Goal: Information Seeking & Learning: Learn about a topic

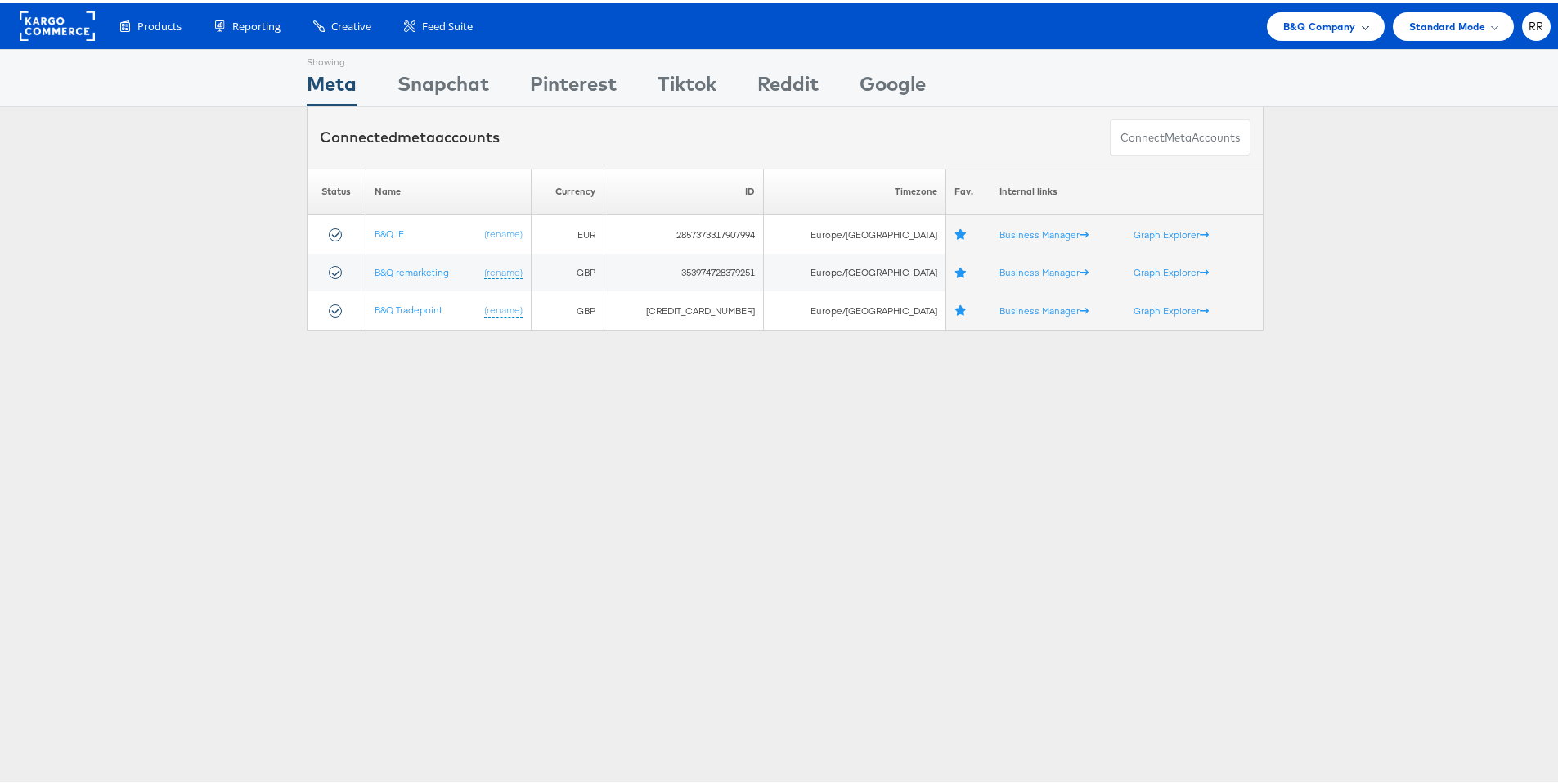
click at [1353, 34] on div "B&Q Company" at bounding box center [1326, 23] width 118 height 28
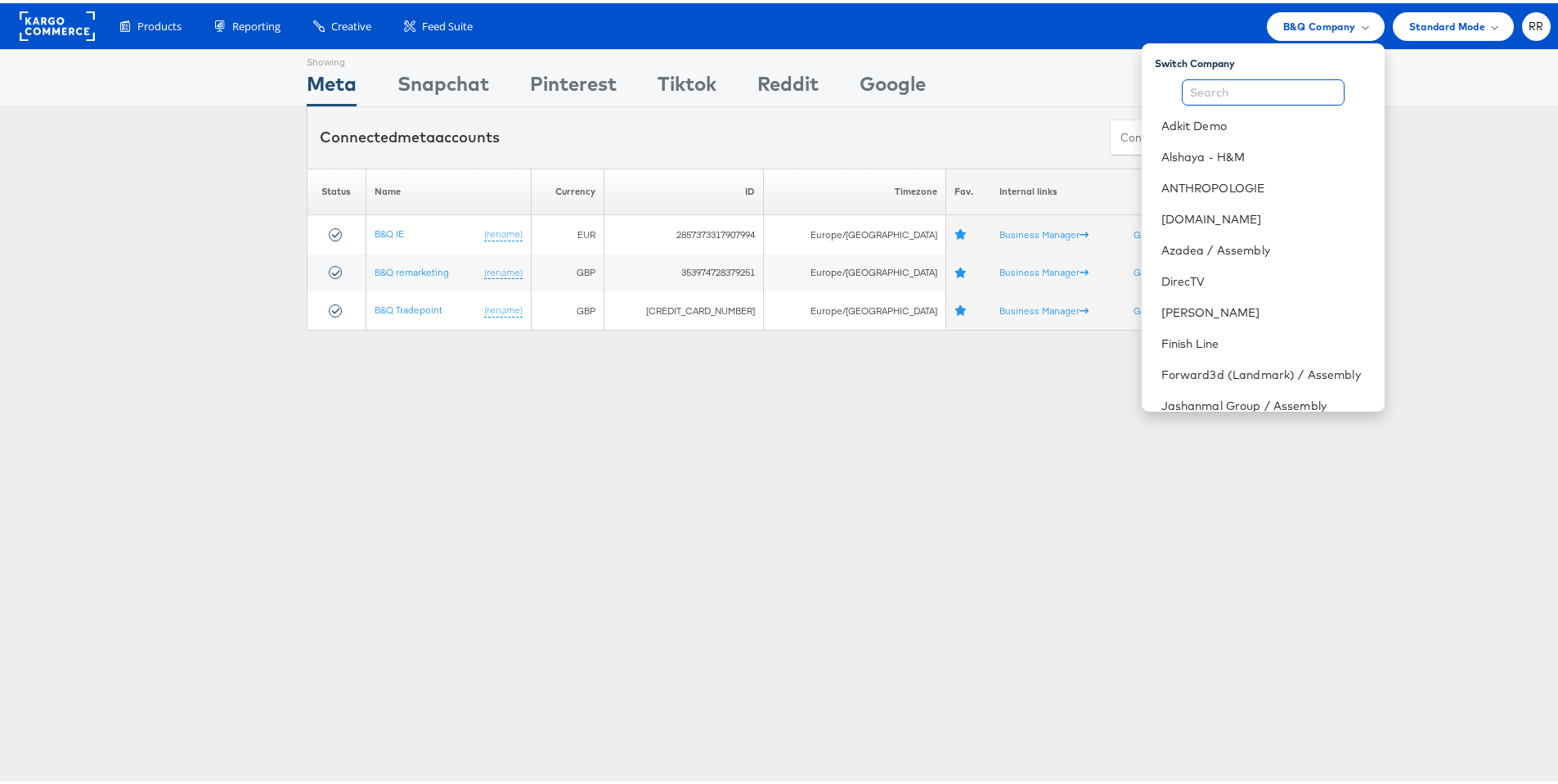
click at [1227, 96] on input "text" at bounding box center [1263, 89] width 163 height 26
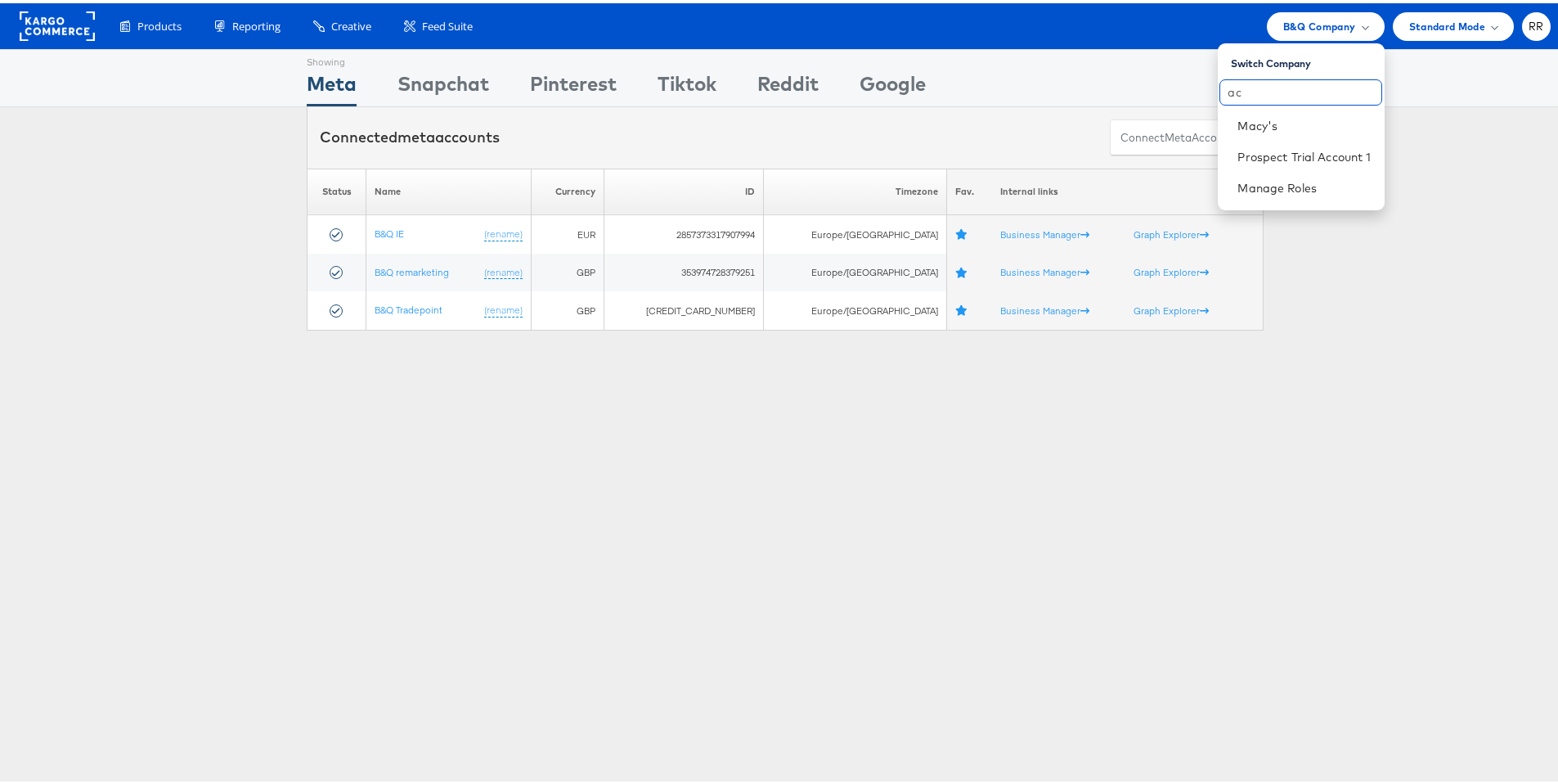
type input "a"
type input "mind"
click at [1332, 125] on link "Mindshare World UK" at bounding box center [1306, 123] width 131 height 16
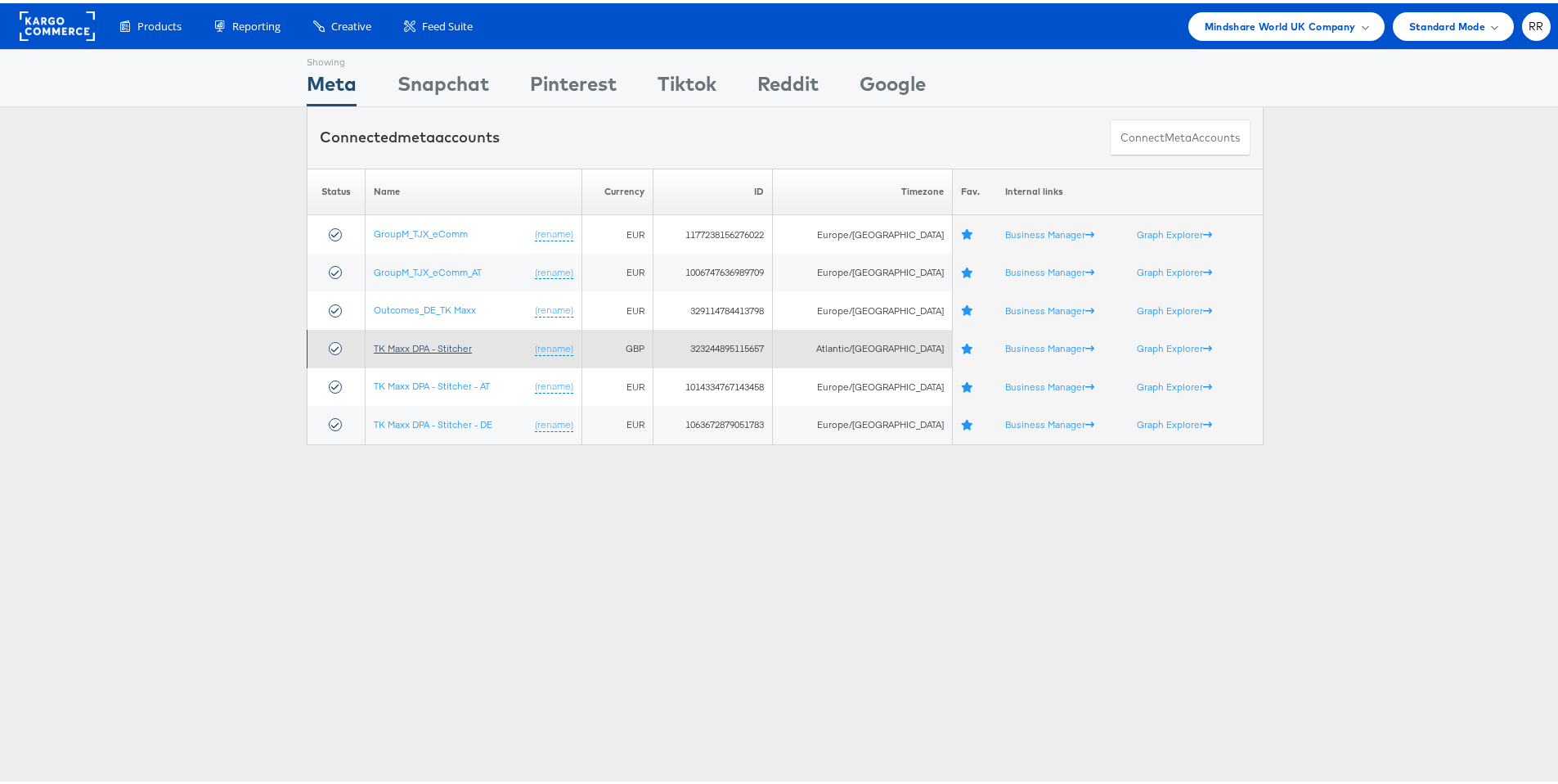
click at [451, 348] on link "TK Maxx DPA - Stitcher" at bounding box center [423, 344] width 98 height 12
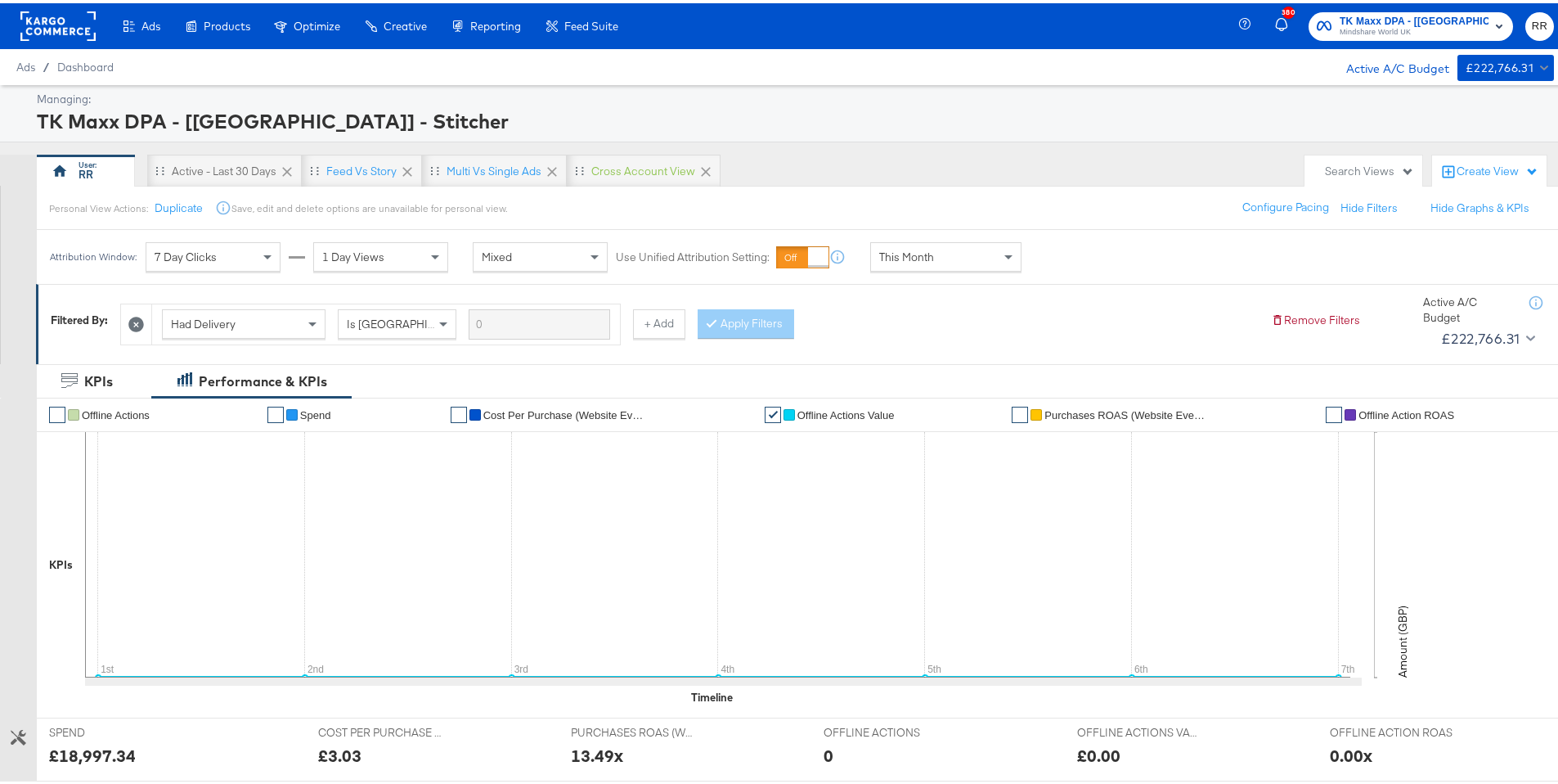
scroll to position [4, 0]
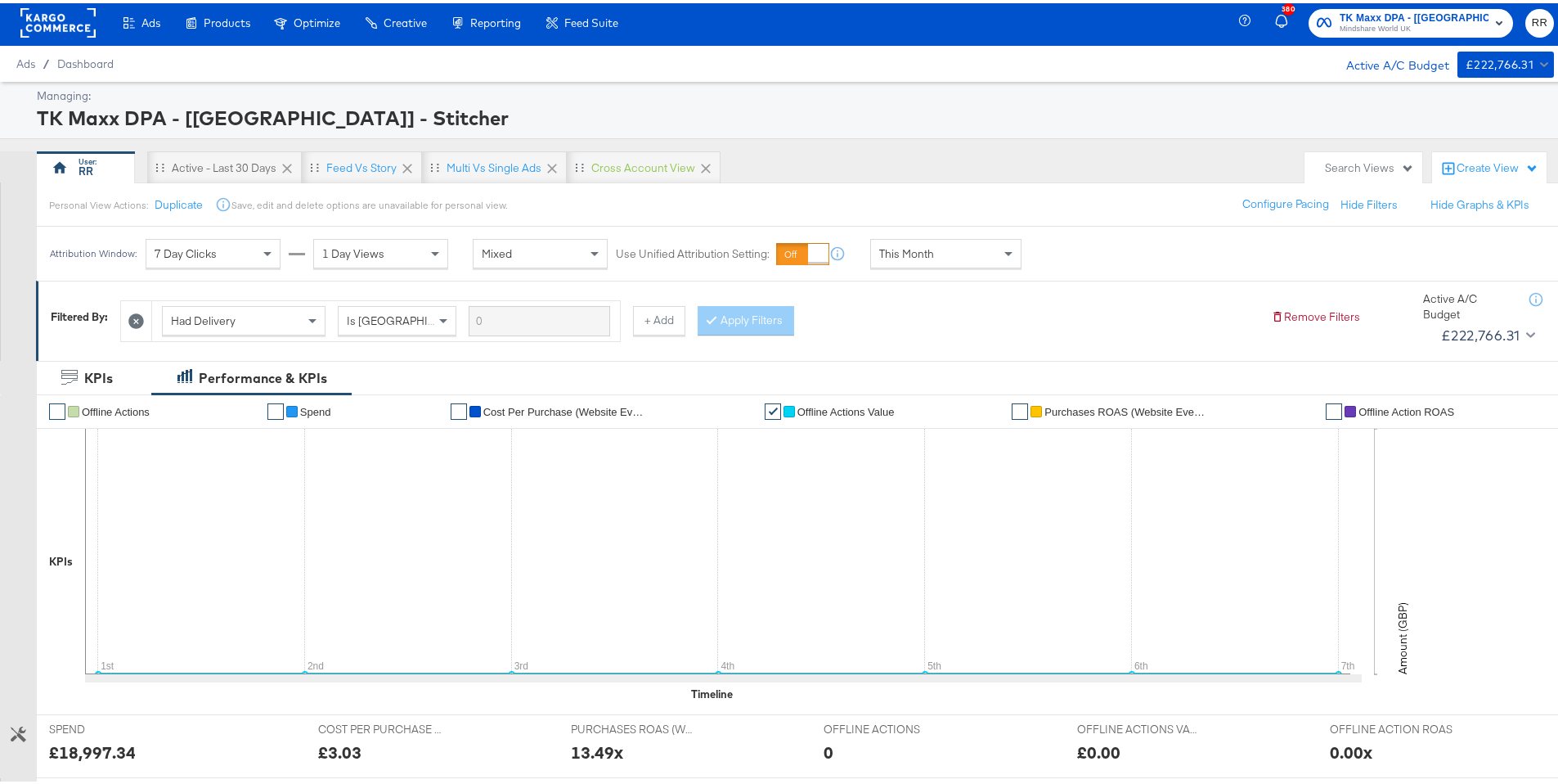
click at [888, 256] on span "This Month" at bounding box center [907, 250] width 55 height 15
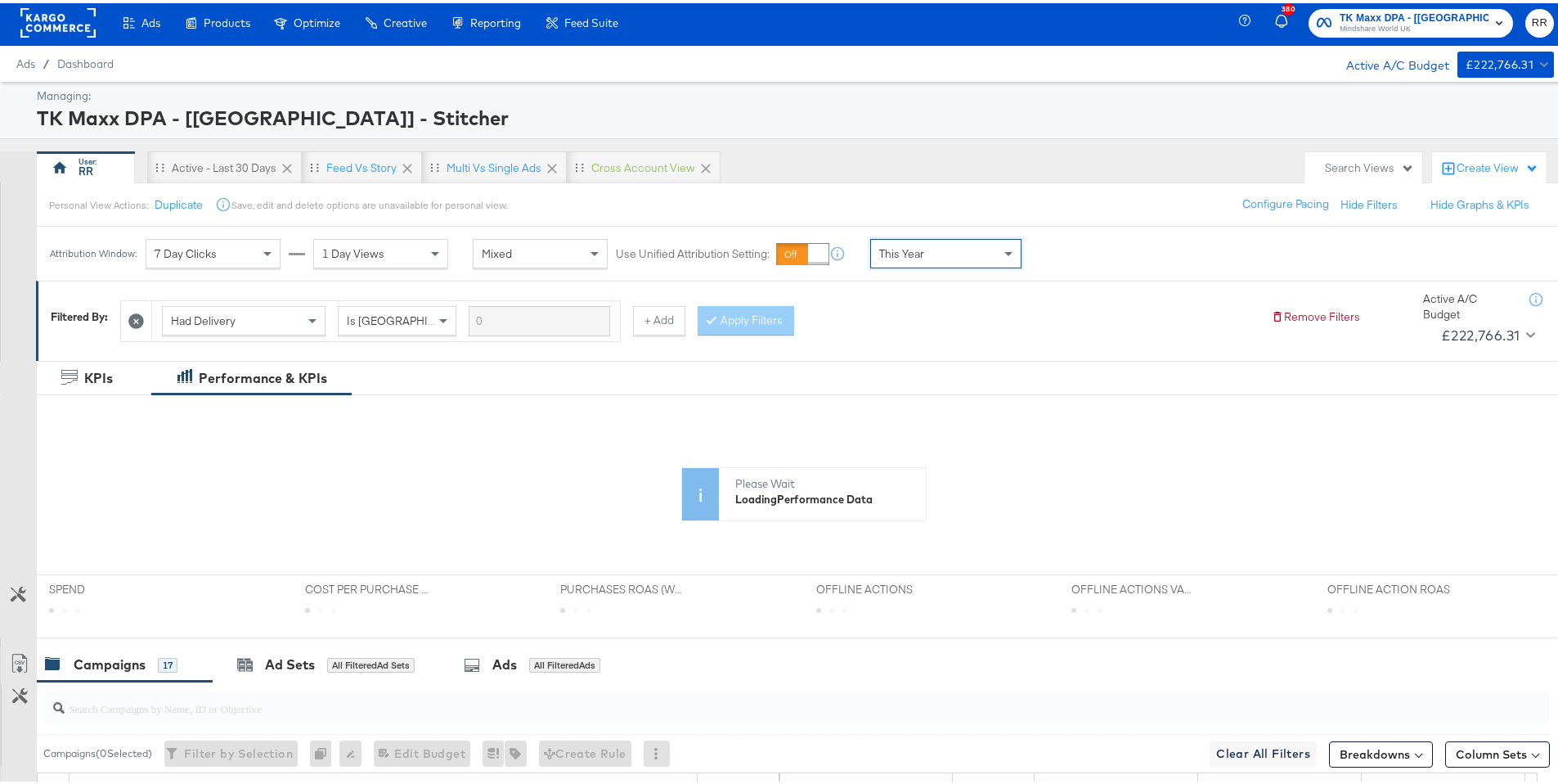
scroll to position [327, 0]
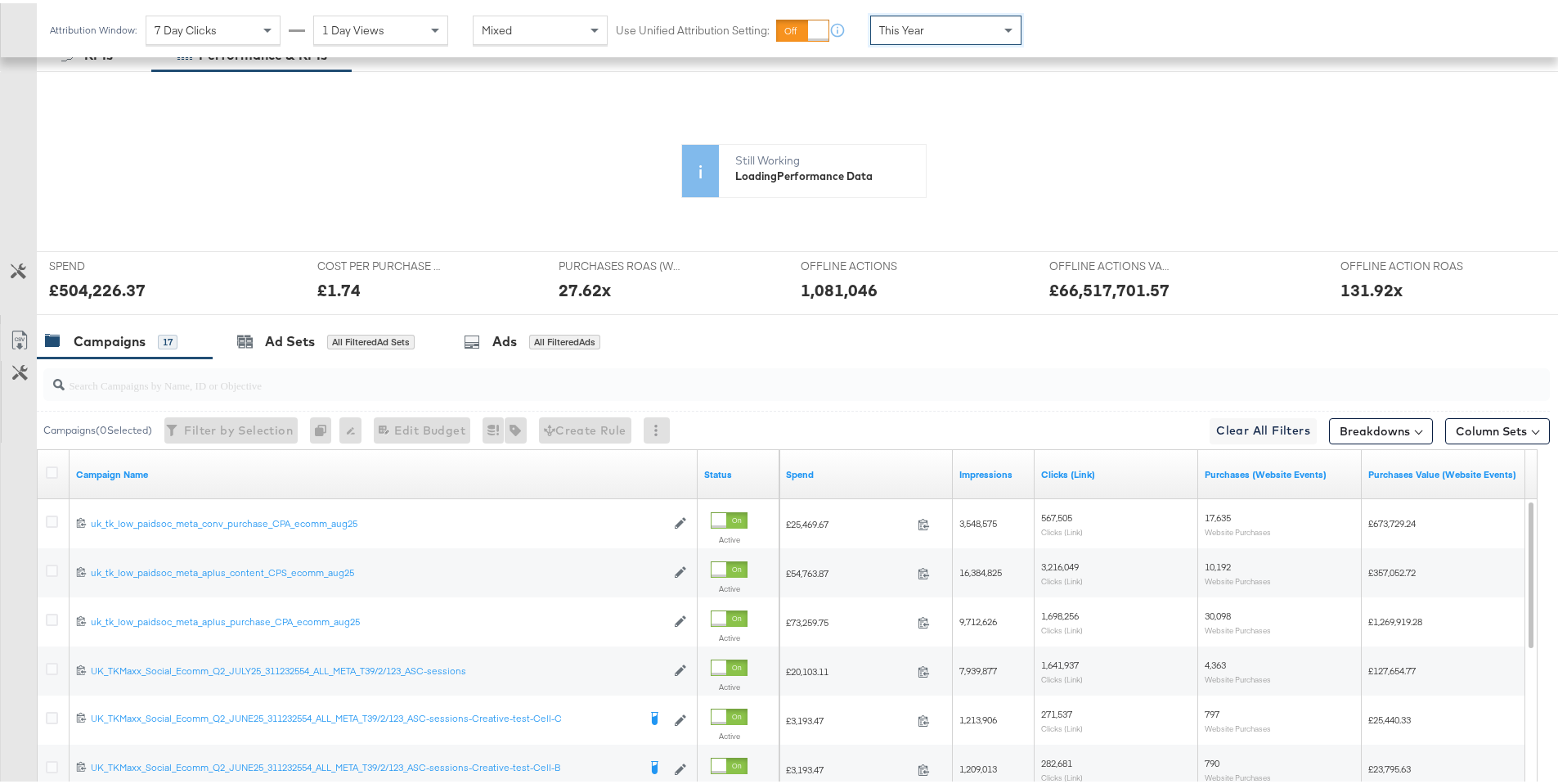
click at [206, 20] on span "7 Day Clicks" at bounding box center [186, 27] width 62 height 15
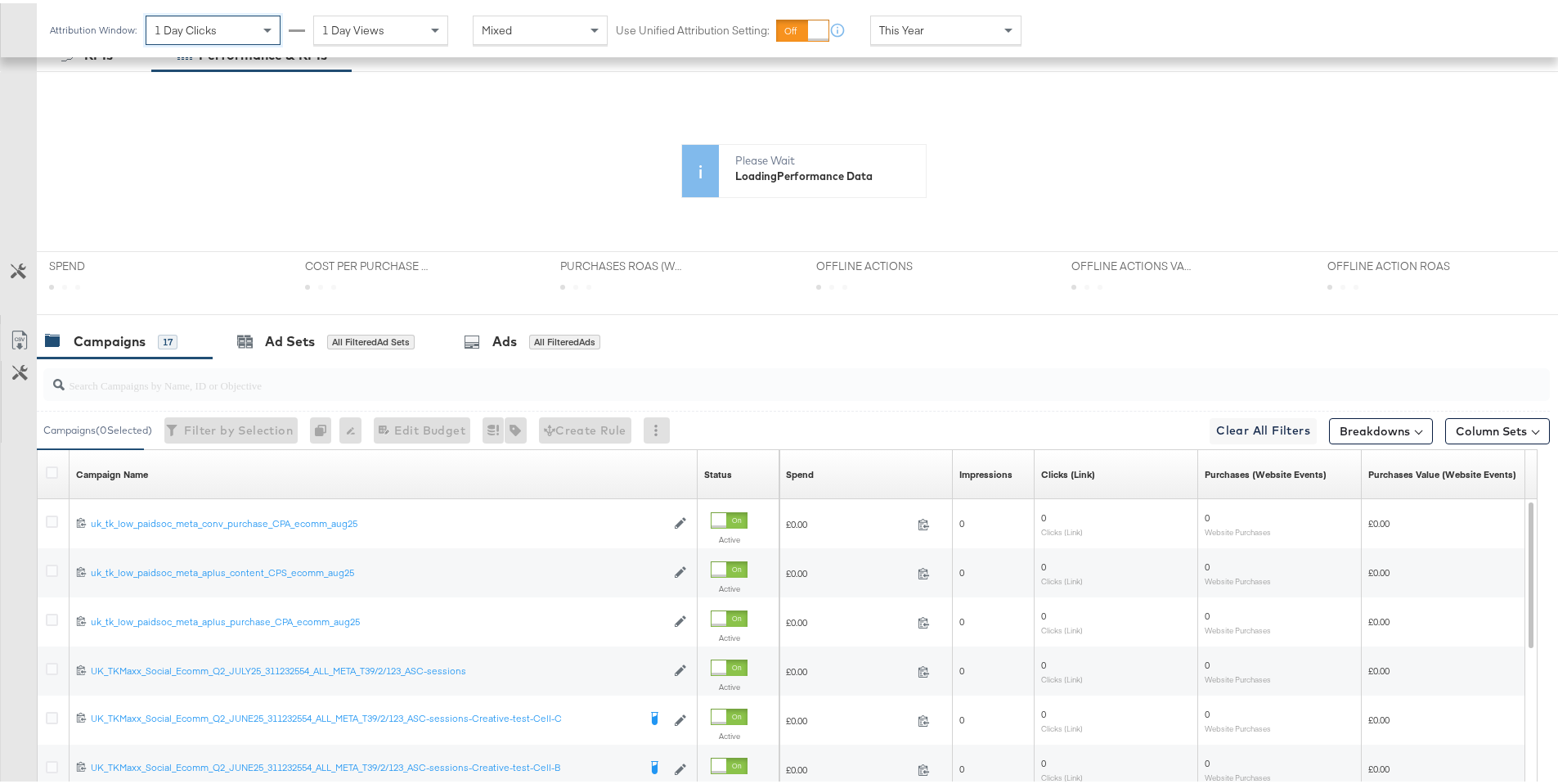
click at [370, 32] on span "1 Day Views" at bounding box center [353, 27] width 62 height 15
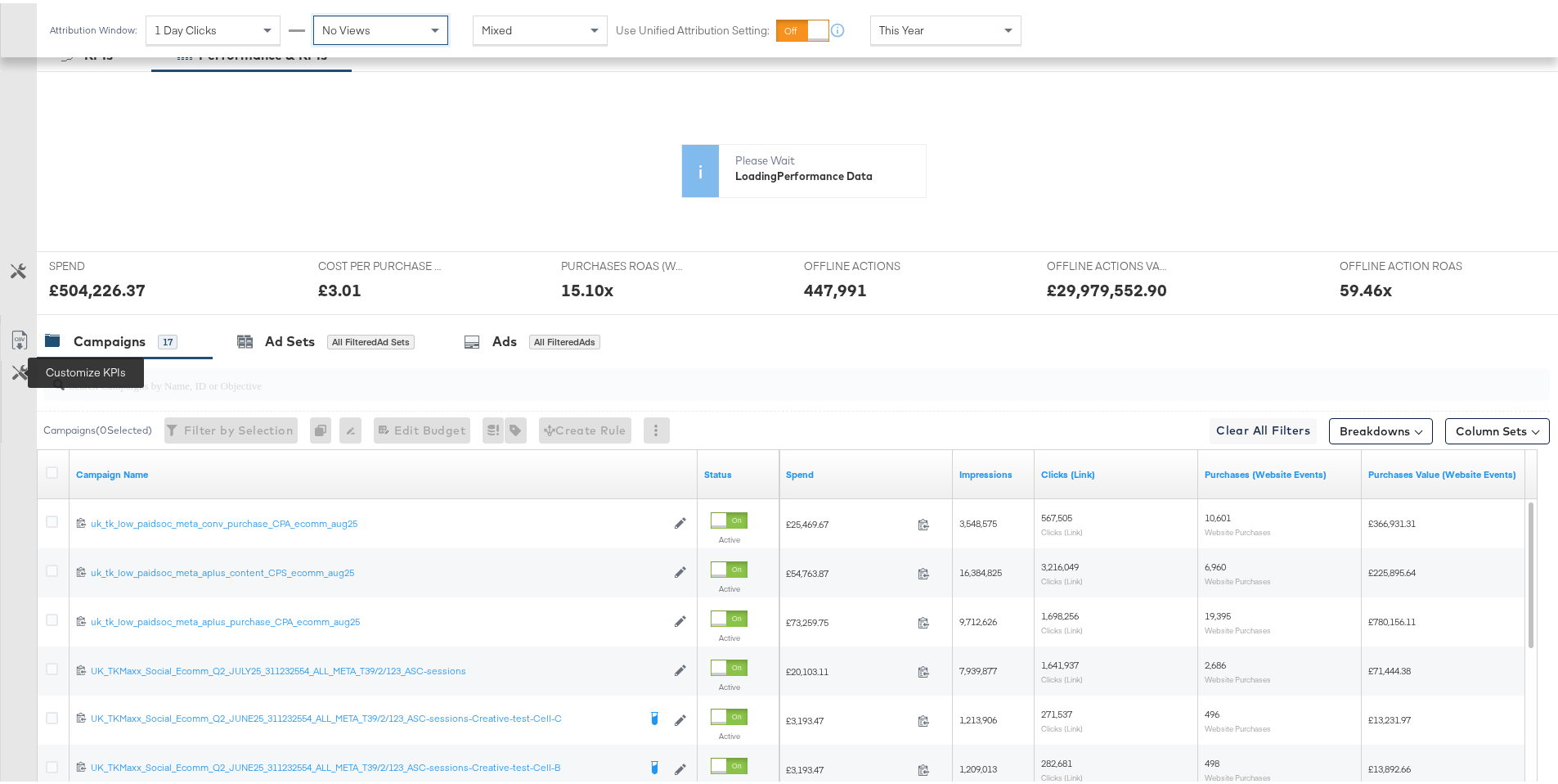
click at [26, 370] on icon at bounding box center [19, 369] width 15 height 15
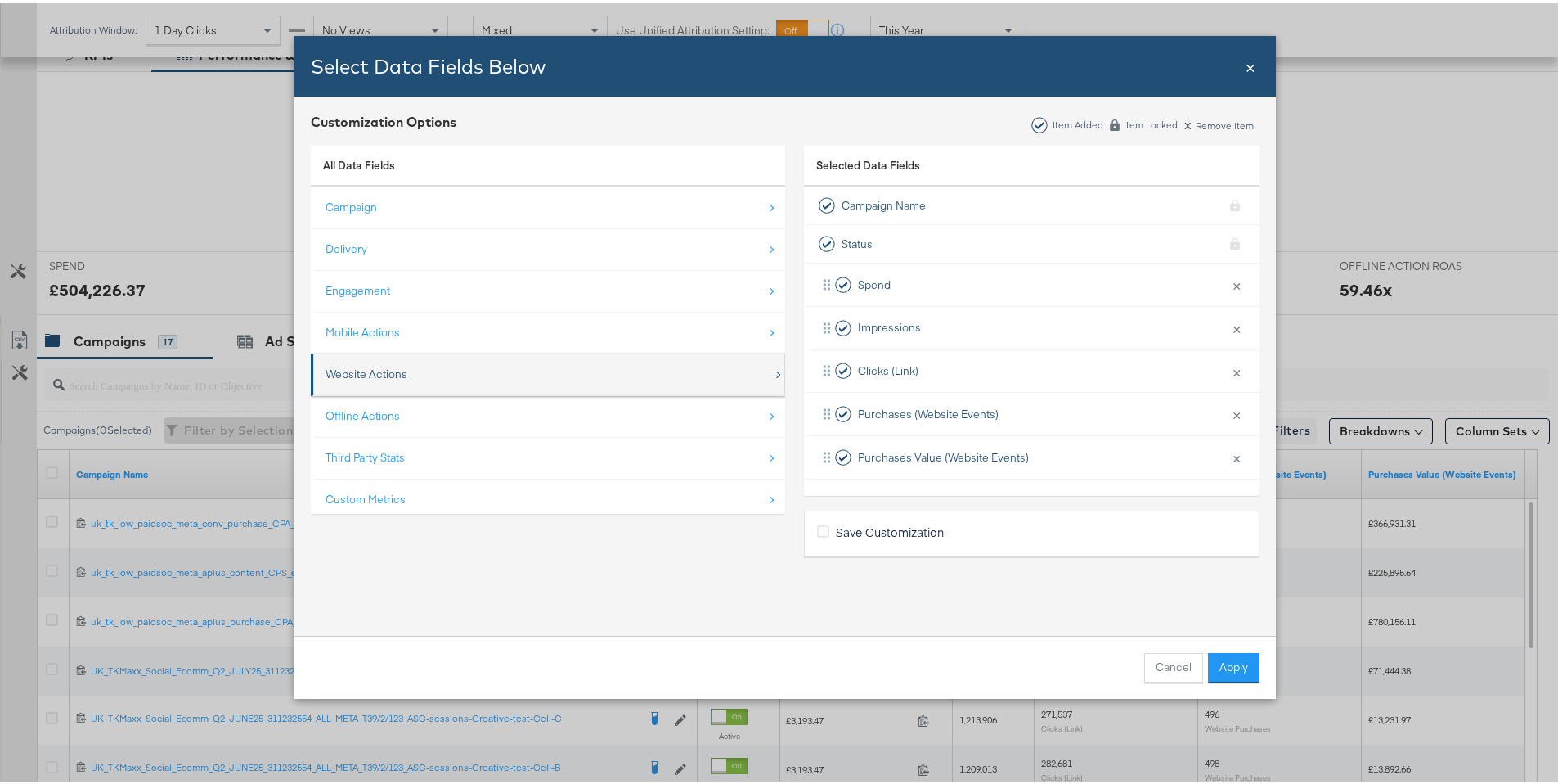
click at [427, 378] on div "Website Actions" at bounding box center [549, 370] width 447 height 34
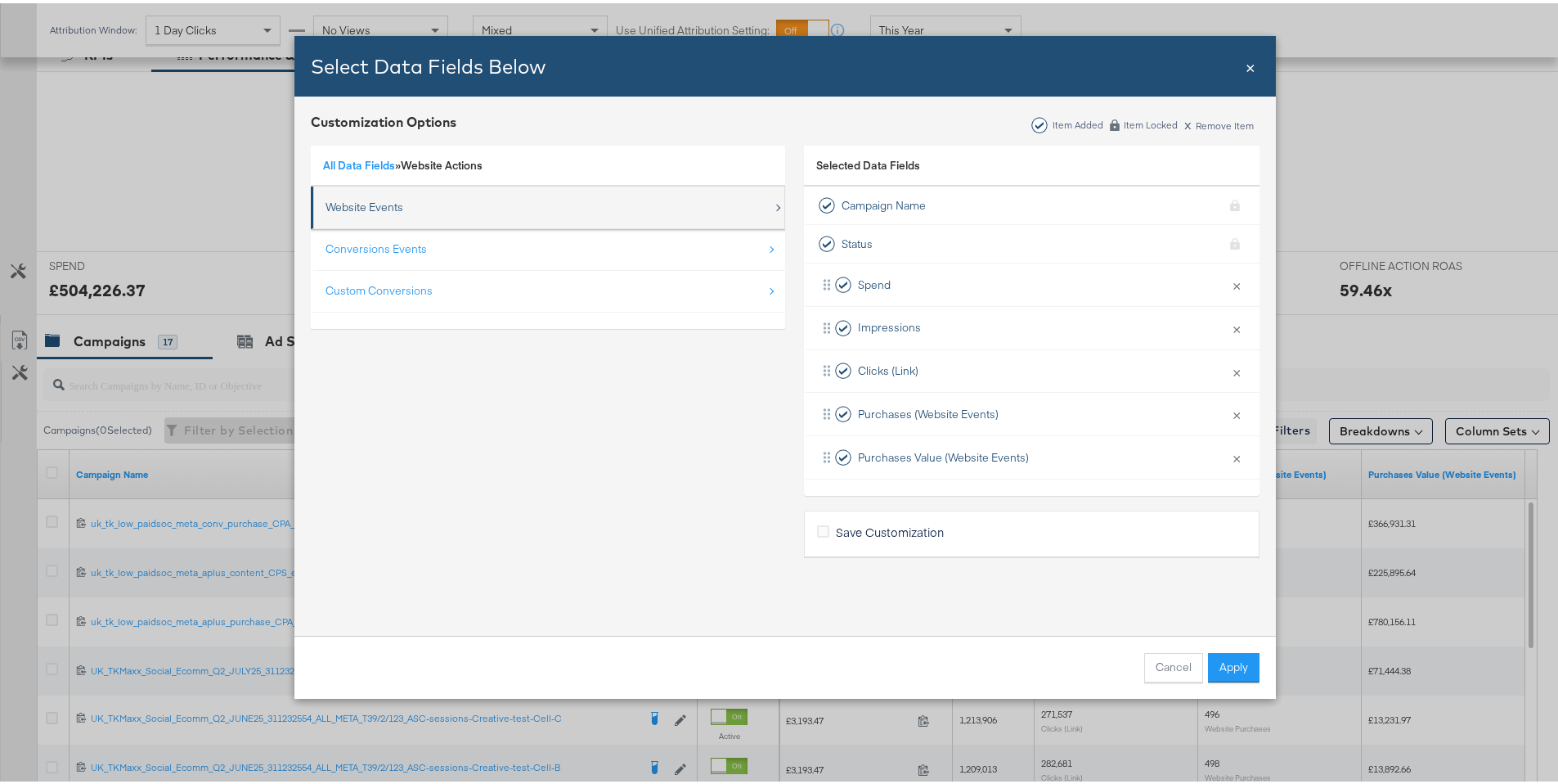
click at [384, 211] on div "Website Events" at bounding box center [364, 204] width 77 height 15
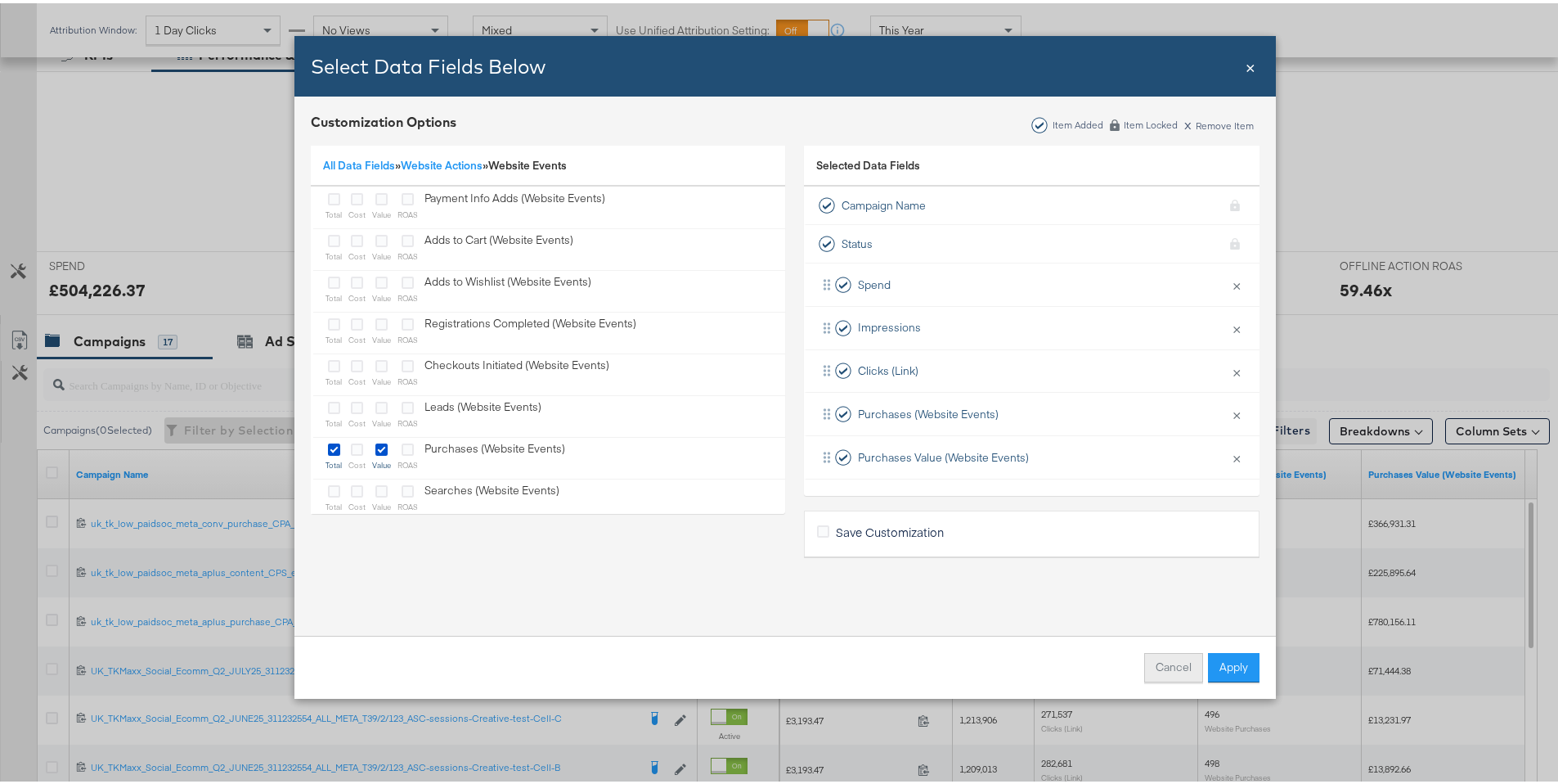
click at [1159, 671] on button "Cancel" at bounding box center [1173, 664] width 59 height 29
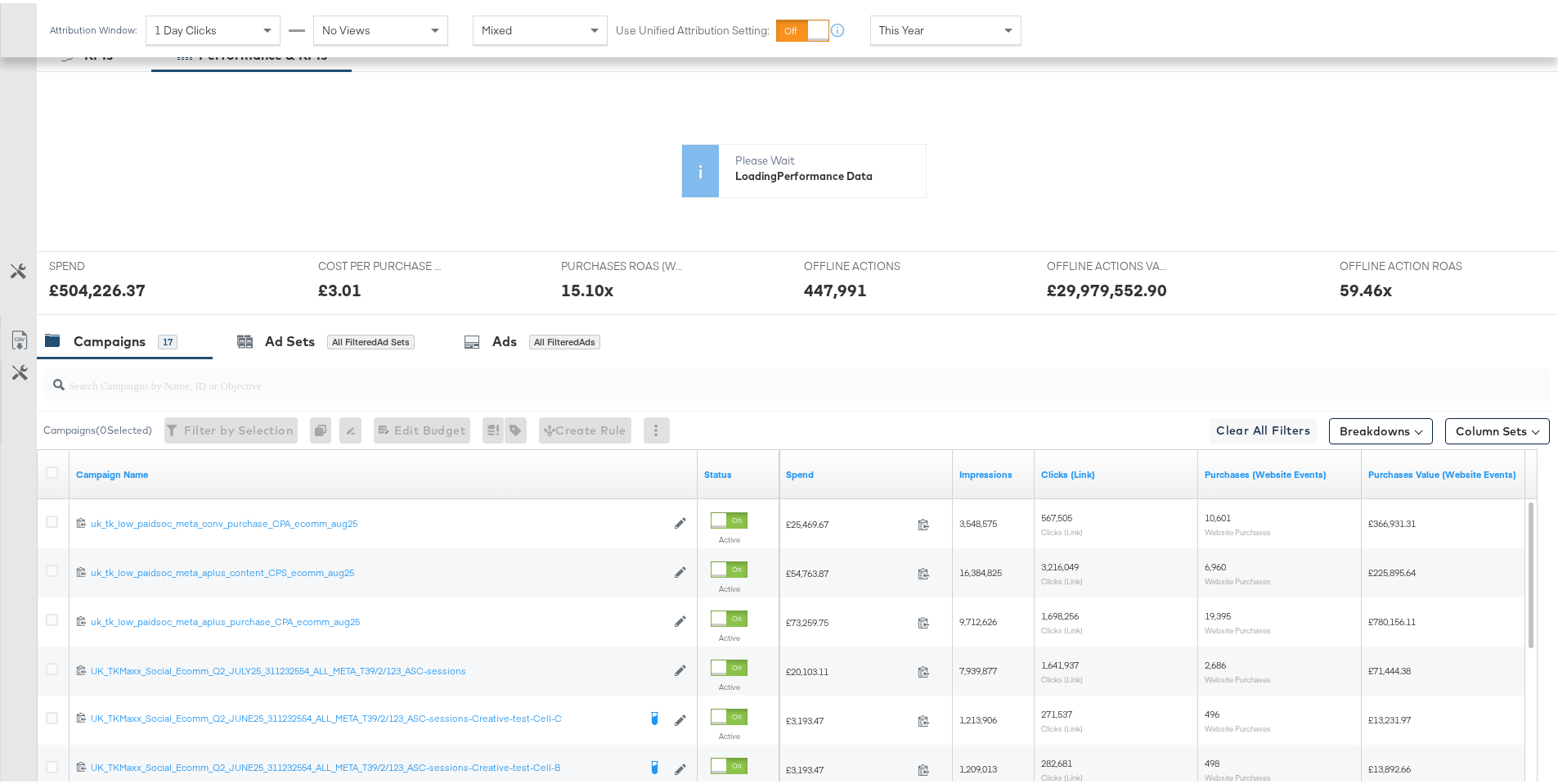
drag, startPoint x: 808, startPoint y: 266, endPoint x: 903, endPoint y: 276, distance: 95.5
click at [903, 276] on icon at bounding box center [718, 225] width 1265 height 246
click at [30, 267] on button "Customize KPIs" at bounding box center [18, 268] width 36 height 28
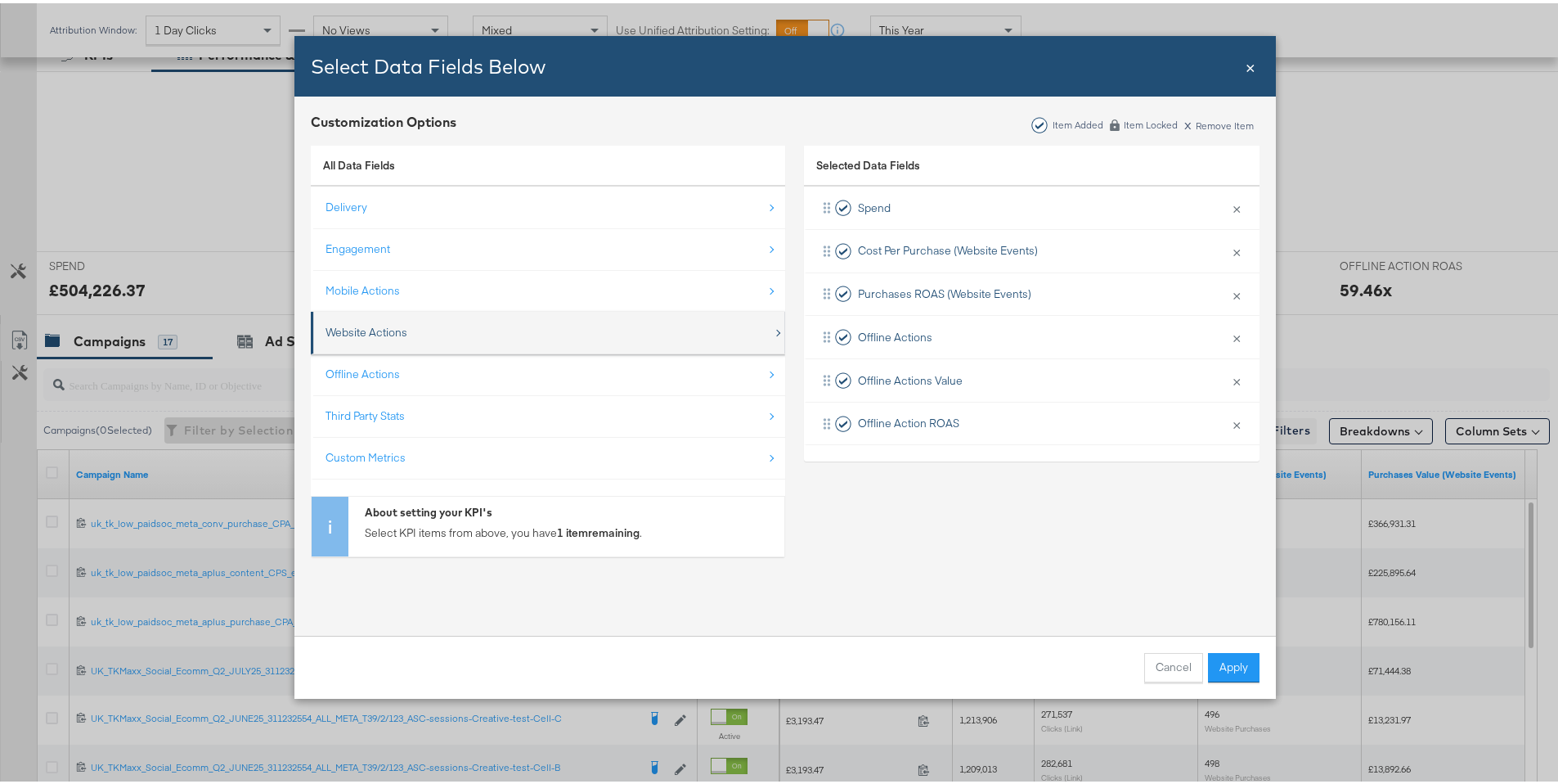
click at [484, 323] on div "Website Actions" at bounding box center [549, 329] width 447 height 34
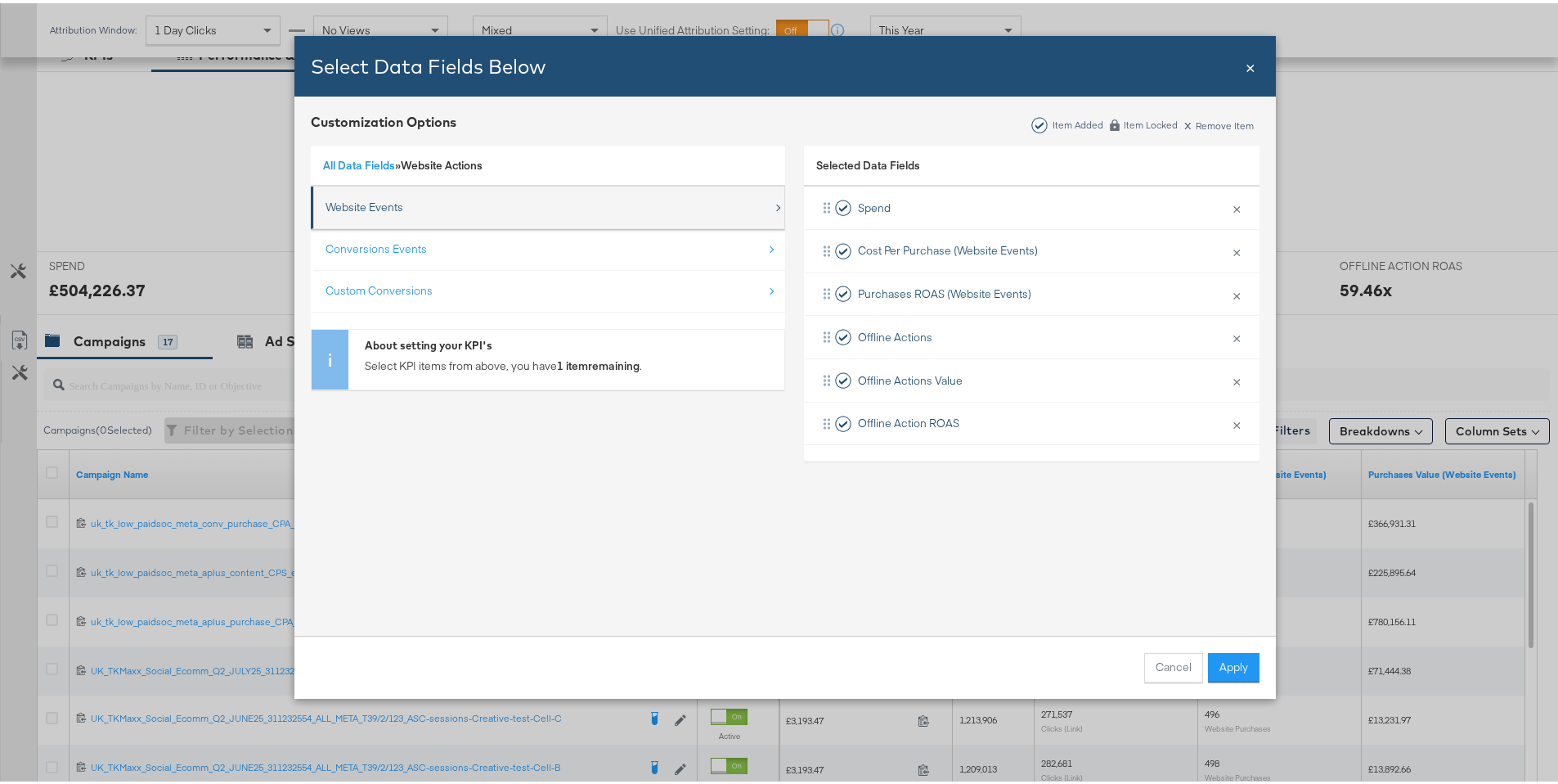
click at [438, 216] on div "Website Events" at bounding box center [549, 204] width 447 height 34
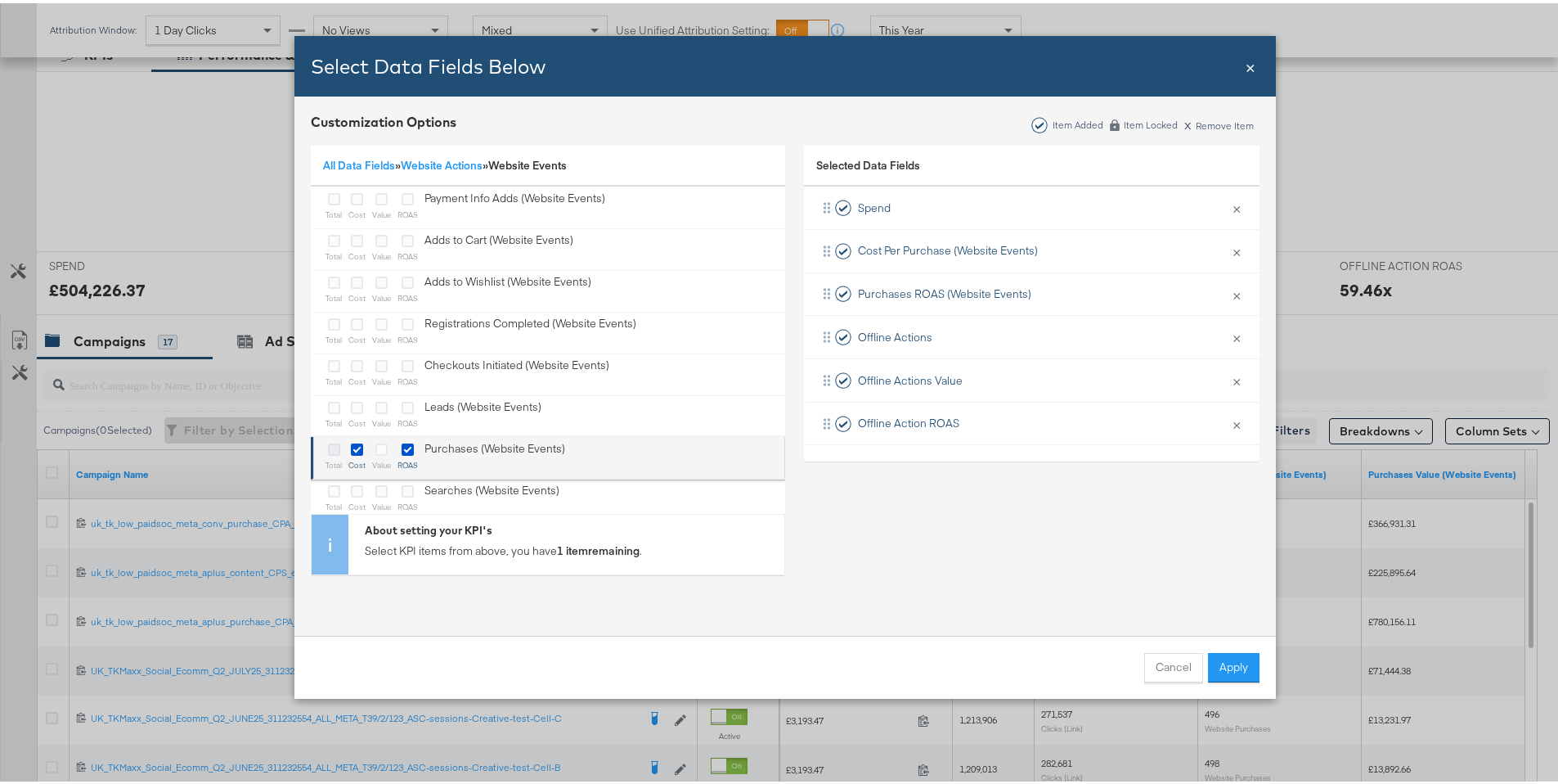
click at [328, 443] on icon "Bulk Add Locations Modal" at bounding box center [334, 446] width 12 height 12
click at [0, 0] on input "Bulk Add Locations Modal" at bounding box center [0, 0] width 0 height 0
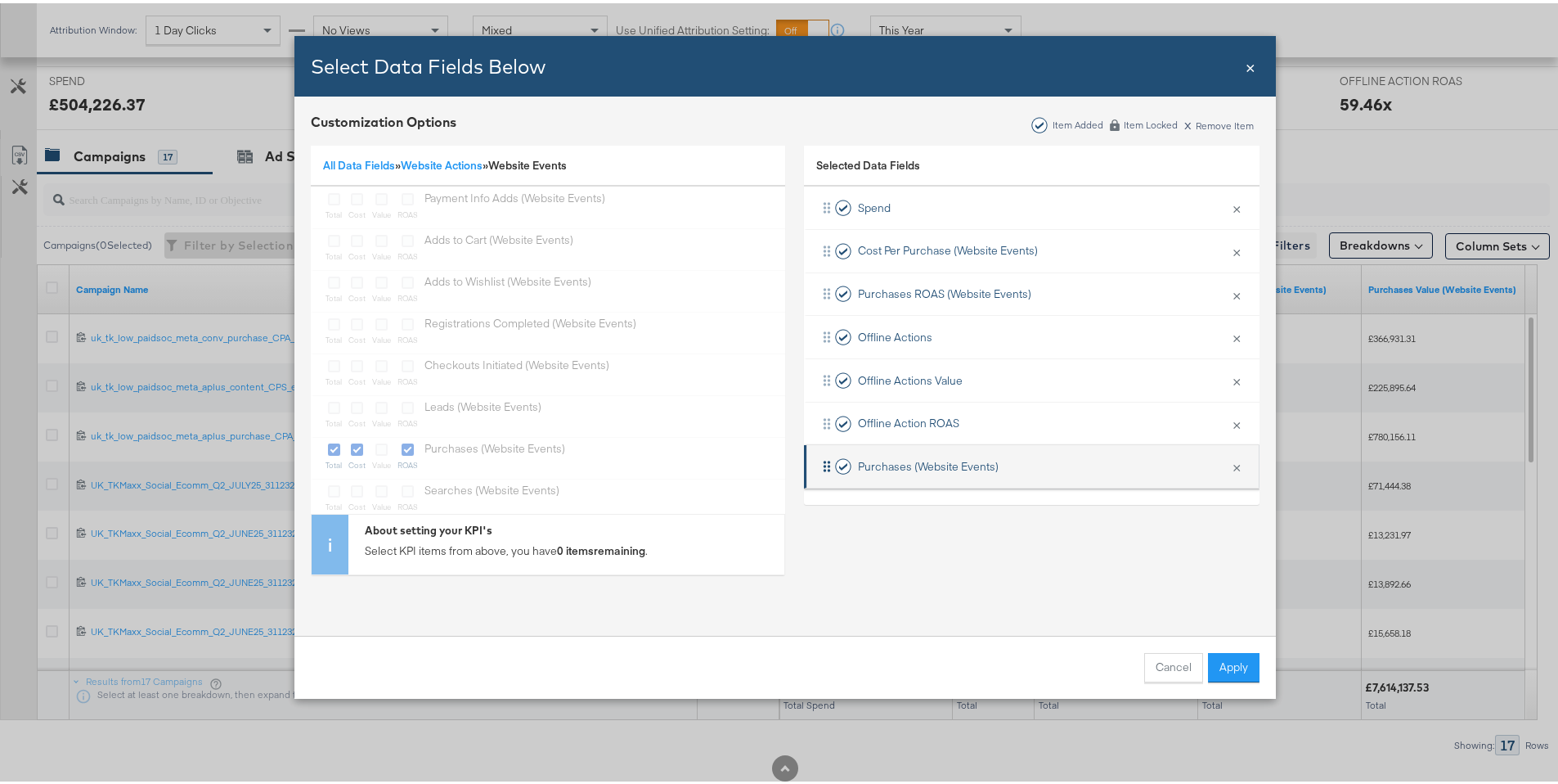
scroll to position [652, 0]
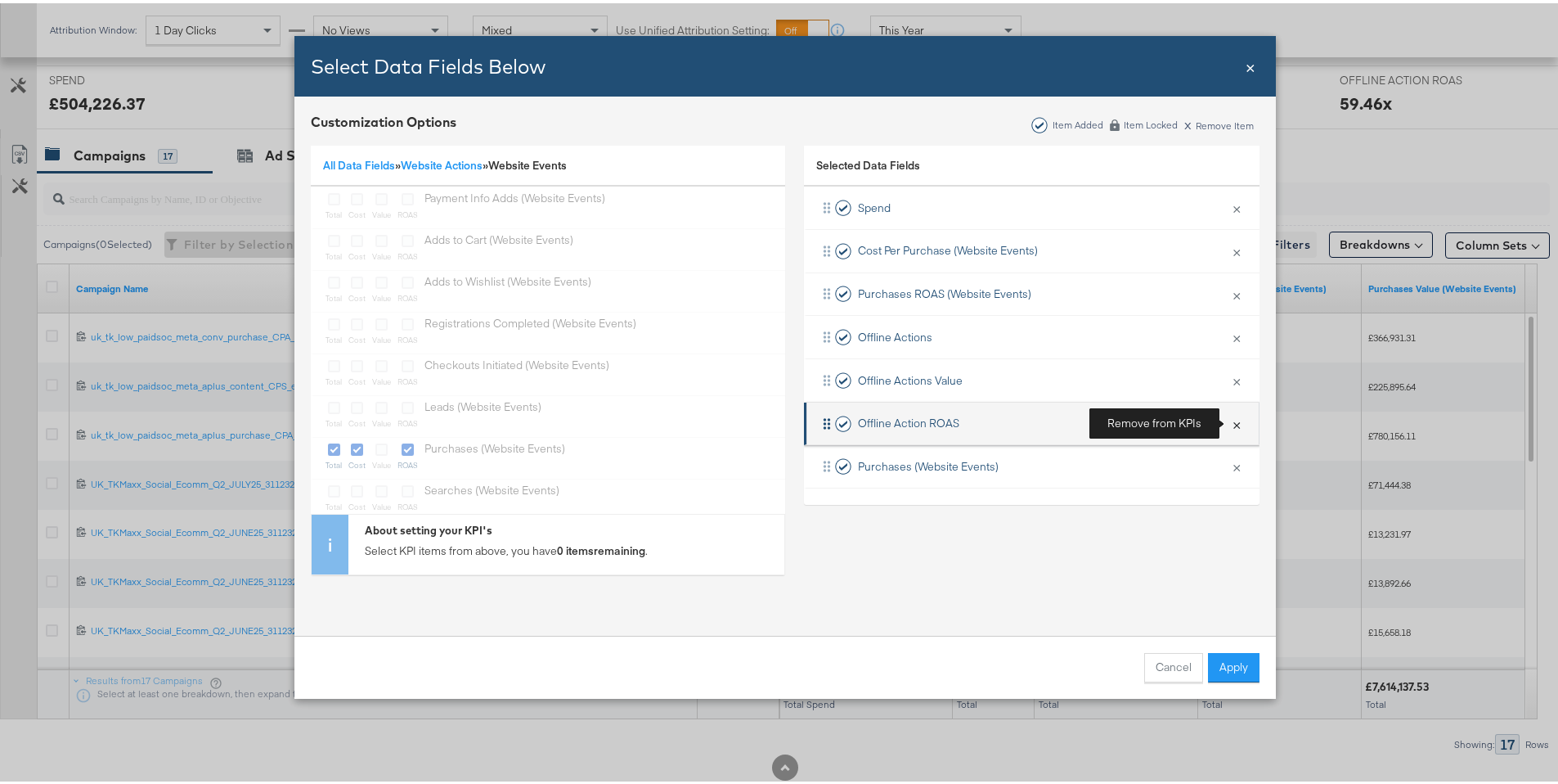
click at [1227, 418] on button "×" at bounding box center [1236, 420] width 21 height 35
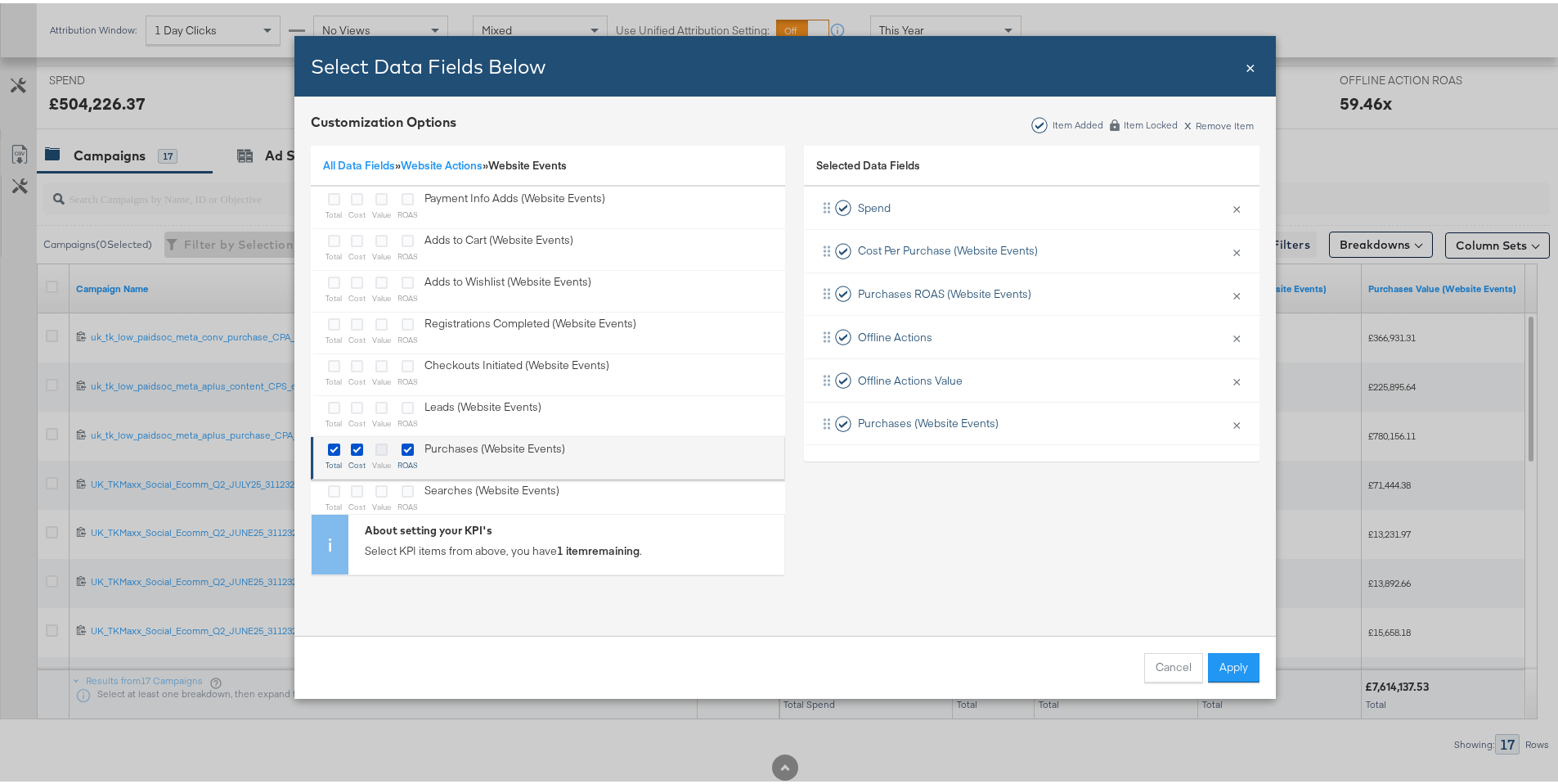
click at [376, 446] on icon "Bulk Add Locations Modal" at bounding box center [381, 446] width 12 height 12
click at [0, 0] on input "Bulk Add Locations Modal" at bounding box center [0, 0] width 0 height 0
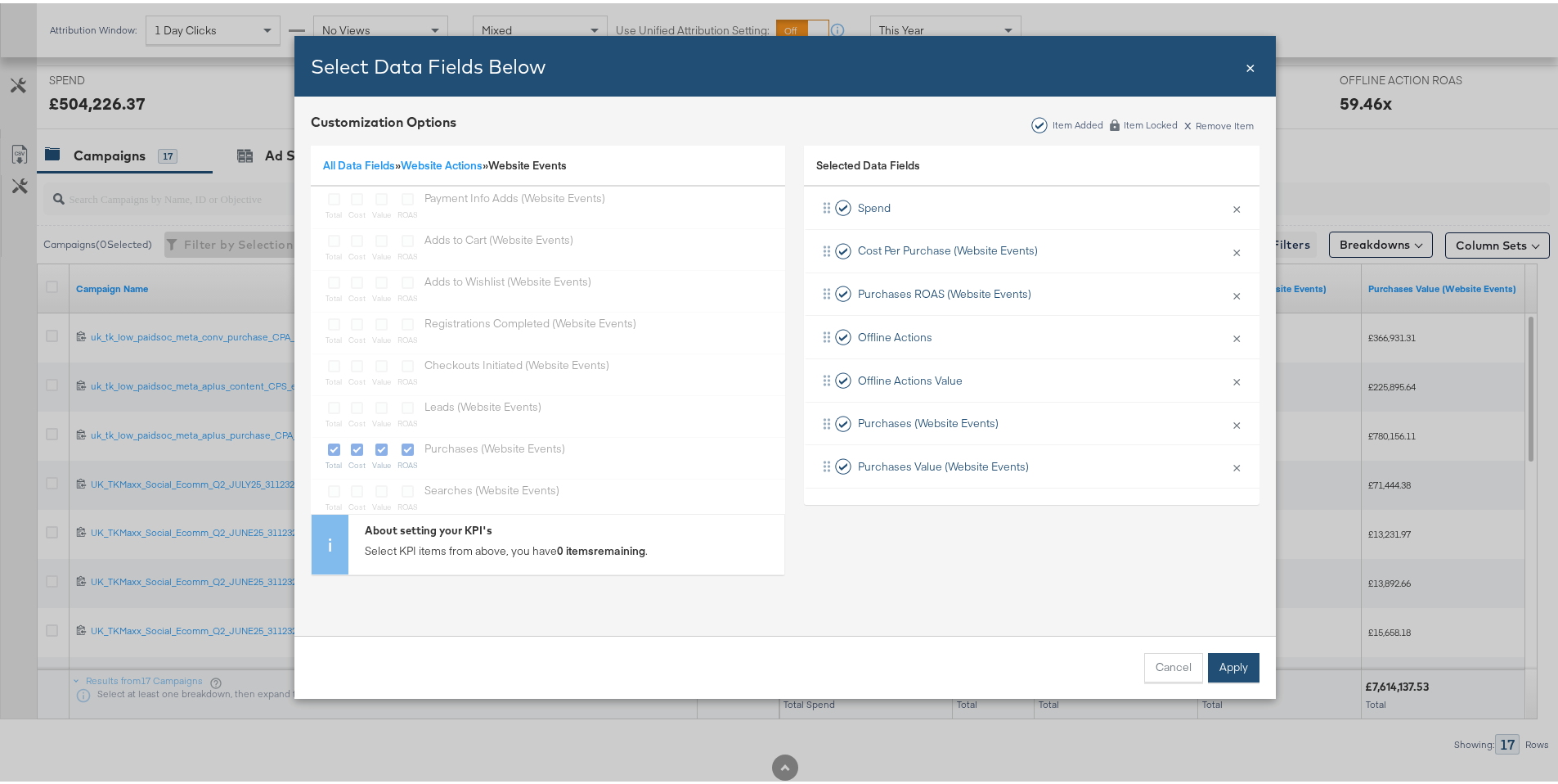
click at [1242, 662] on button "Apply" at bounding box center [1233, 664] width 52 height 29
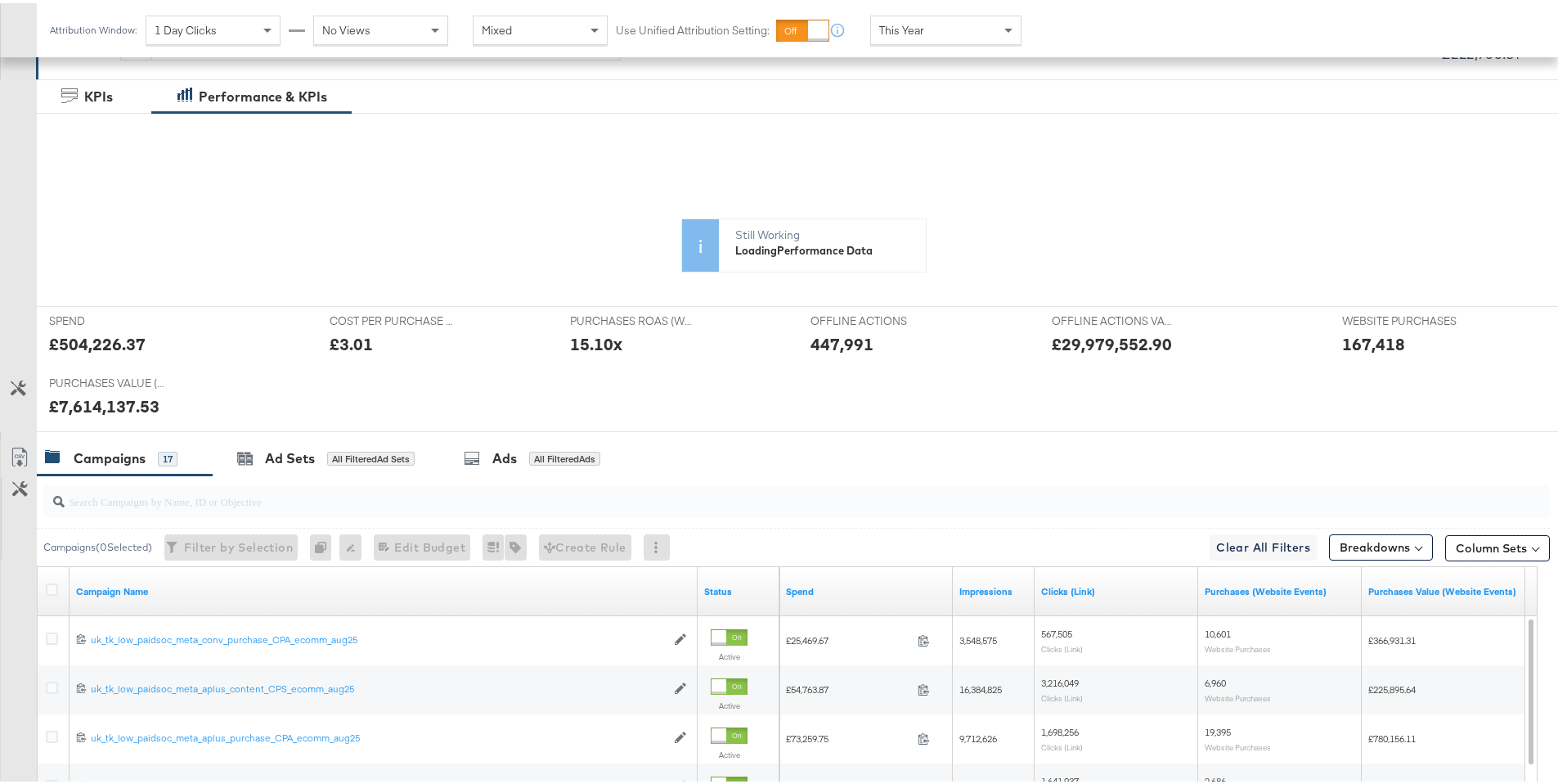
scroll to position [281, 0]
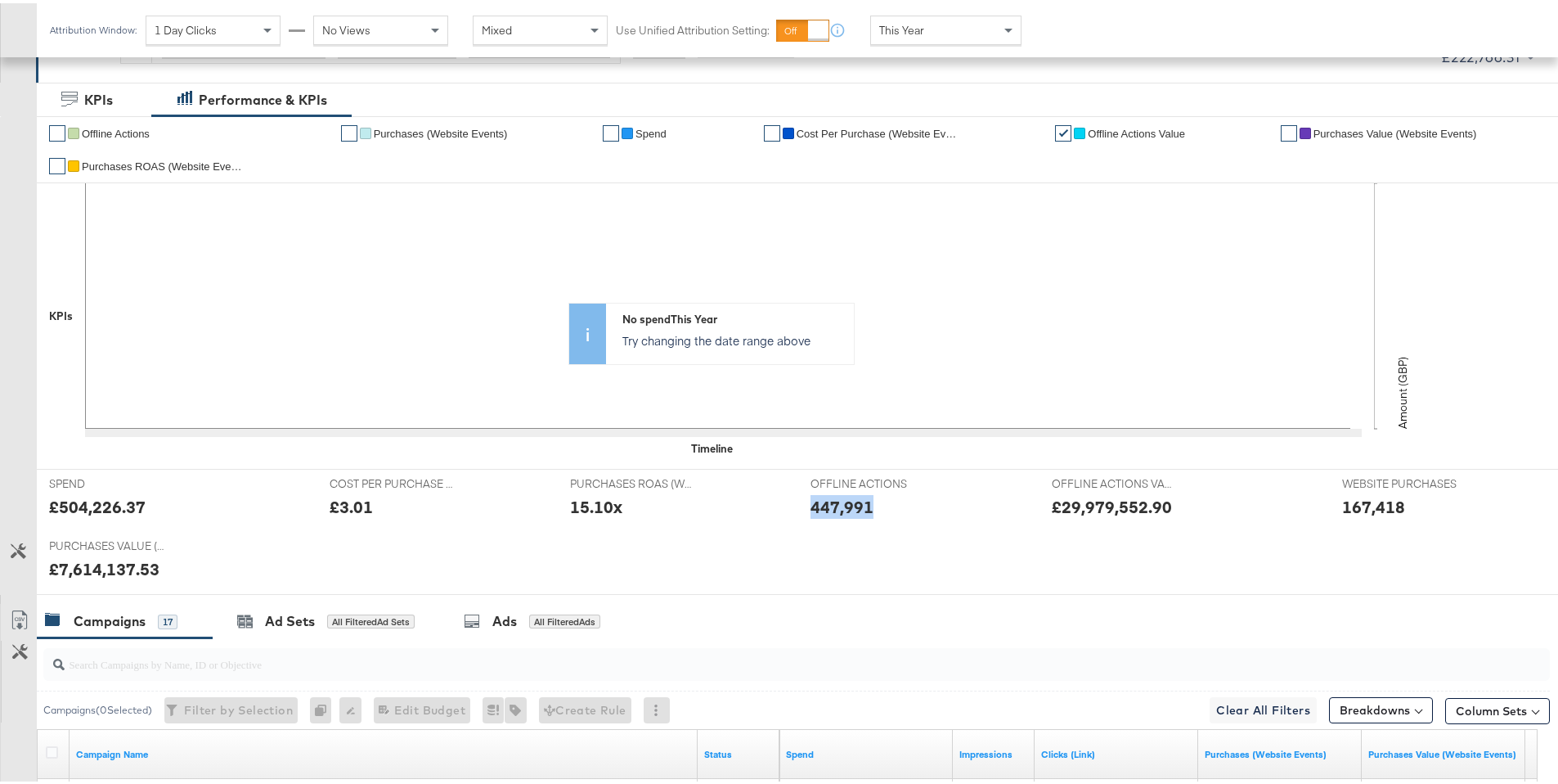
drag, startPoint x: 809, startPoint y: 504, endPoint x: 869, endPoint y: 506, distance: 60.0
click at [869, 506] on div "447,991" at bounding box center [918, 504] width 216 height 24
copy div "447,991"
click at [960, 19] on div "This Year" at bounding box center [946, 26] width 150 height 28
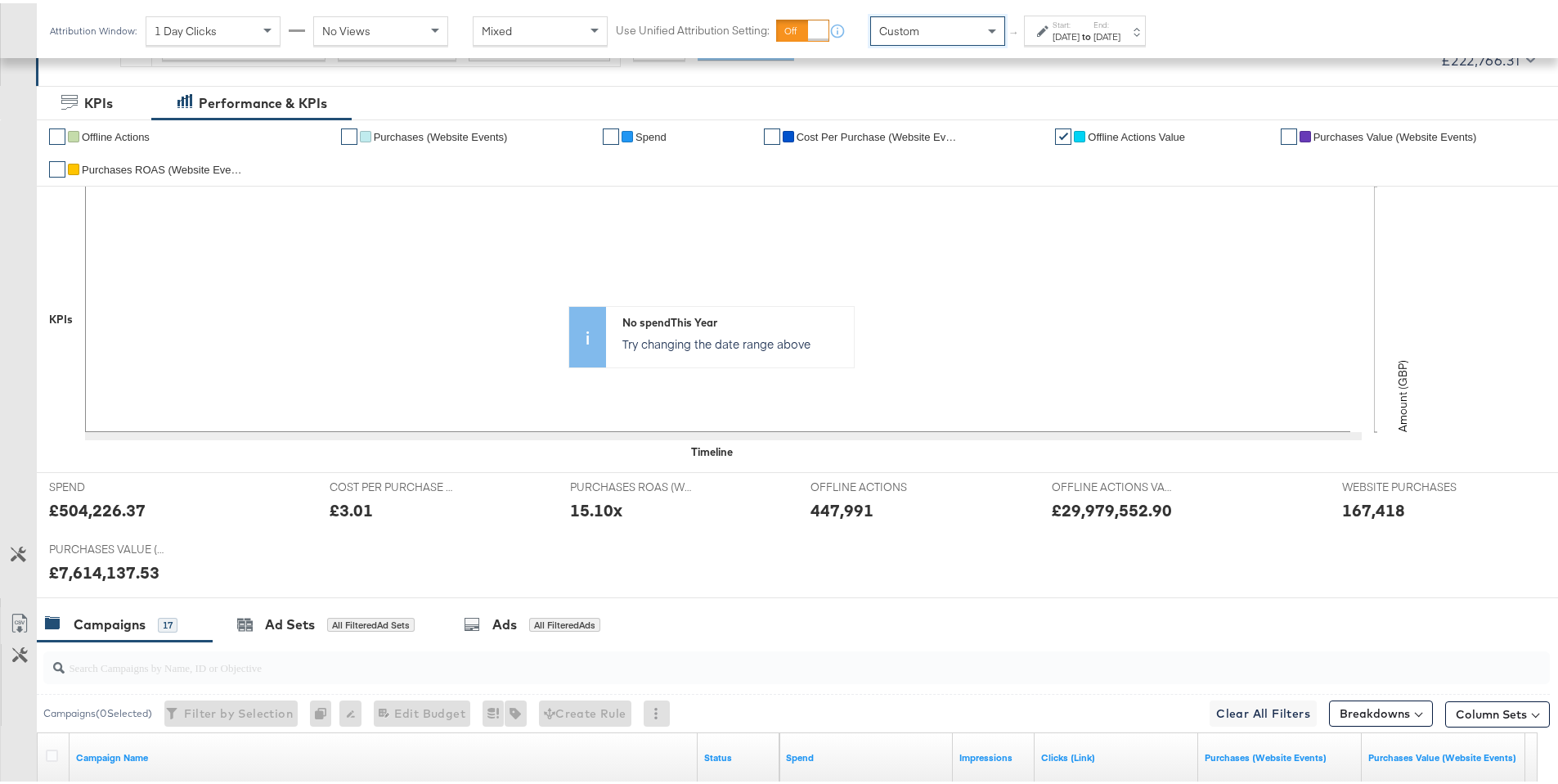
drag, startPoint x: 990, startPoint y: 60, endPoint x: 1041, endPoint y: 66, distance: 51.4
click at [1116, 42] on div "Start: Oct 7th 2025 to End: Oct 7th 2025" at bounding box center [1085, 26] width 122 height 30
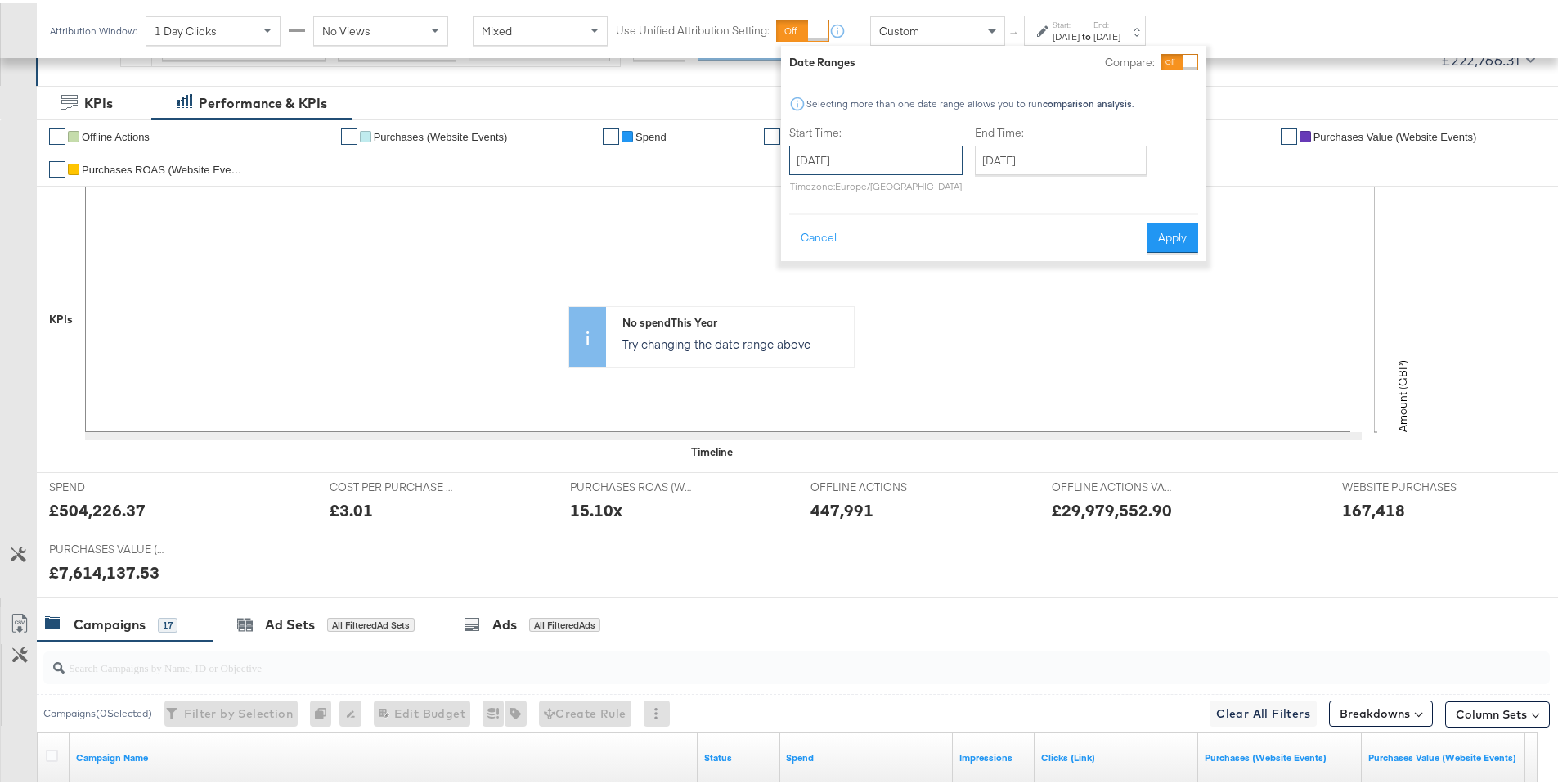
click at [906, 149] on input "October 7th 2025" at bounding box center [876, 156] width 174 height 29
click at [801, 193] on span "‹" at bounding box center [808, 190] width 25 height 25
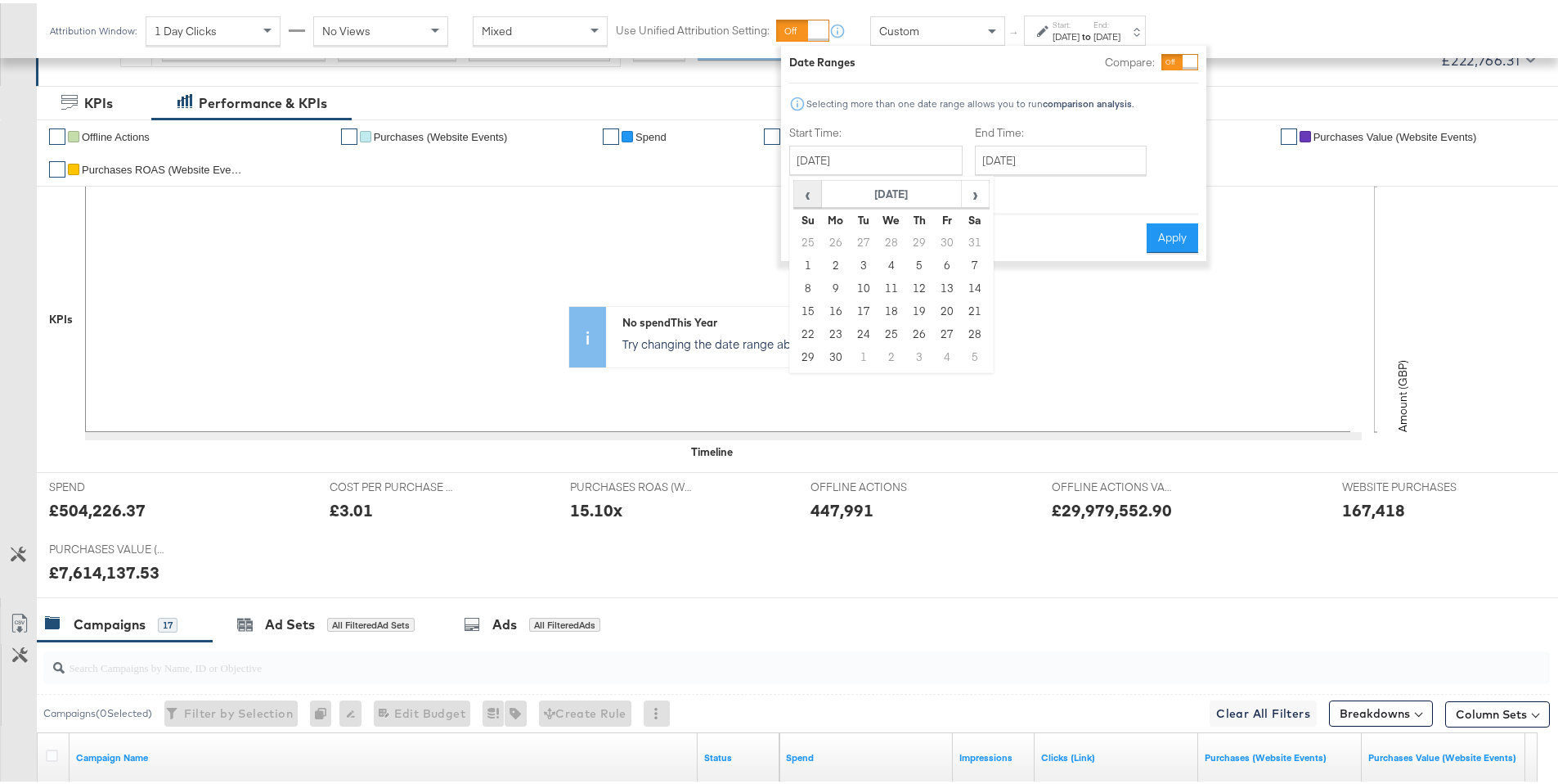
click at [801, 193] on span "‹" at bounding box center [808, 190] width 25 height 25
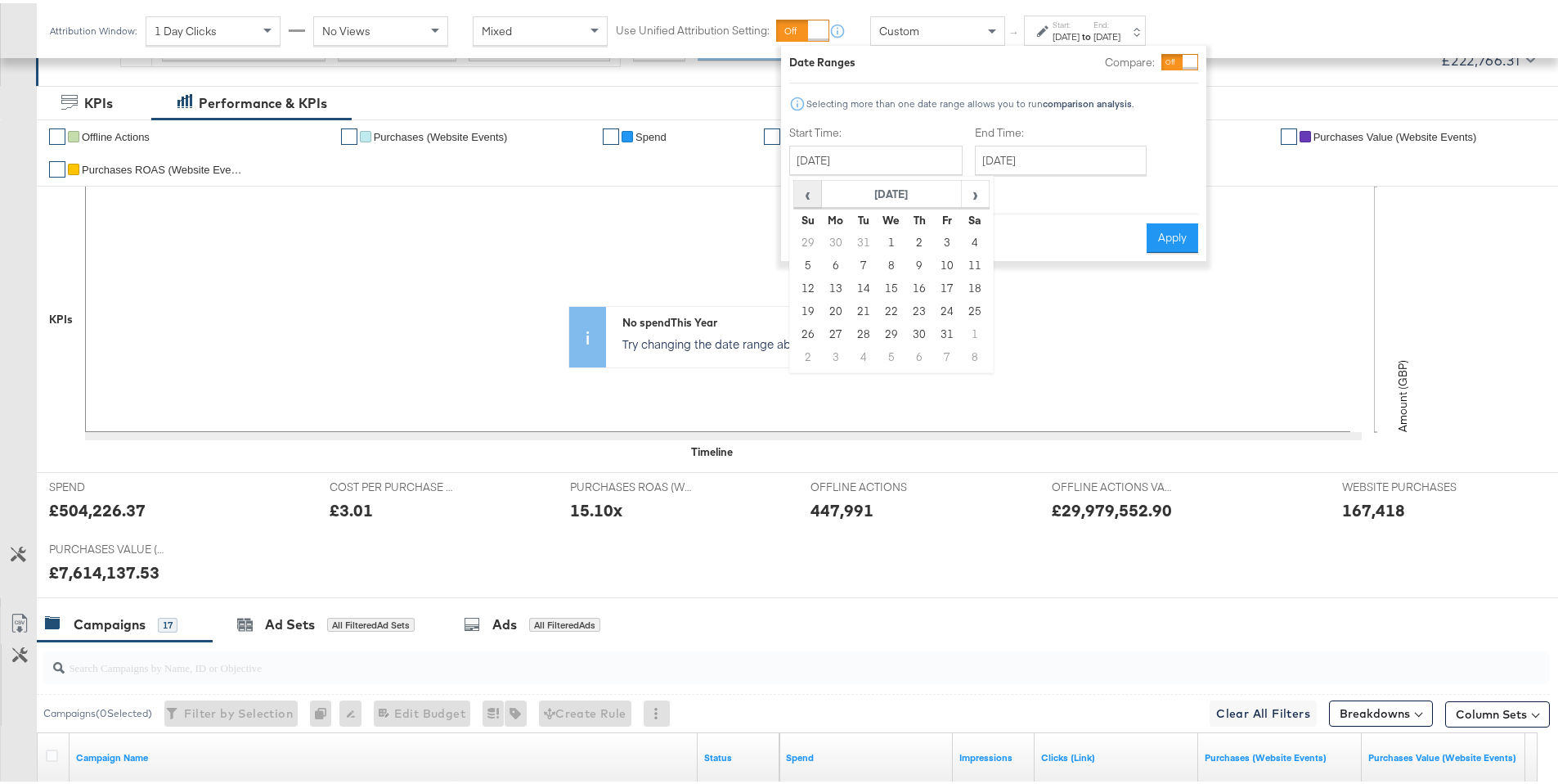
click at [801, 193] on span "‹" at bounding box center [808, 190] width 25 height 25
click at [981, 194] on span "›" at bounding box center [976, 190] width 25 height 25
click at [890, 237] on td "1" at bounding box center [891, 239] width 28 height 23
type input "January 1st 2025"
click at [975, 164] on input "October 7th 2025" at bounding box center [1060, 156] width 172 height 29
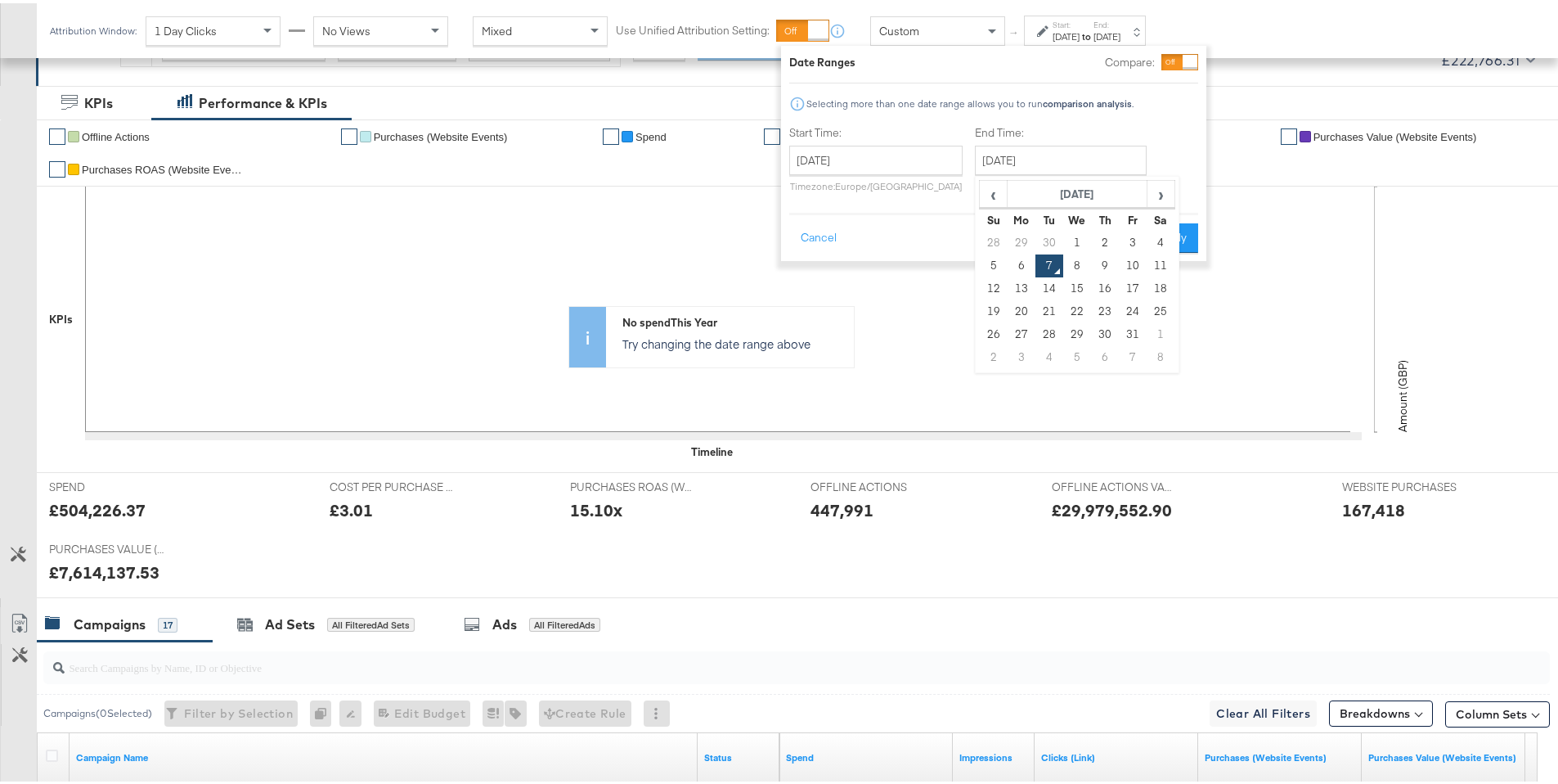
click at [1052, 240] on td "30" at bounding box center [1050, 239] width 28 height 23
type input "September 30th 2025"
click at [1175, 229] on button "Apply" at bounding box center [1179, 235] width 52 height 29
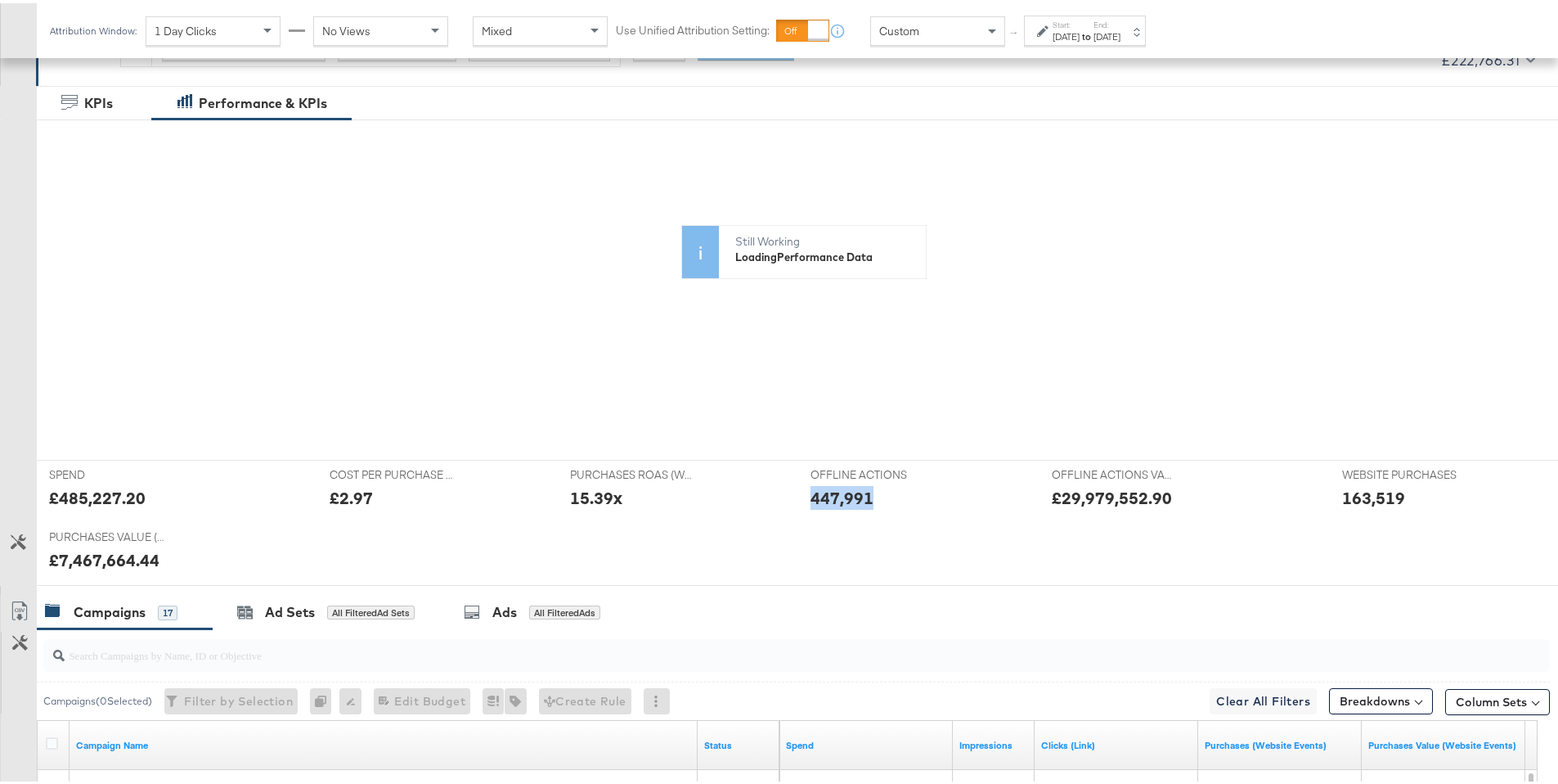
drag, startPoint x: 808, startPoint y: 494, endPoint x: 864, endPoint y: 491, distance: 56.1
click at [864, 491] on div "447,991" at bounding box center [841, 495] width 63 height 24
copy div "447,991"
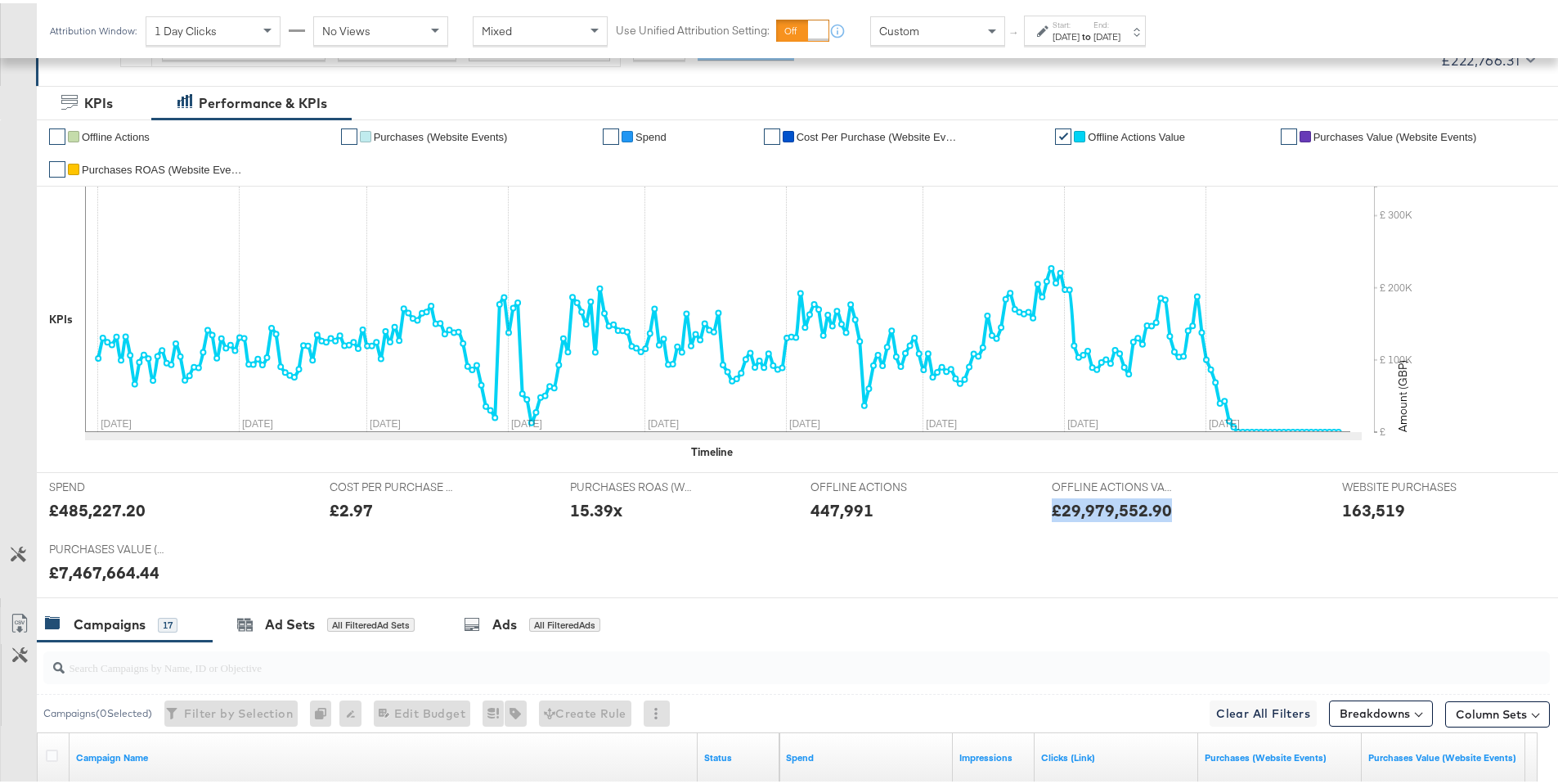
drag, startPoint x: 1046, startPoint y: 505, endPoint x: 1163, endPoint y: 509, distance: 117.1
click at [1163, 509] on div "£29,979,552.90" at bounding box center [1185, 507] width 266 height 24
copy div "£29,979,552.90"
click at [1417, 502] on div at bounding box center [1433, 509] width 49 height 17
click at [856, 507] on div "447,991" at bounding box center [841, 507] width 63 height 24
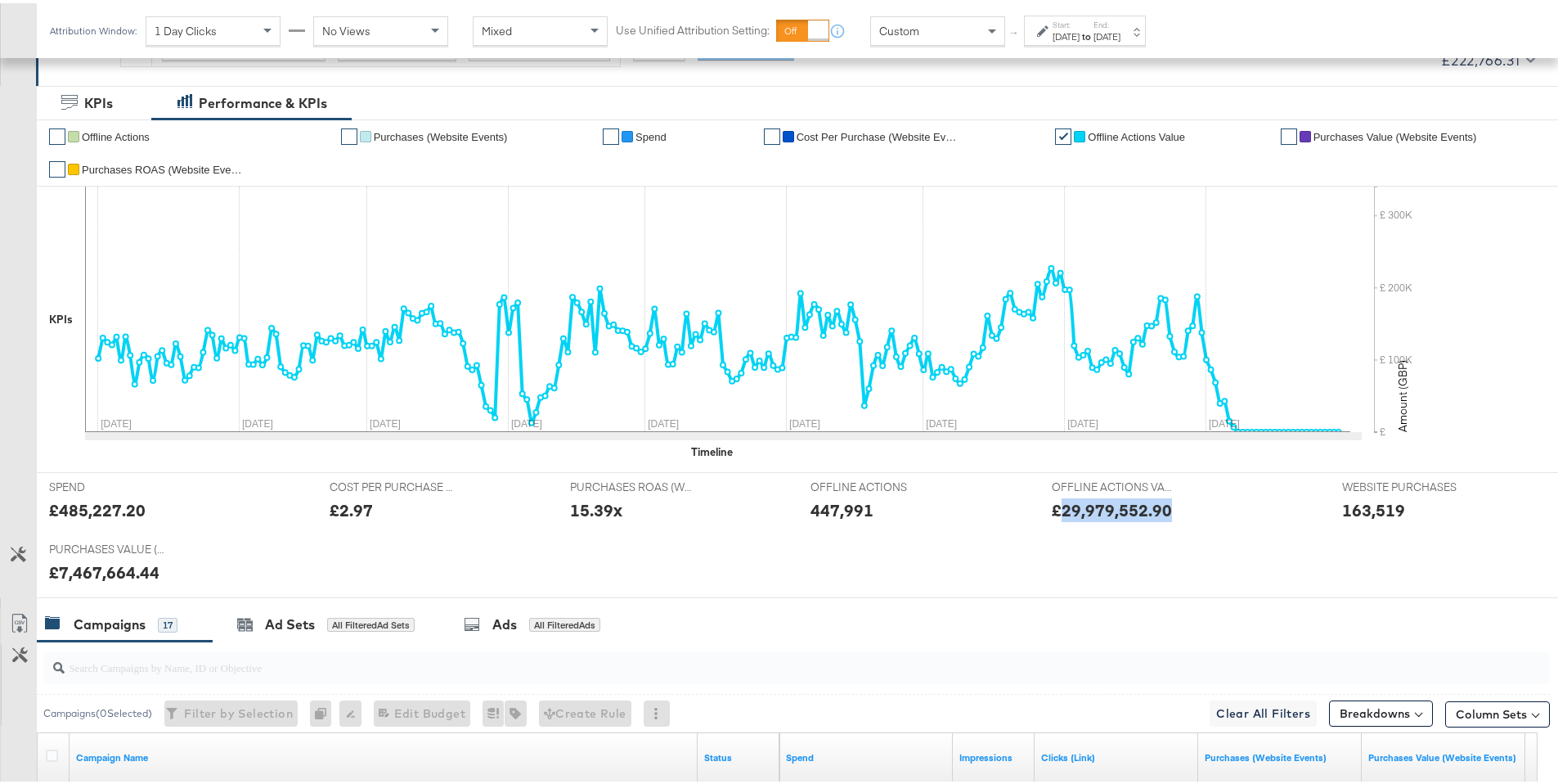
drag, startPoint x: 1053, startPoint y: 509, endPoint x: 1159, endPoint y: 511, distance: 106.0
click at [1159, 511] on div "£29,979,552.90" at bounding box center [1112, 507] width 120 height 24
copy div "29,979,552.90"
drag, startPoint x: 59, startPoint y: 572, endPoint x: 183, endPoint y: 572, distance: 124.0
click at [183, 572] on div "£7,467,664.44" at bounding box center [177, 568] width 256 height 24
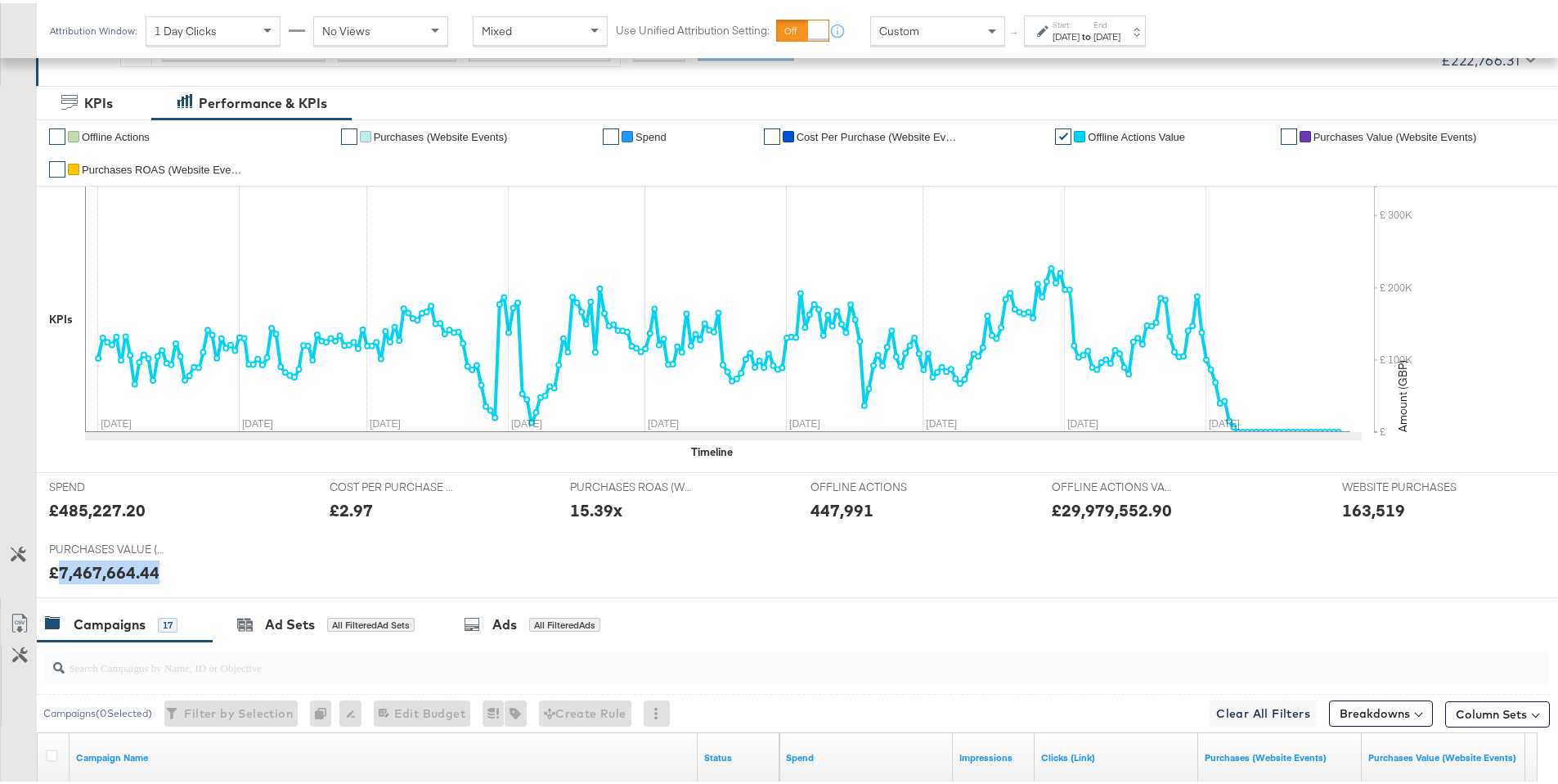
copy div "7,467,664.44"
drag, startPoint x: 571, startPoint y: 503, endPoint x: 632, endPoint y: 503, distance: 61.0
click at [632, 503] on div "15.39x" at bounding box center [678, 507] width 216 height 24
click at [628, 510] on div at bounding box center [650, 509] width 49 height 17
click at [20, 548] on icon at bounding box center [18, 550] width 15 height 15
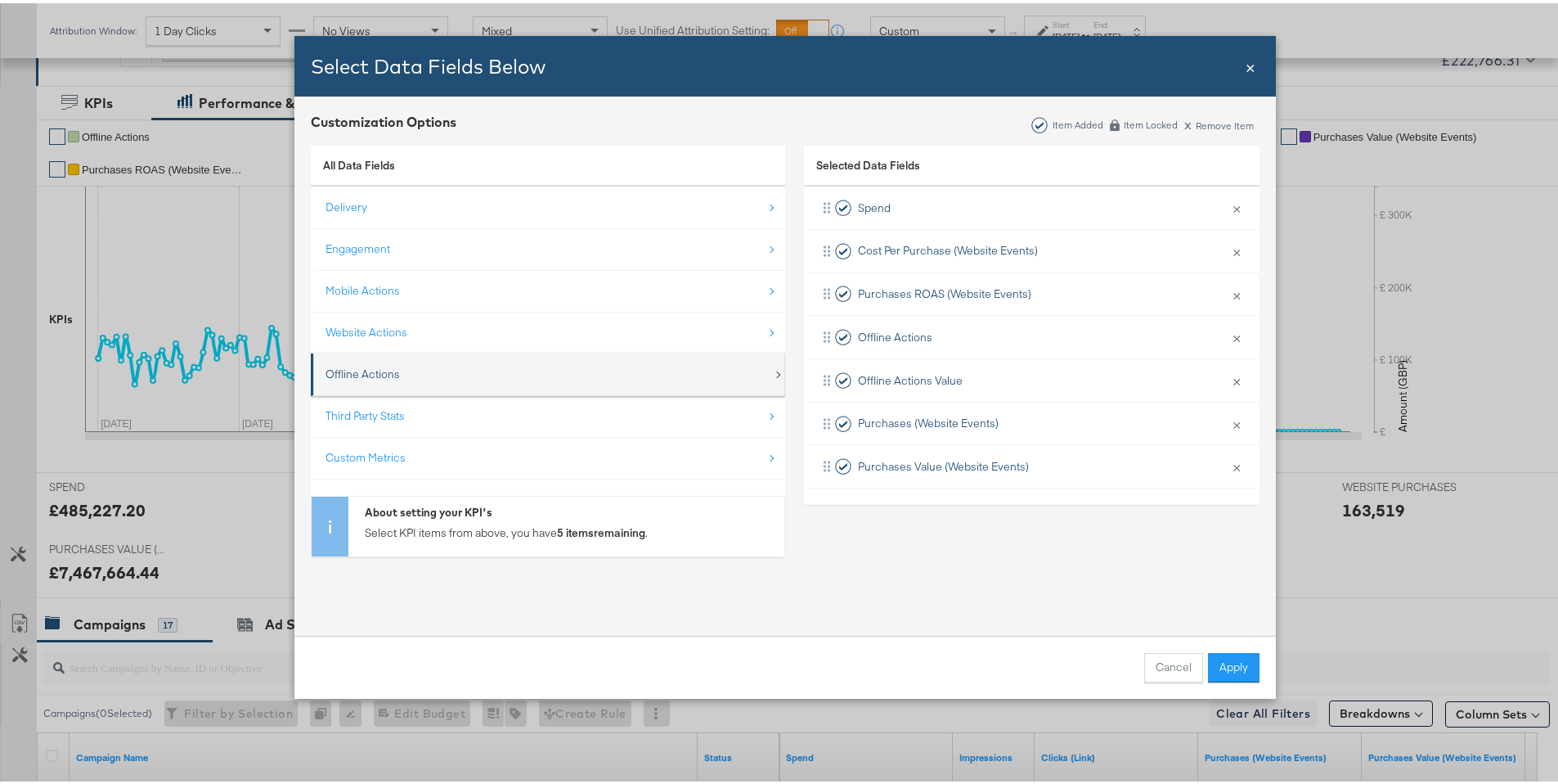
click at [402, 383] on div "Offline Actions" at bounding box center [549, 370] width 447 height 34
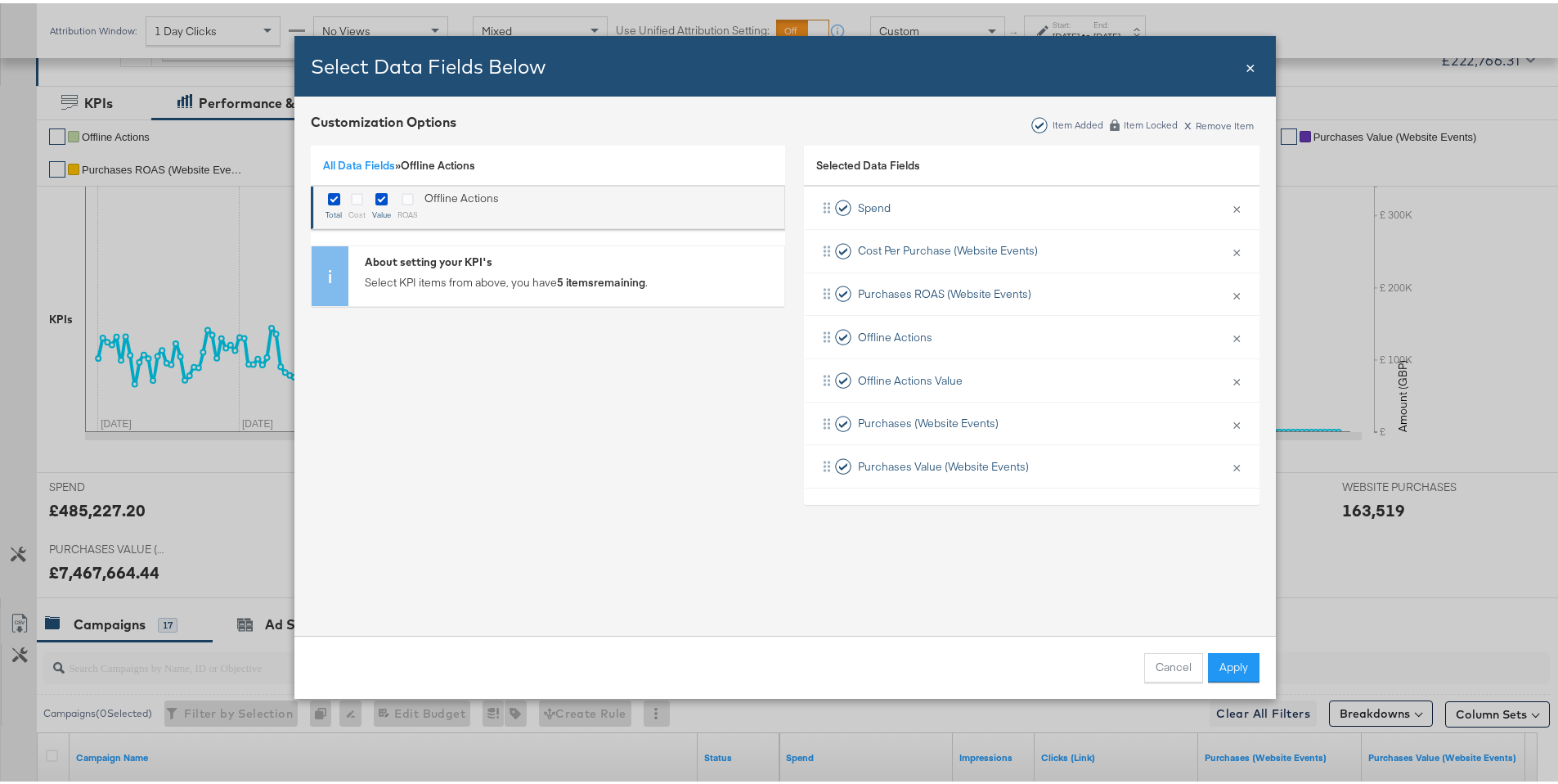
click at [402, 203] on div "Bulk Add Locations Modal" at bounding box center [407, 196] width 20 height 19
click at [351, 197] on icon "Bulk Add Locations Modal" at bounding box center [357, 196] width 12 height 12
click at [0, 0] on input "Bulk Add Locations Modal" at bounding box center [0, 0] width 0 height 0
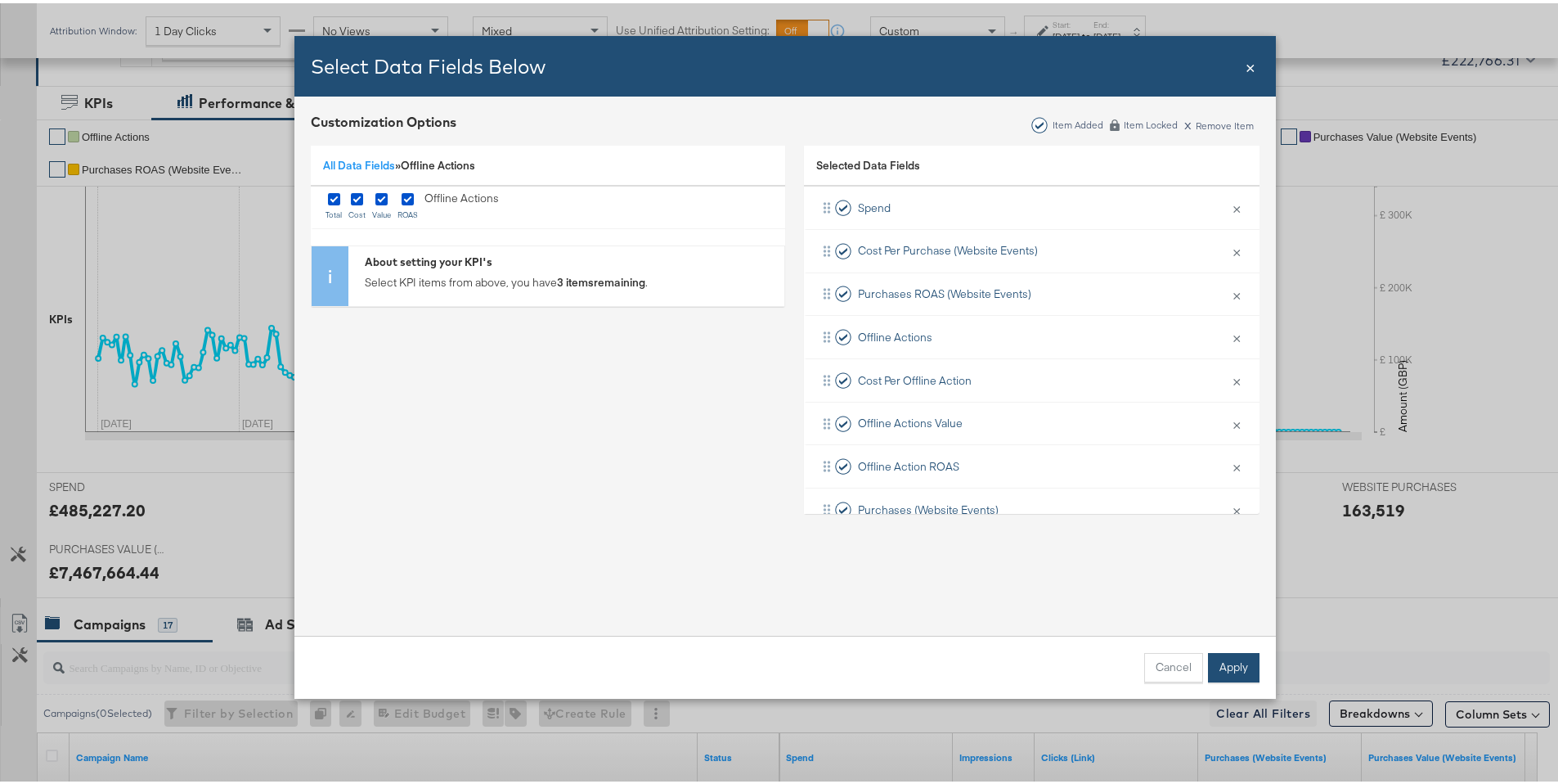
click at [1222, 660] on button "Apply" at bounding box center [1233, 664] width 52 height 29
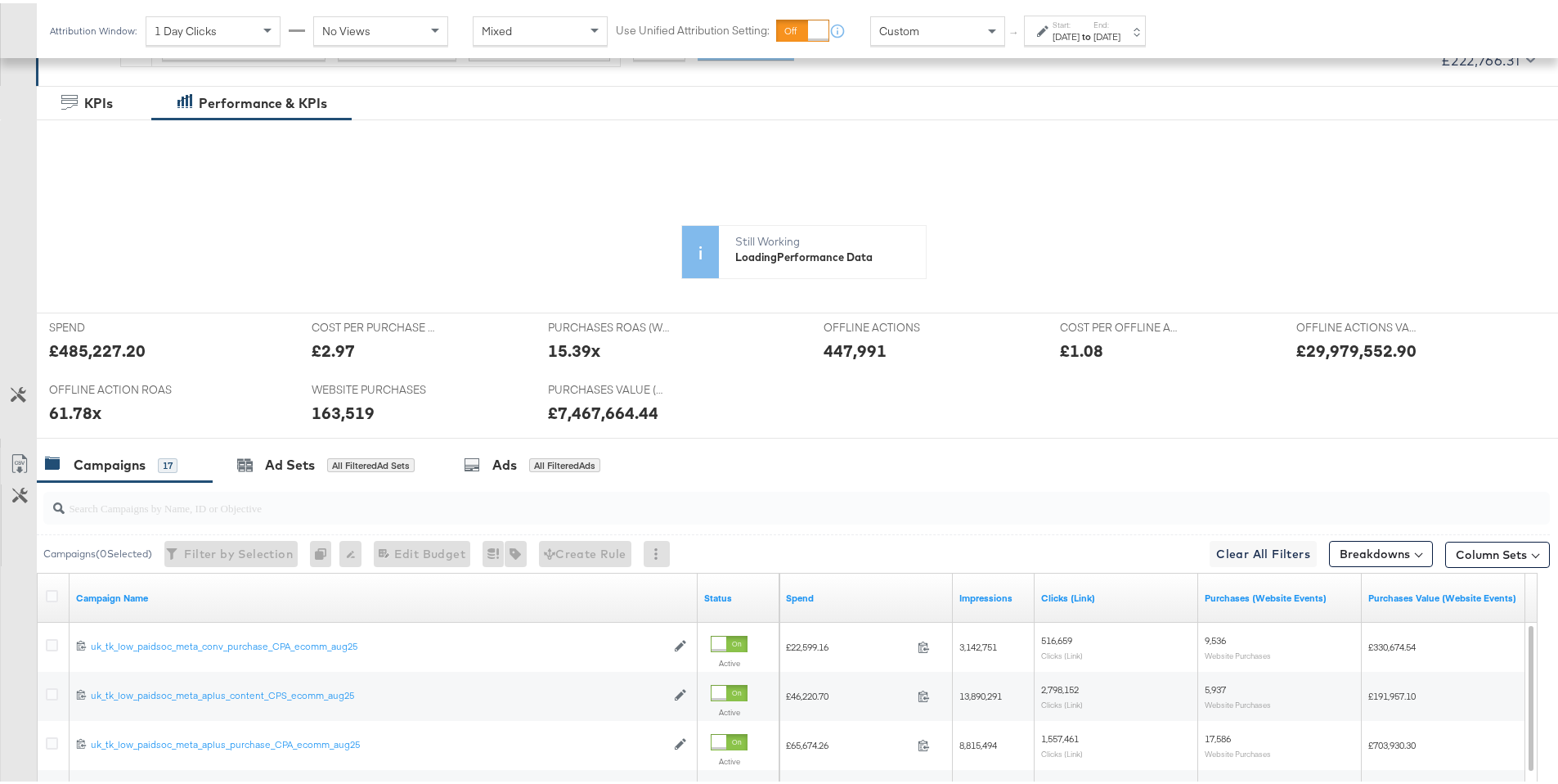
click at [548, 346] on icon at bounding box center [718, 306] width 1265 height 246
drag, startPoint x: 547, startPoint y: 348, endPoint x: 587, endPoint y: 353, distance: 40.3
click at [587, 353] on icon at bounding box center [718, 306] width 1265 height 246
drag, startPoint x: 528, startPoint y: 346, endPoint x: 611, endPoint y: 354, distance: 83.4
click at [611, 354] on icon at bounding box center [718, 306] width 1265 height 246
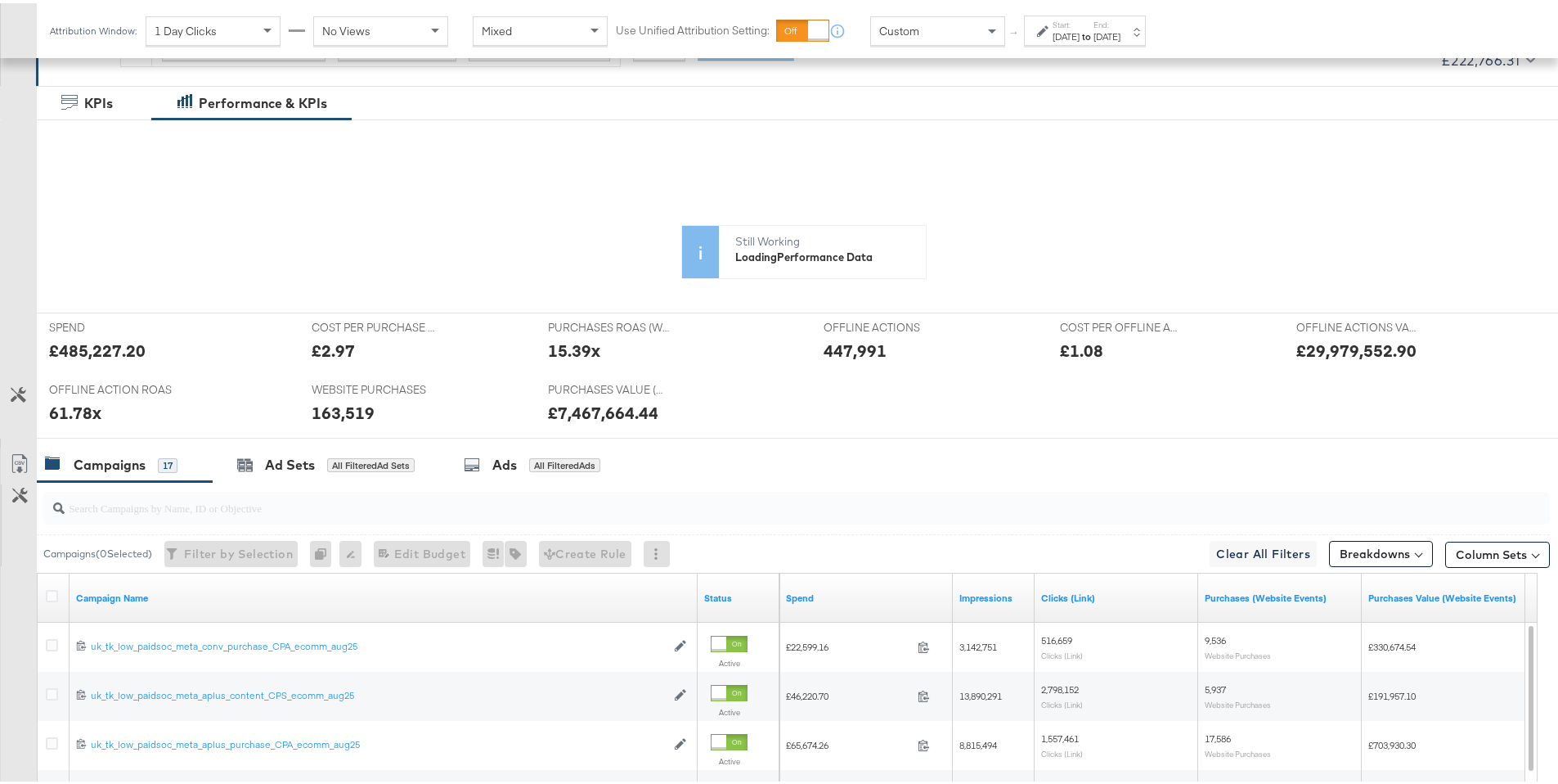
click at [561, 347] on icon at bounding box center [719, 347] width 1241 height 164
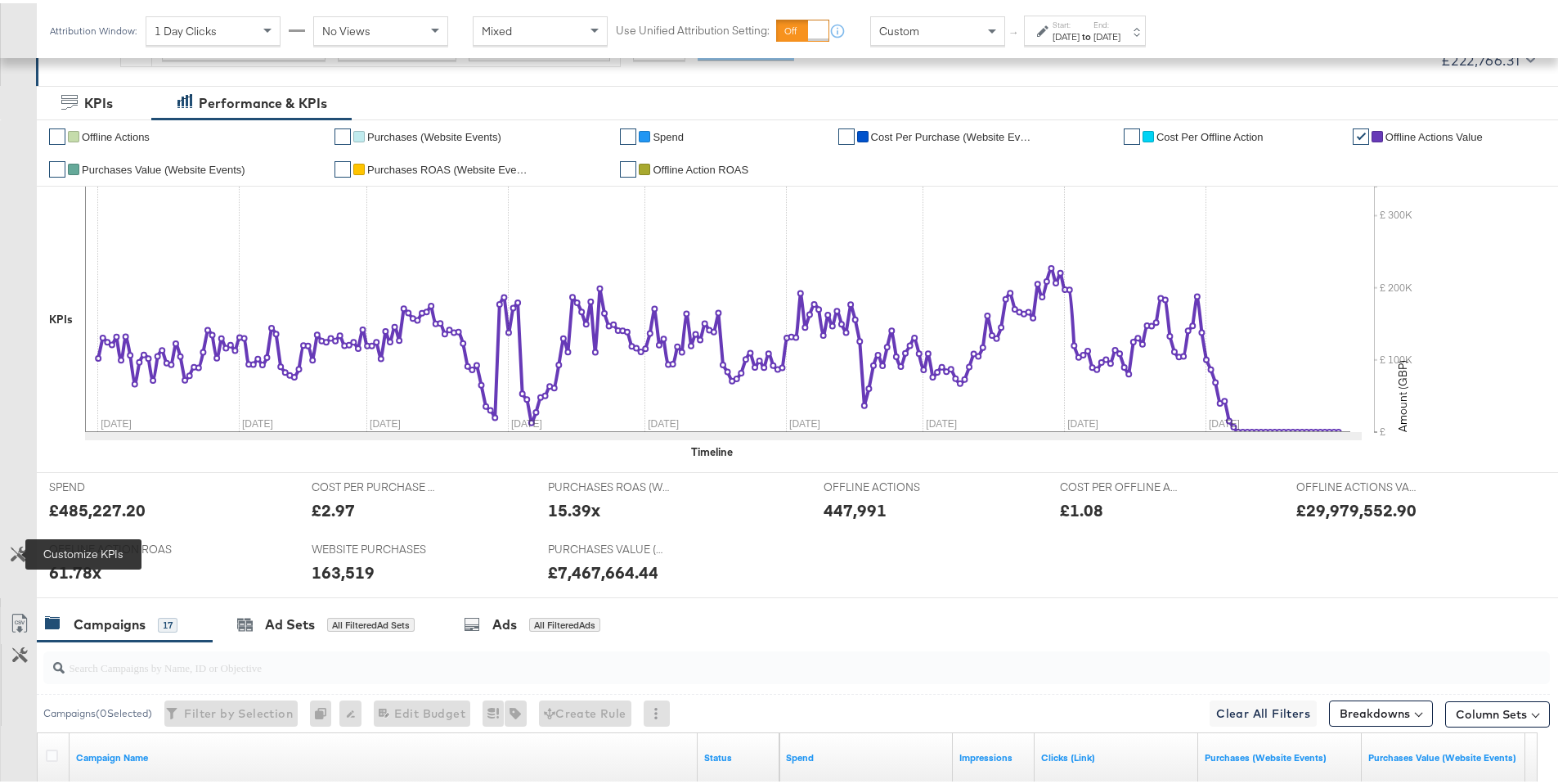
click at [23, 550] on icon at bounding box center [18, 550] width 15 height 15
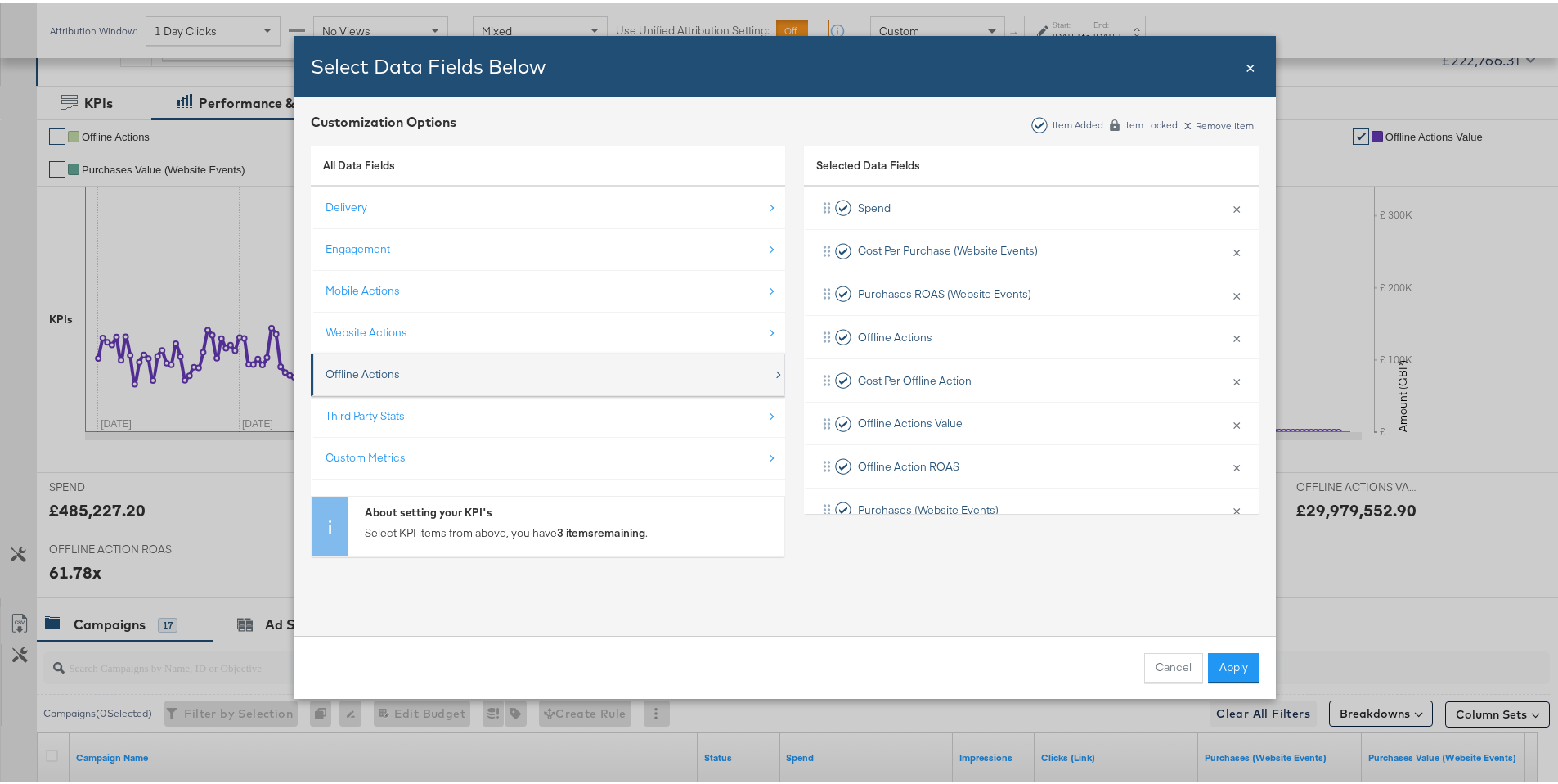
click at [427, 370] on div "Offline Actions" at bounding box center [549, 370] width 447 height 34
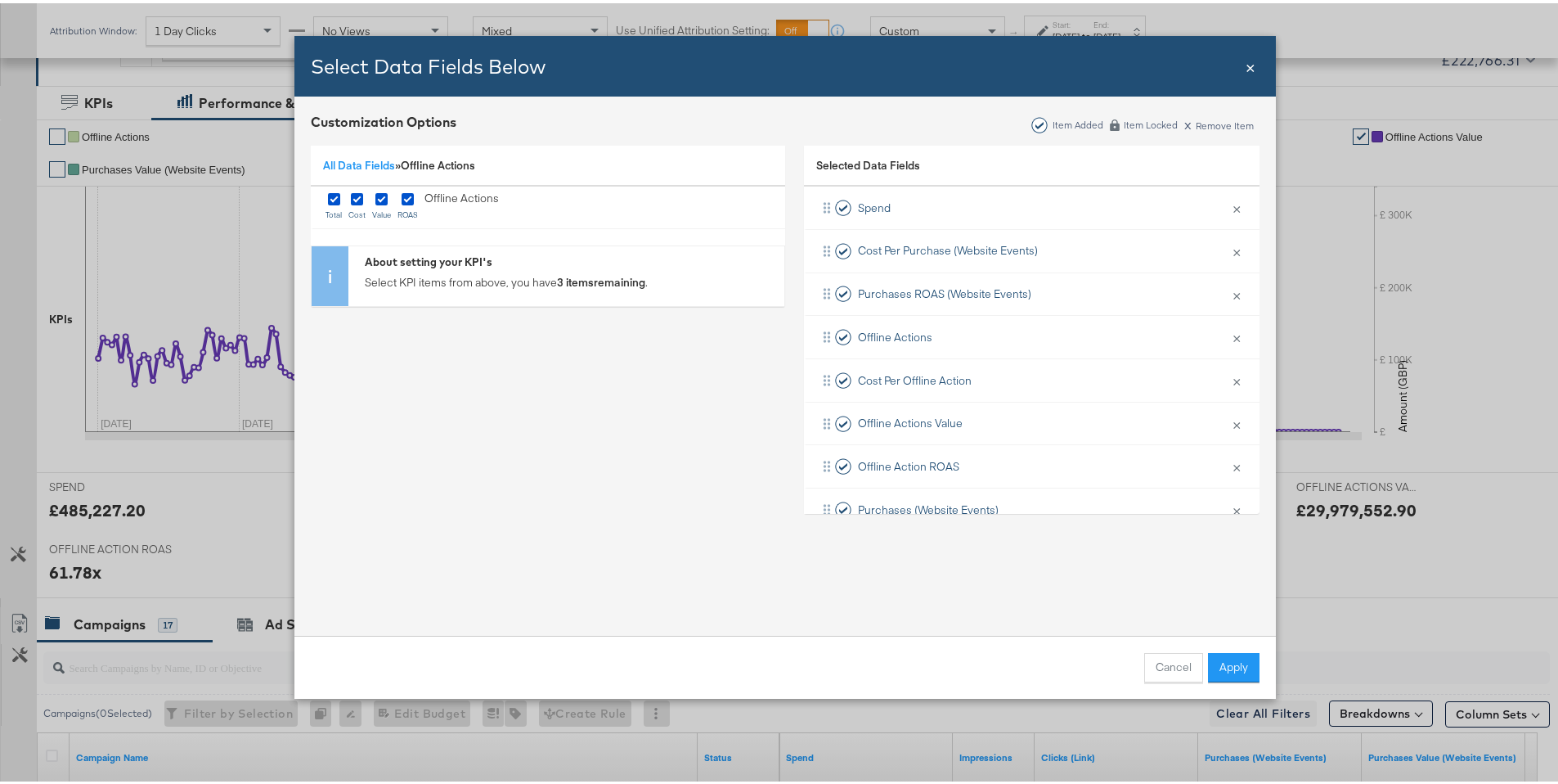
click at [105, 369] on div "Select Data Fields Below Close × Customization Options Item Added Item Locked x…" at bounding box center [785, 392] width 1571 height 784
click at [17, 552] on div "Select Data Fields Below Close × Customization Options Item Added Item Locked x…" at bounding box center [785, 392] width 1571 height 784
drag, startPoint x: 1171, startPoint y: 671, endPoint x: 1131, endPoint y: 668, distance: 40.1
click at [1170, 671] on button "Cancel" at bounding box center [1173, 664] width 59 height 29
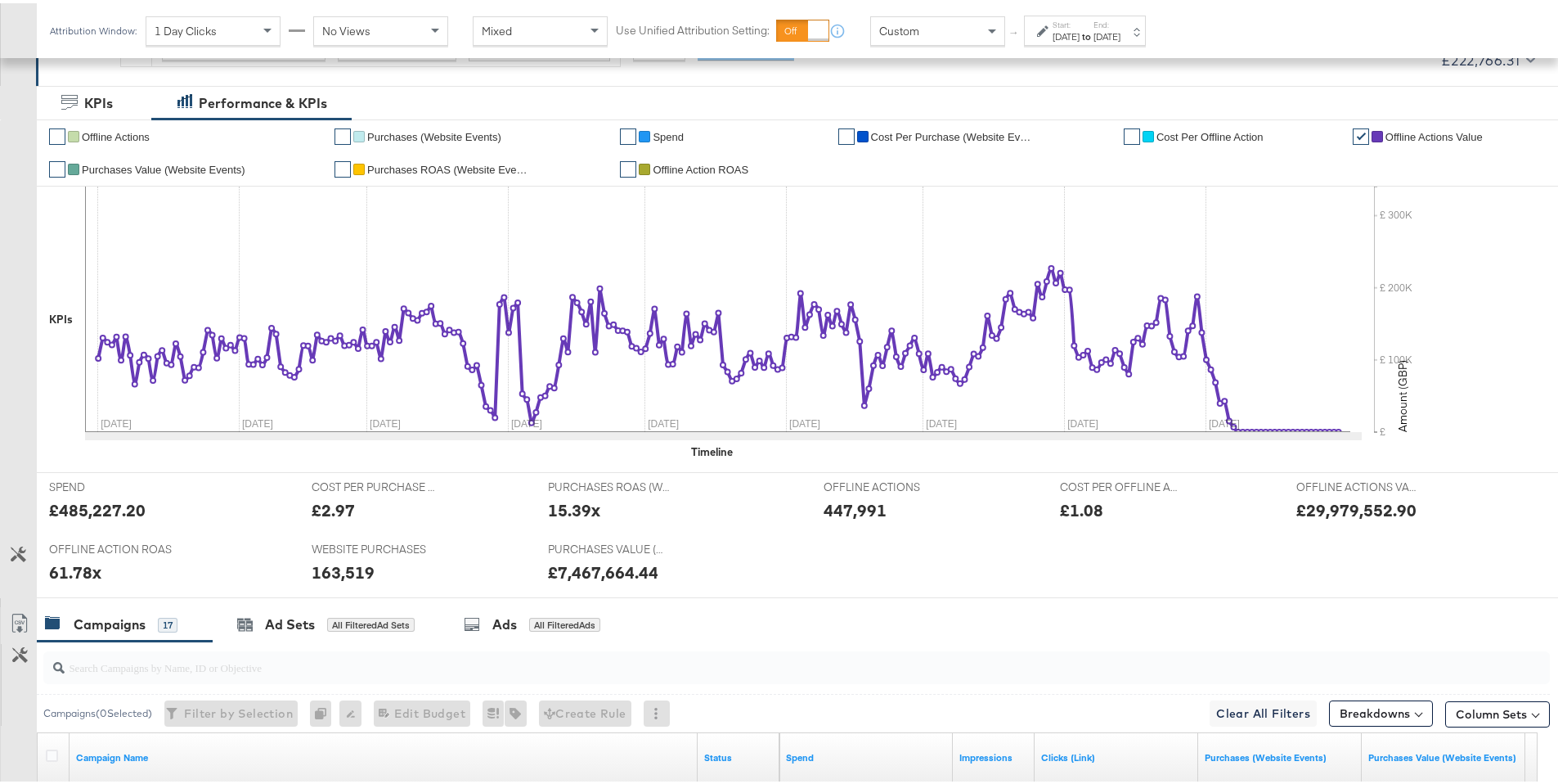
click at [28, 553] on button "Customize KPIs" at bounding box center [18, 551] width 36 height 28
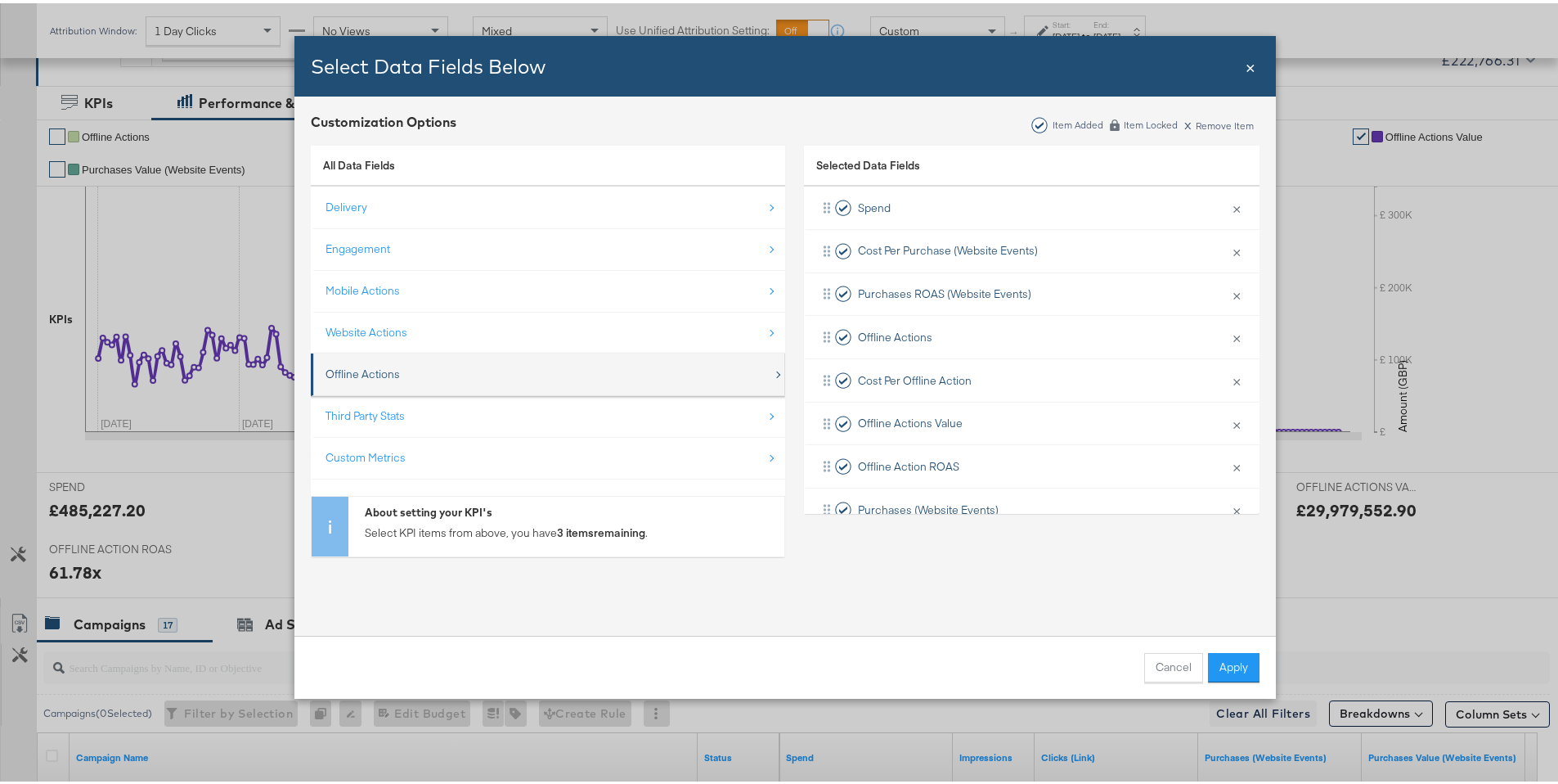
click at [432, 373] on div "Offline Actions" at bounding box center [549, 370] width 447 height 34
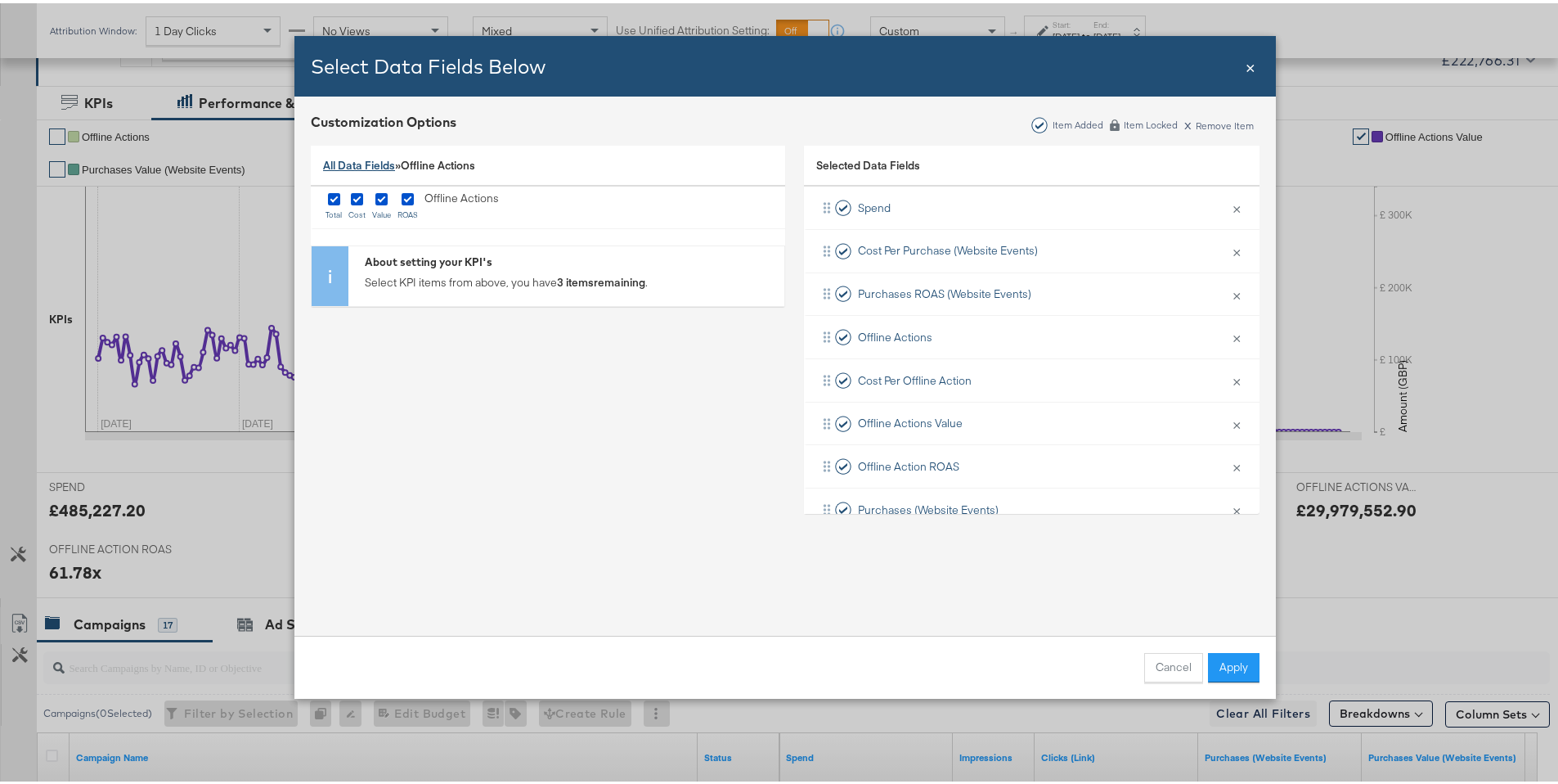
click at [337, 166] on link "All Data Fields" at bounding box center [358, 162] width 72 height 15
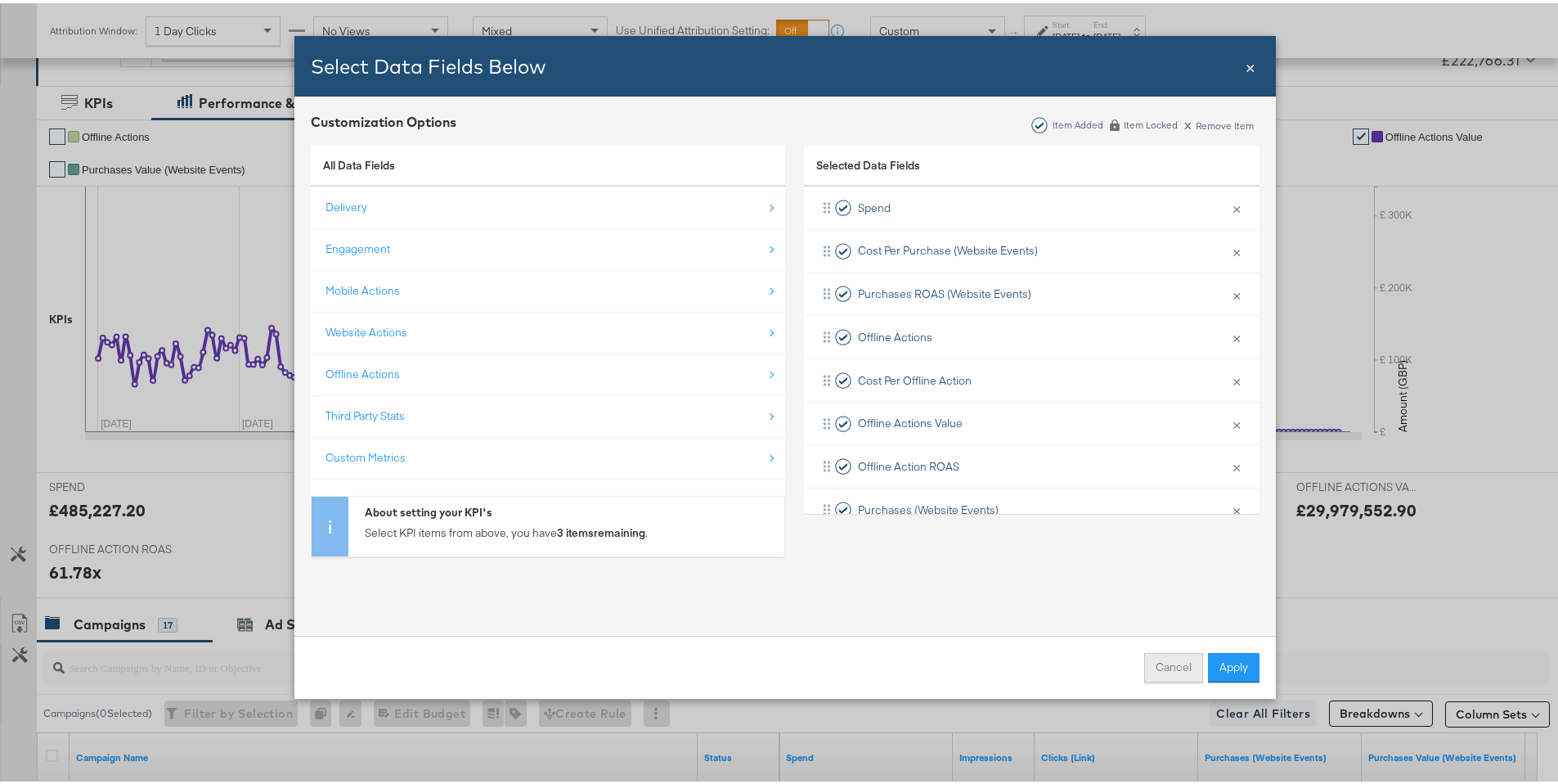
click at [1144, 662] on button "Cancel" at bounding box center [1173, 664] width 59 height 29
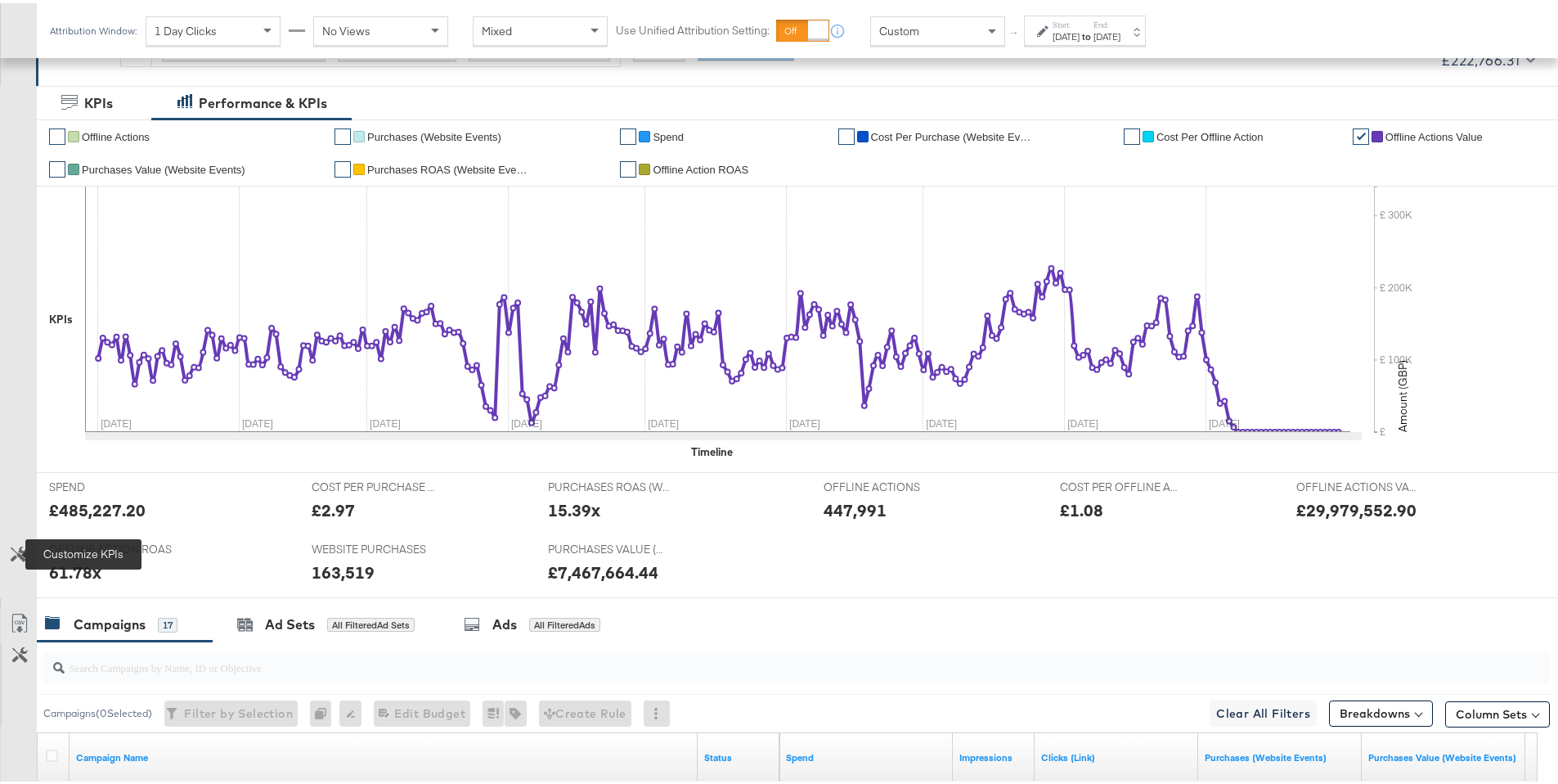
click at [20, 548] on icon at bounding box center [18, 550] width 15 height 15
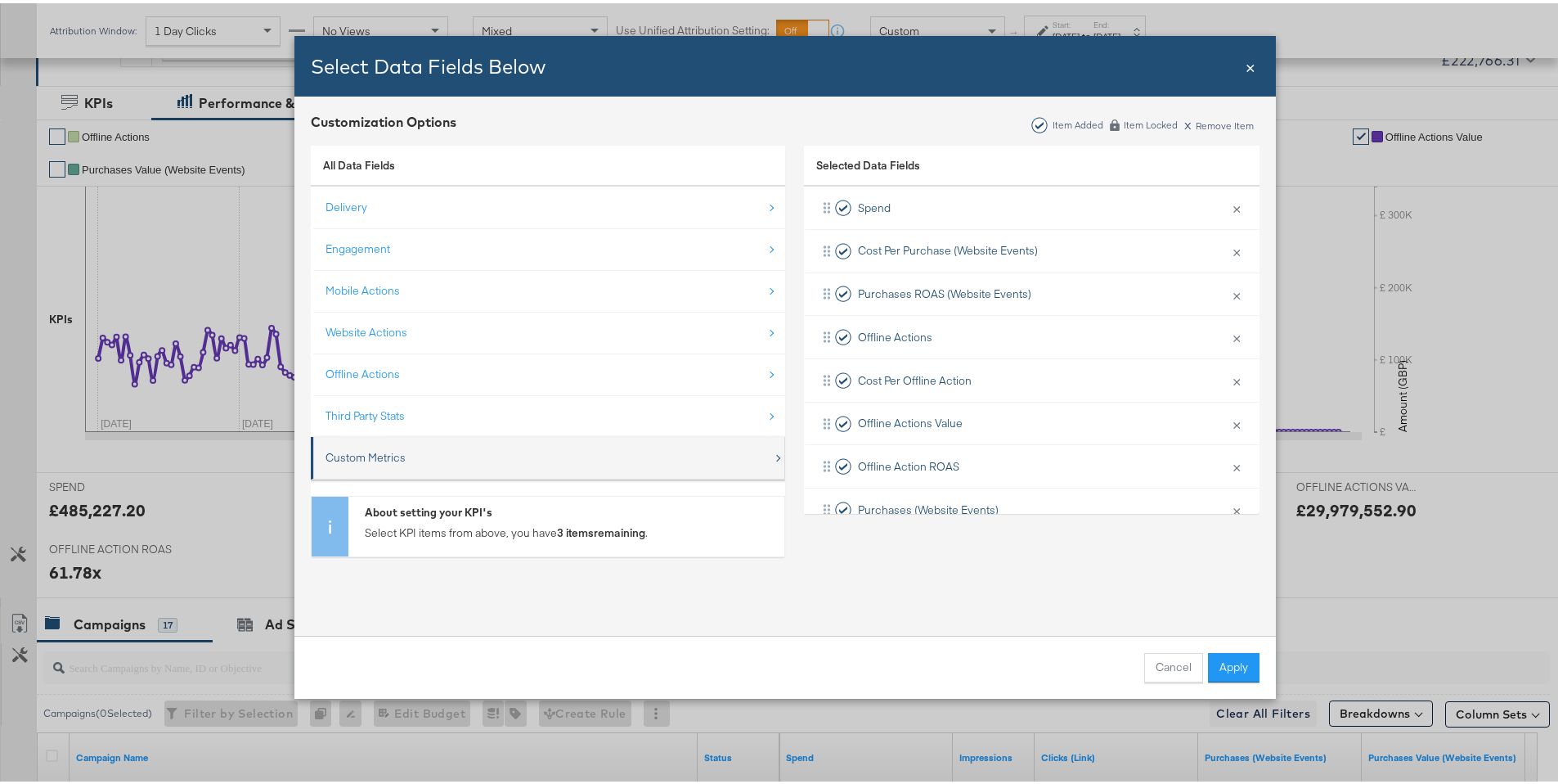
click at [387, 454] on div "Custom Metrics" at bounding box center [366, 454] width 80 height 15
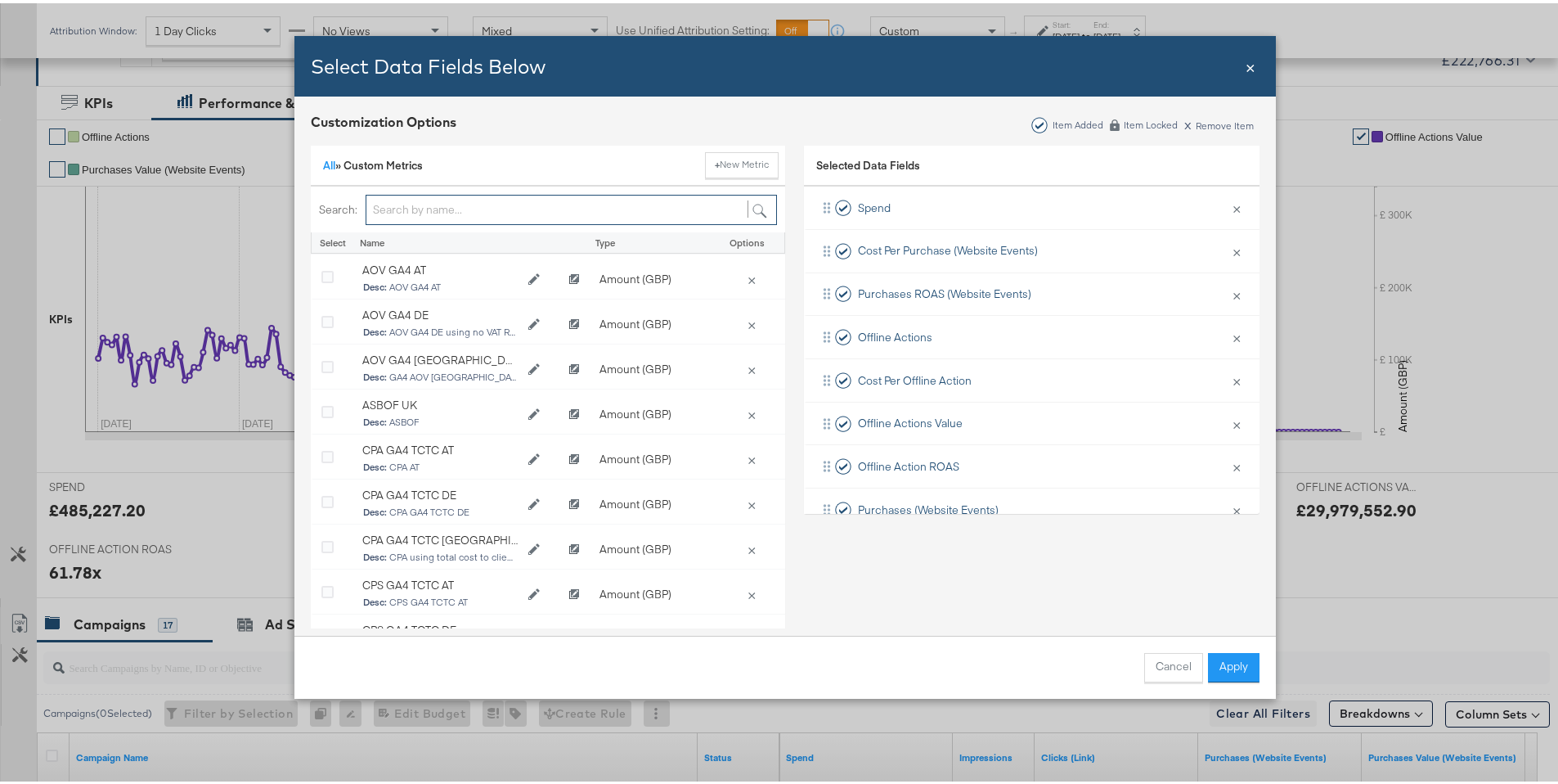
click at [448, 202] on input "Bulk Add Locations Modal" at bounding box center [571, 206] width 411 height 30
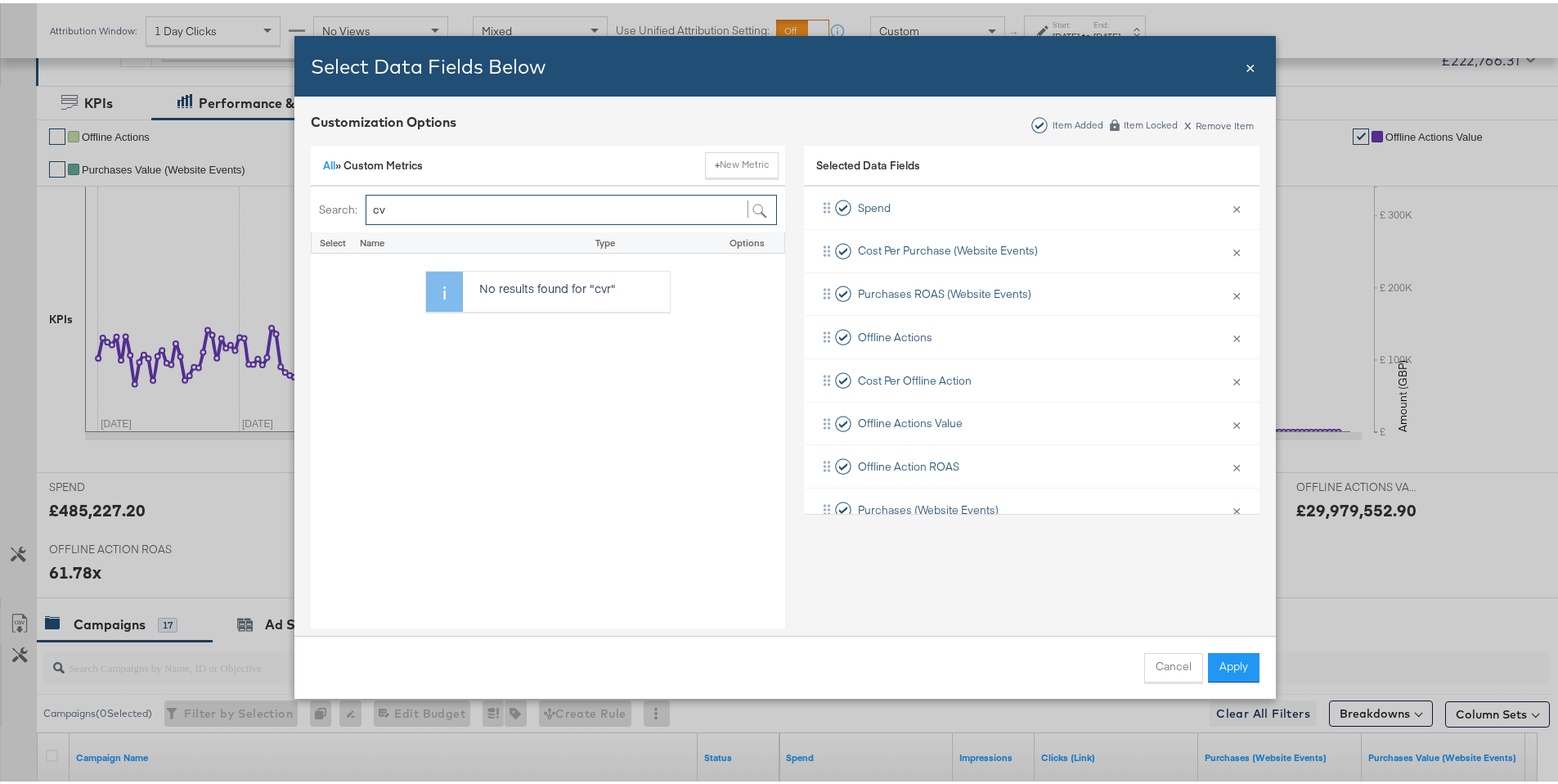
type input "c"
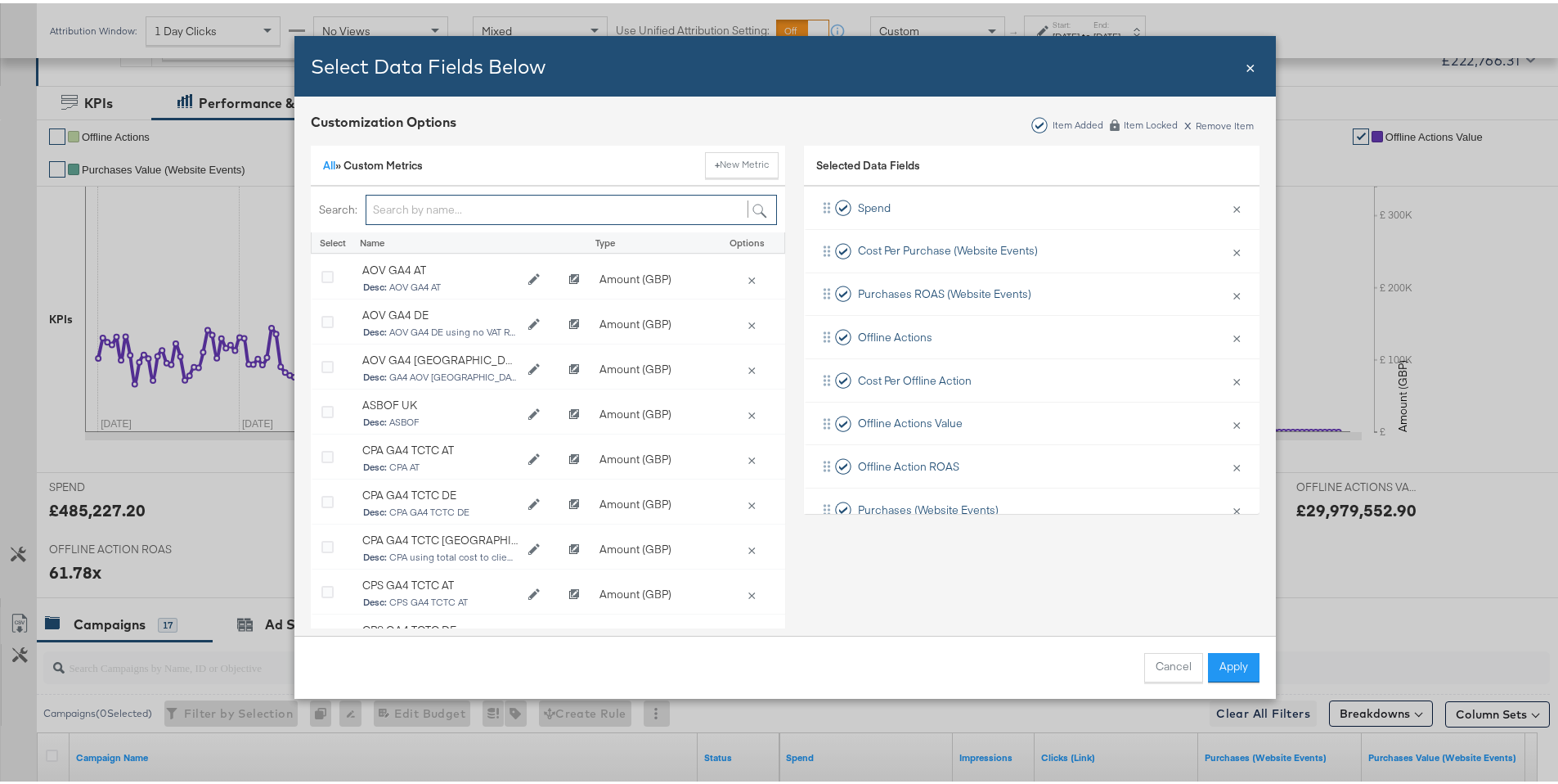
type input "r"
click at [233, 450] on div "Select Data Fields Below Close × Customization Options Item Added Item Locked x…" at bounding box center [785, 392] width 1571 height 784
click at [1246, 70] on span "×" at bounding box center [1251, 63] width 10 height 22
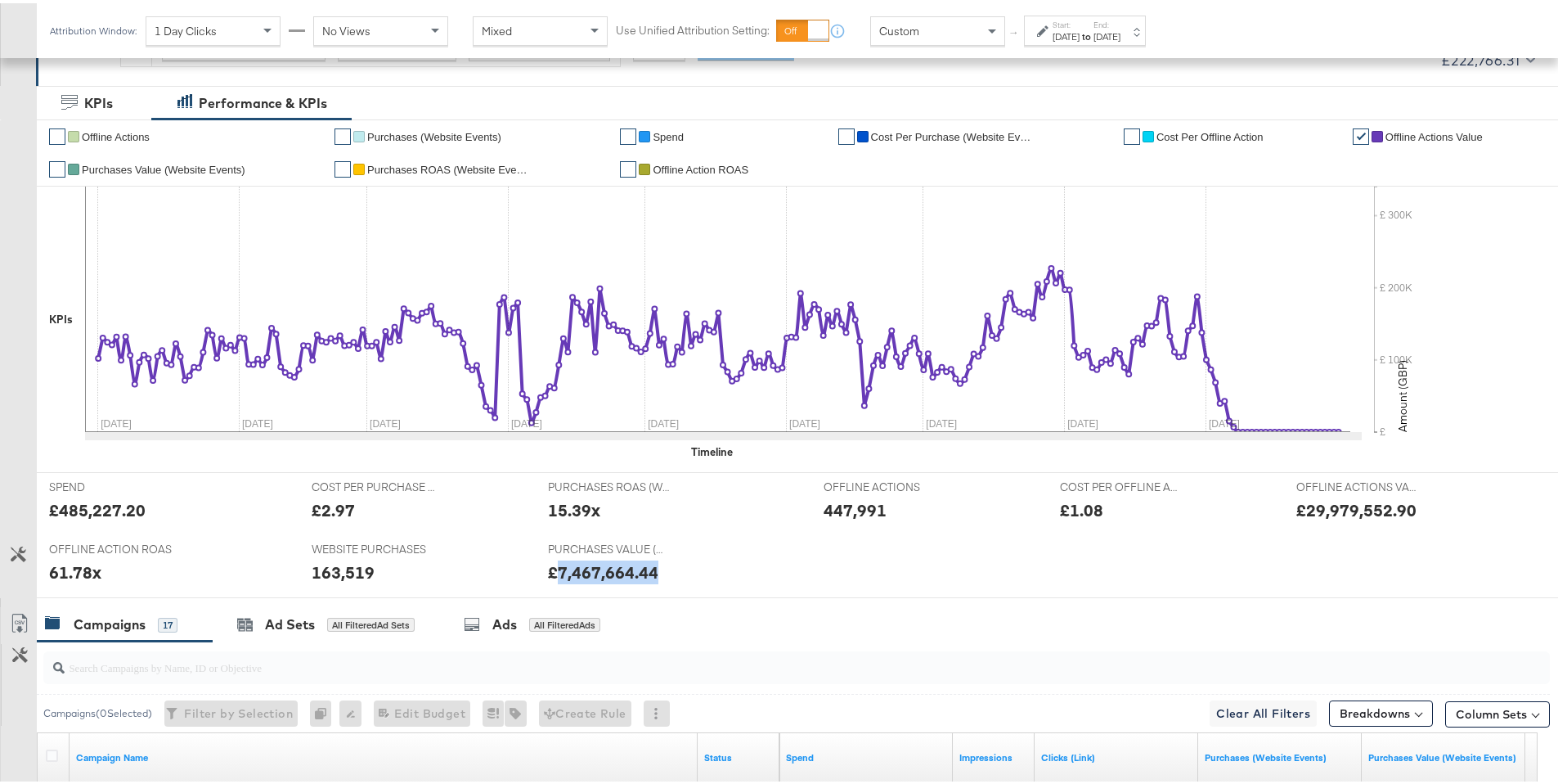
drag, startPoint x: 554, startPoint y: 566, endPoint x: 658, endPoint y: 565, distance: 104.0
click at [658, 565] on div "£7,467,664.44" at bounding box center [674, 568] width 252 height 24
copy div "7,467,664.44"
drag, startPoint x: 310, startPoint y: 573, endPoint x: 397, endPoint y: 568, distance: 87.1
click at [397, 568] on div "163,519" at bounding box center [417, 568] width 212 height 24
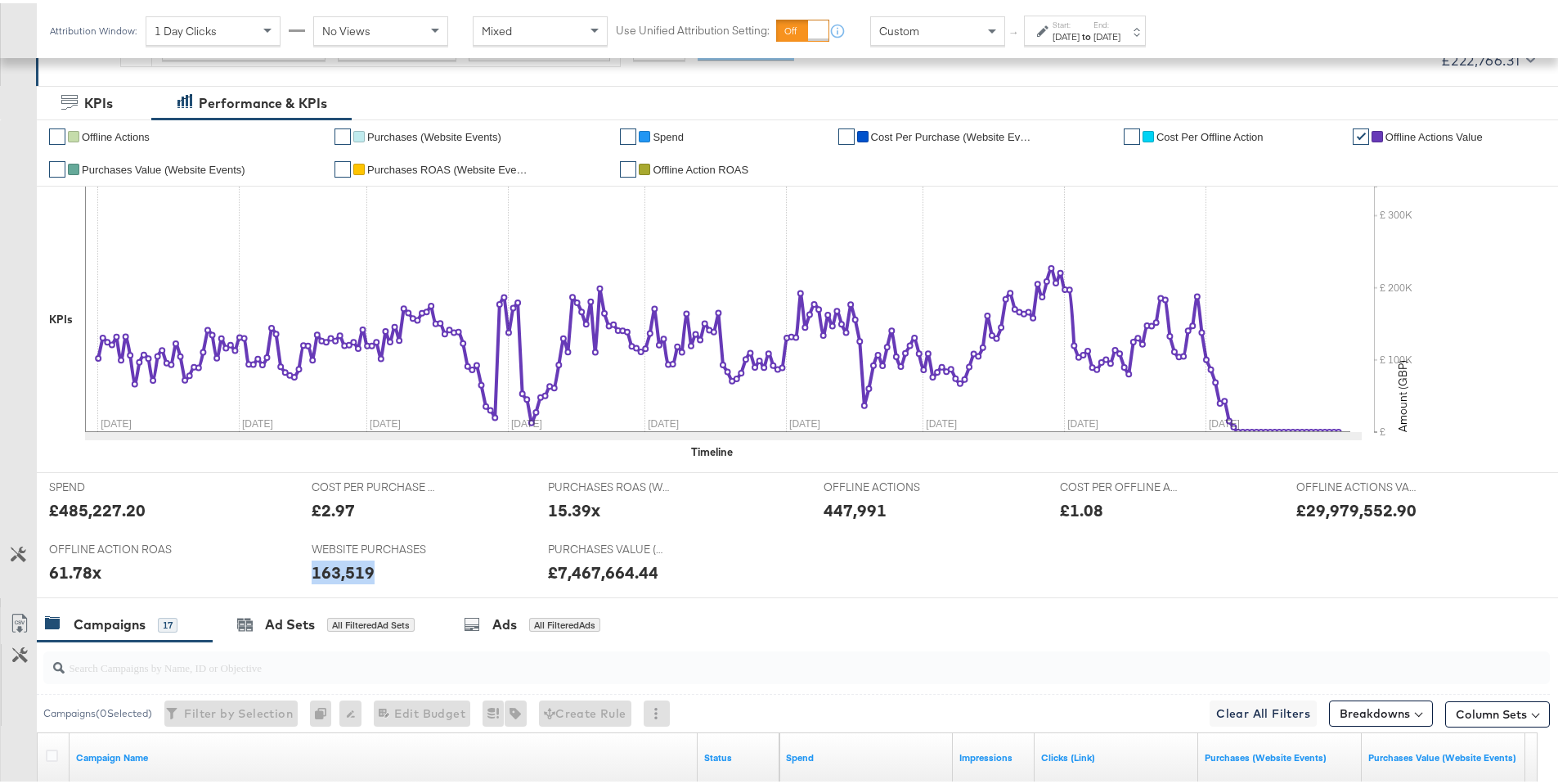
copy div "163,519"
click at [1312, 508] on div "£29,979,552.90" at bounding box center [1356, 507] width 120 height 24
drag, startPoint x: 1302, startPoint y: 508, endPoint x: 1408, endPoint y: 508, distance: 106.0
click at [1408, 508] on div "£29,979,552.90" at bounding box center [1427, 507] width 262 height 24
copy div "29,979,552.90"
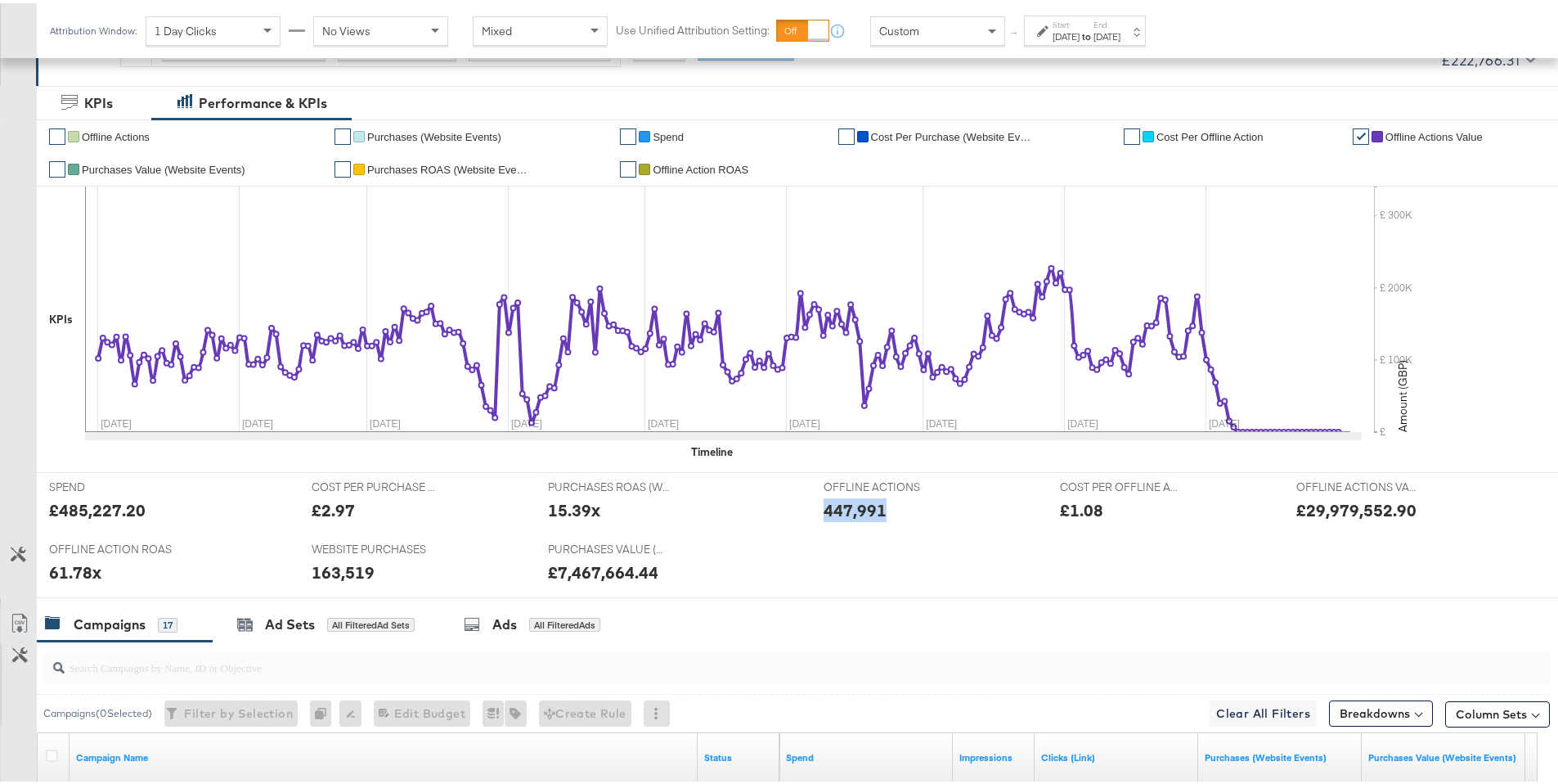
drag, startPoint x: 820, startPoint y: 505, endPoint x: 890, endPoint y: 505, distance: 70.0
click at [890, 505] on div "447,991" at bounding box center [930, 507] width 212 height 24
copy div "447,991"
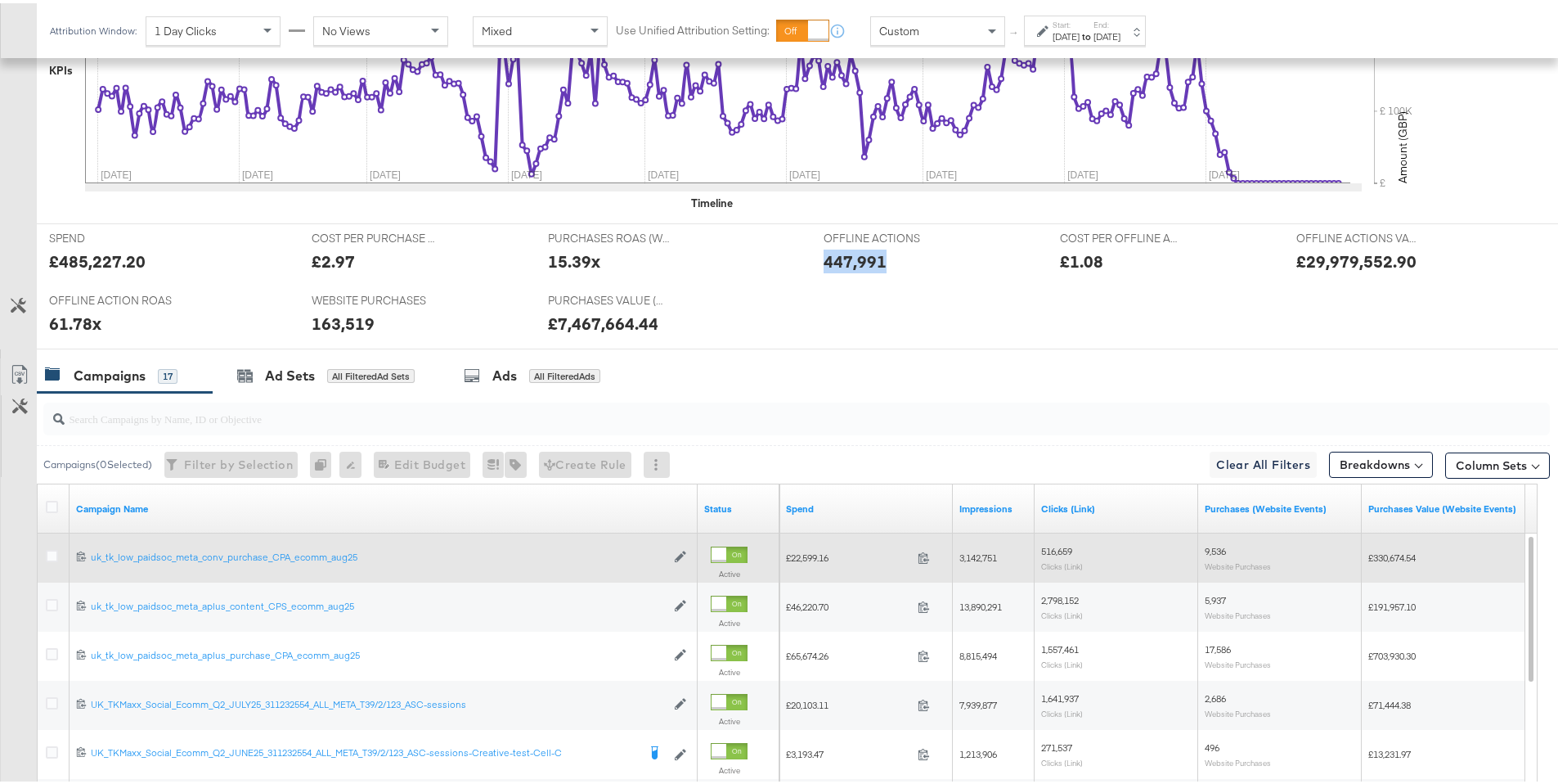
scroll to position [548, 0]
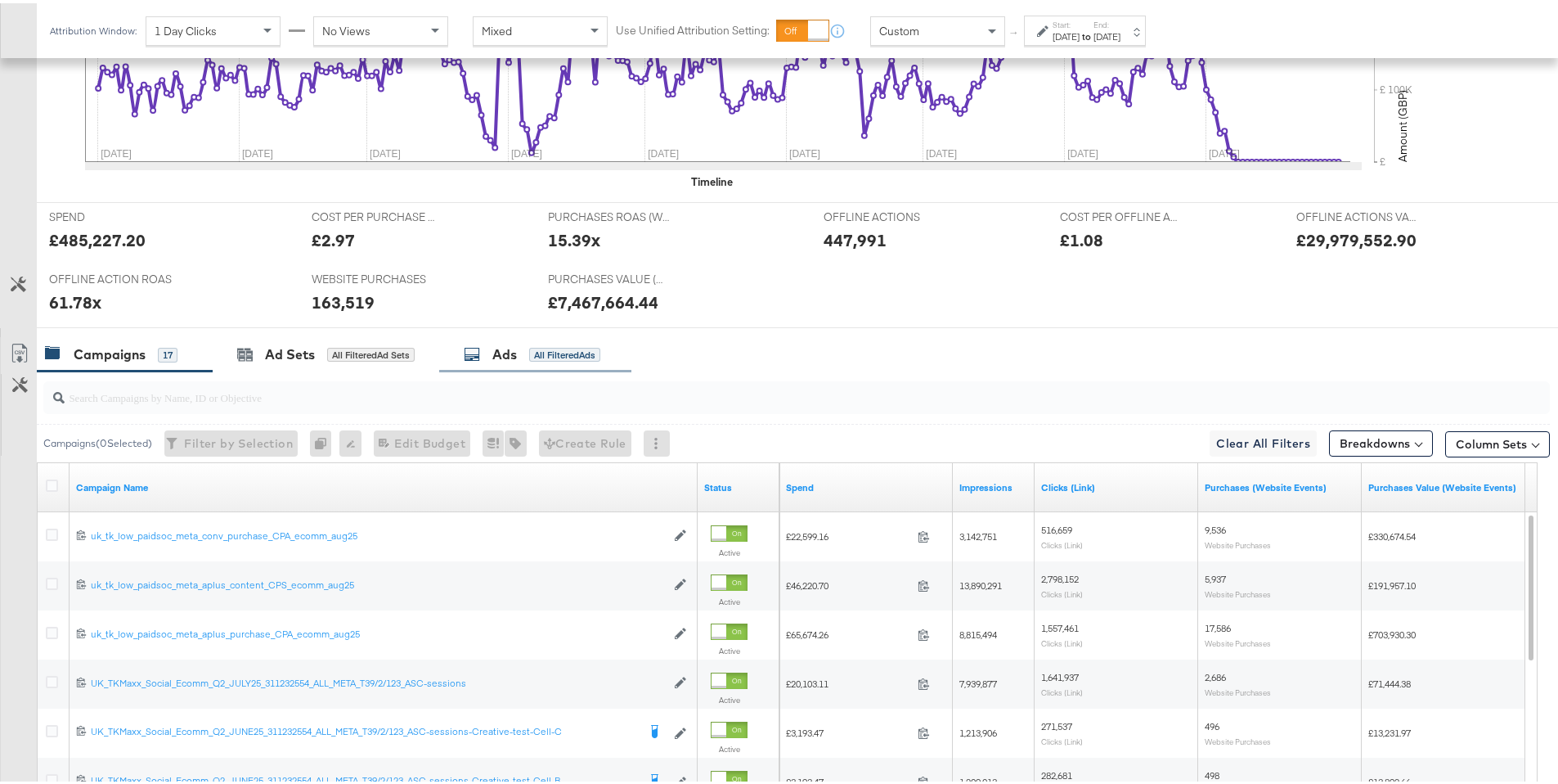
click at [578, 349] on div "All Filtered Ads" at bounding box center [565, 352] width 71 height 15
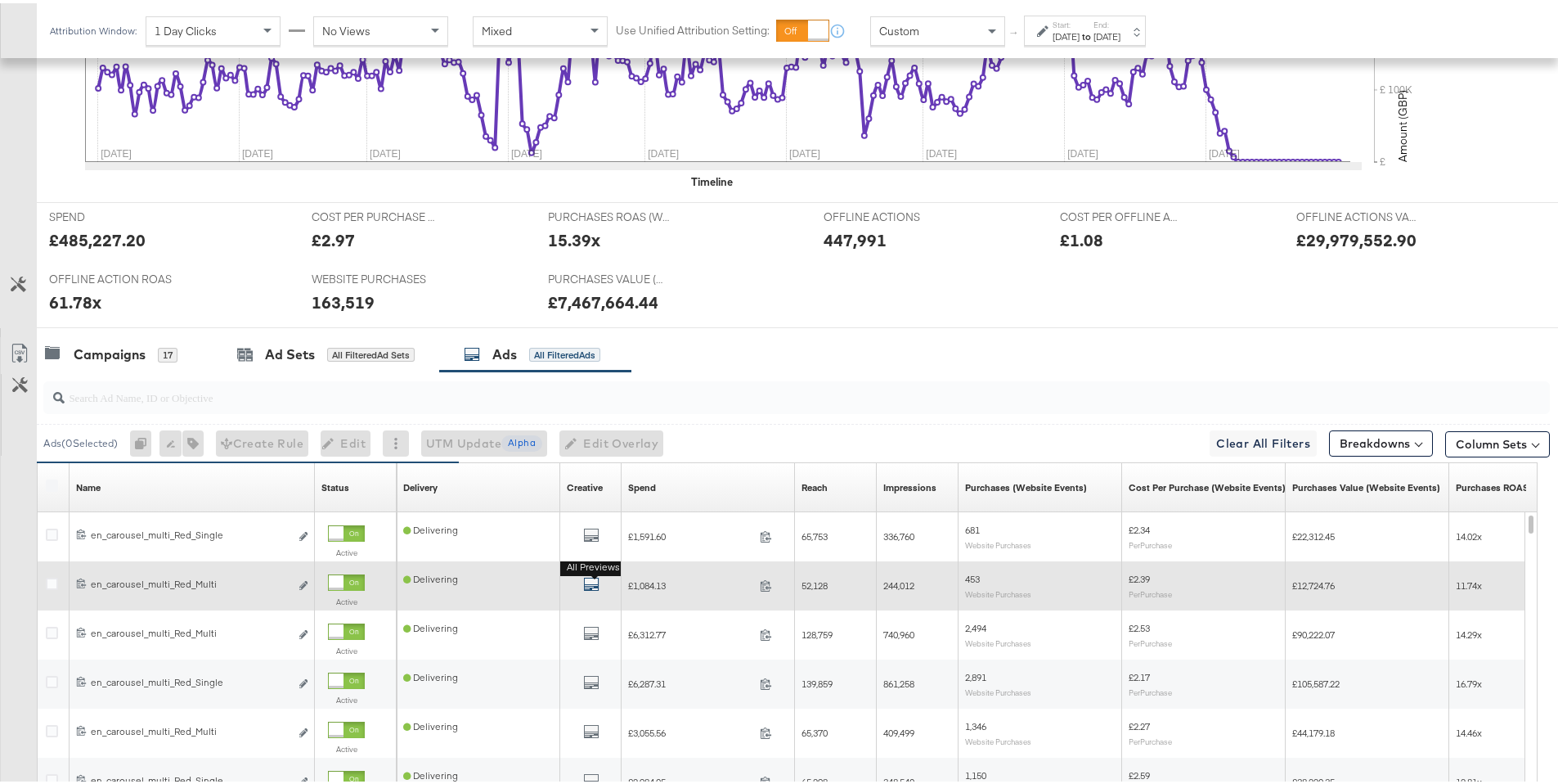
click at [589, 584] on icon "default" at bounding box center [591, 581] width 16 height 16
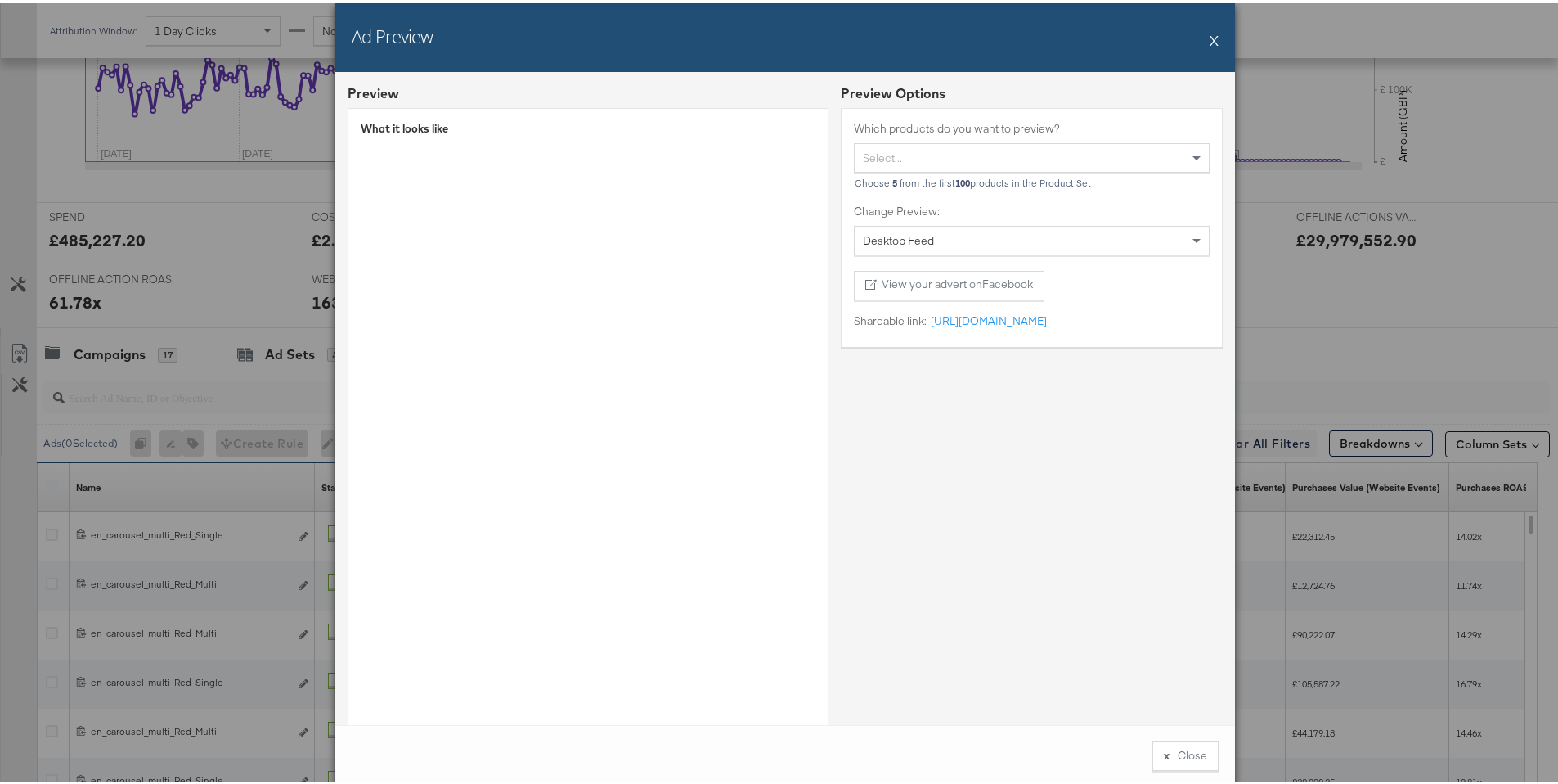
click at [1210, 36] on button "X" at bounding box center [1214, 36] width 9 height 33
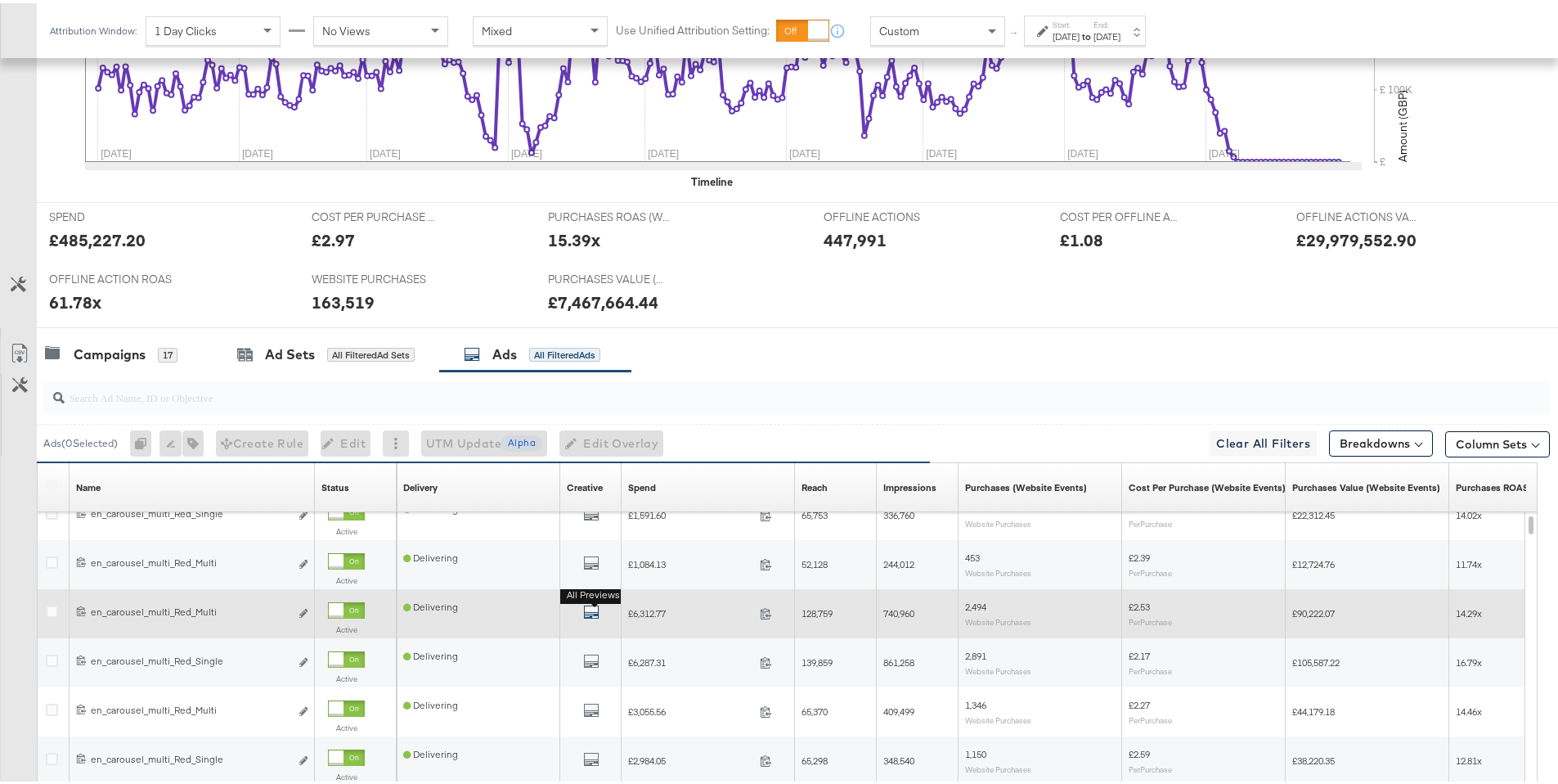
click at [592, 614] on icon "default" at bounding box center [591, 608] width 16 height 16
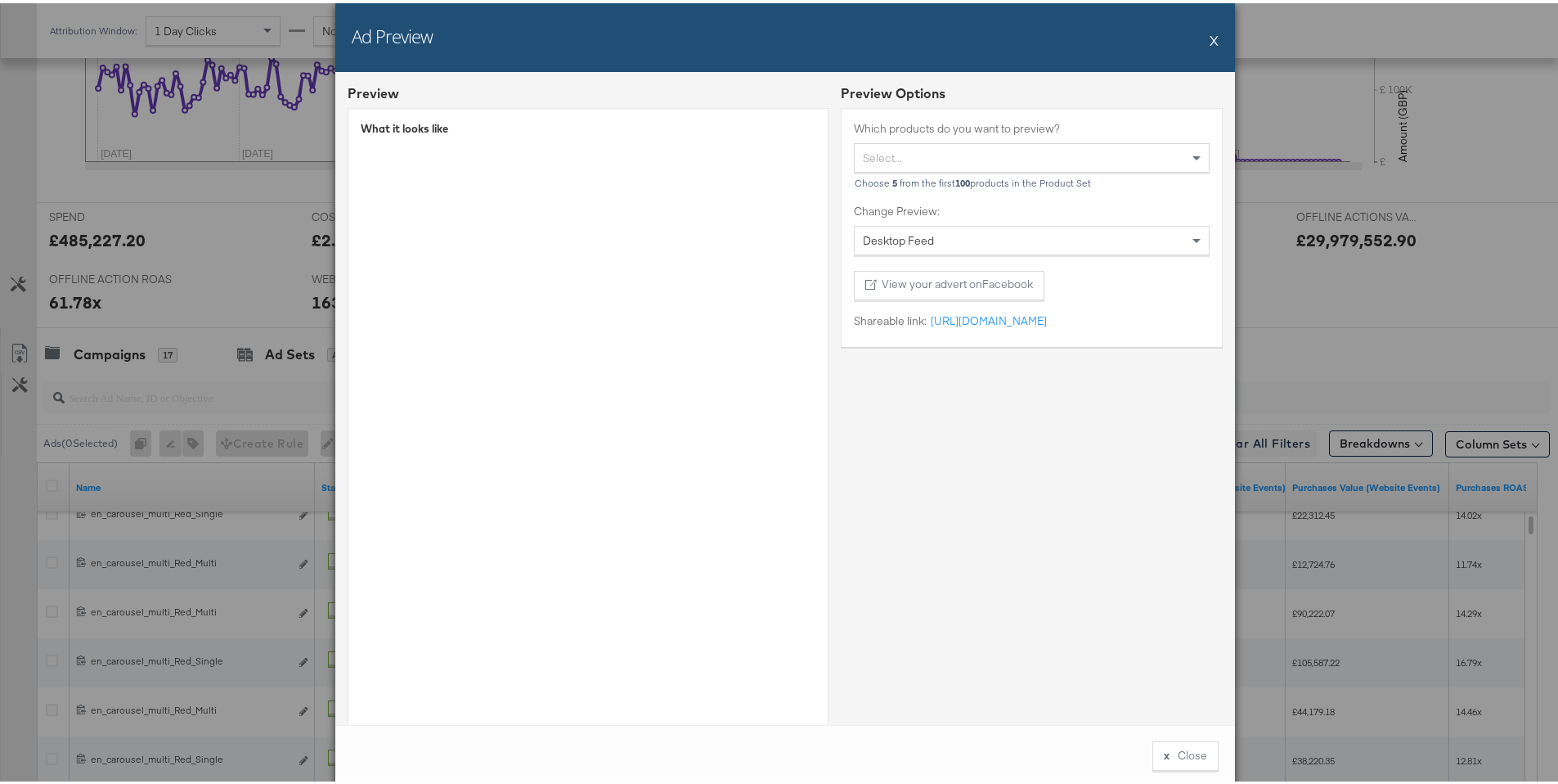
click at [971, 231] on div "Desktop Feed" at bounding box center [1031, 237] width 354 height 28
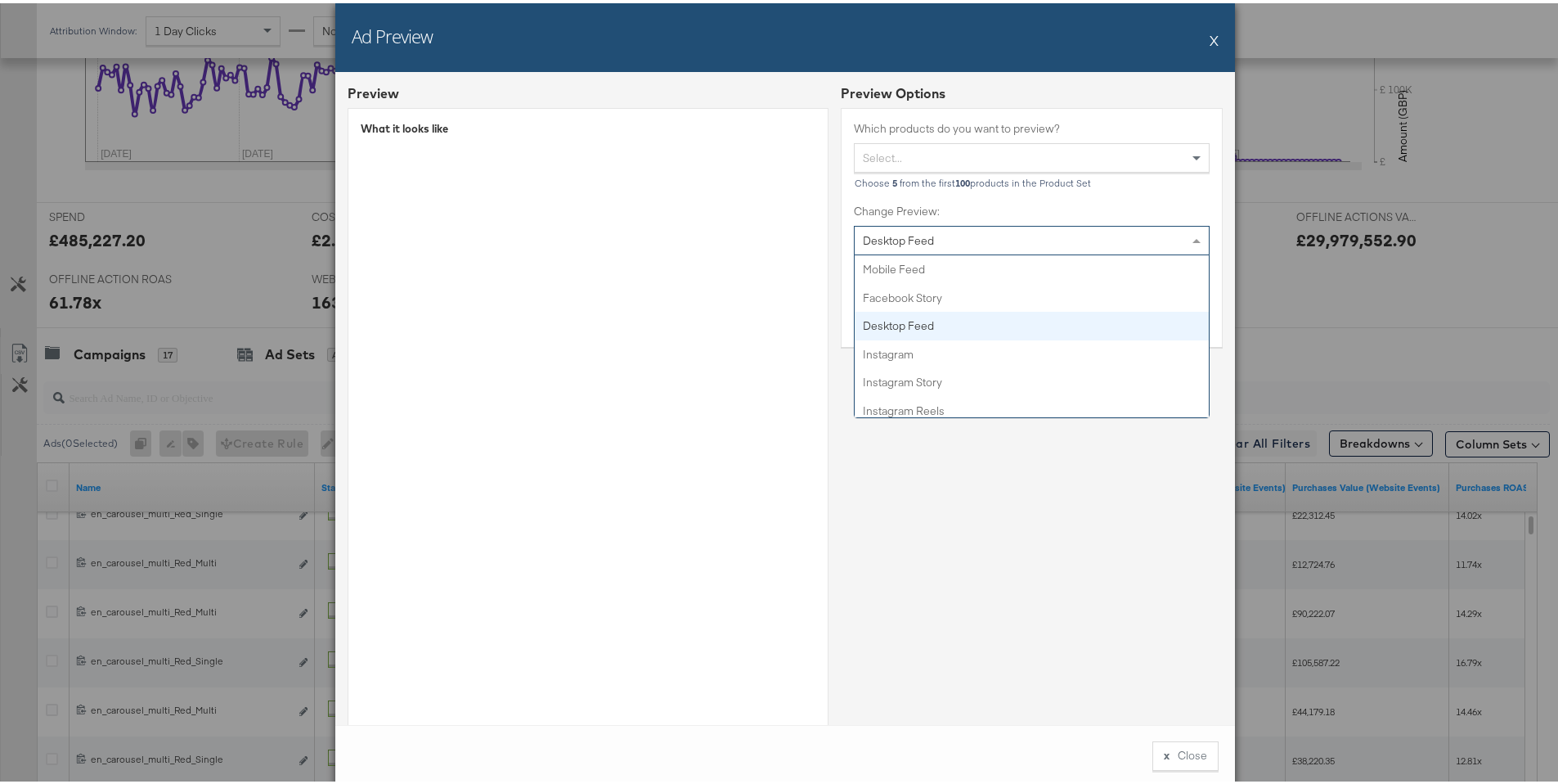
scroll to position [7, 0]
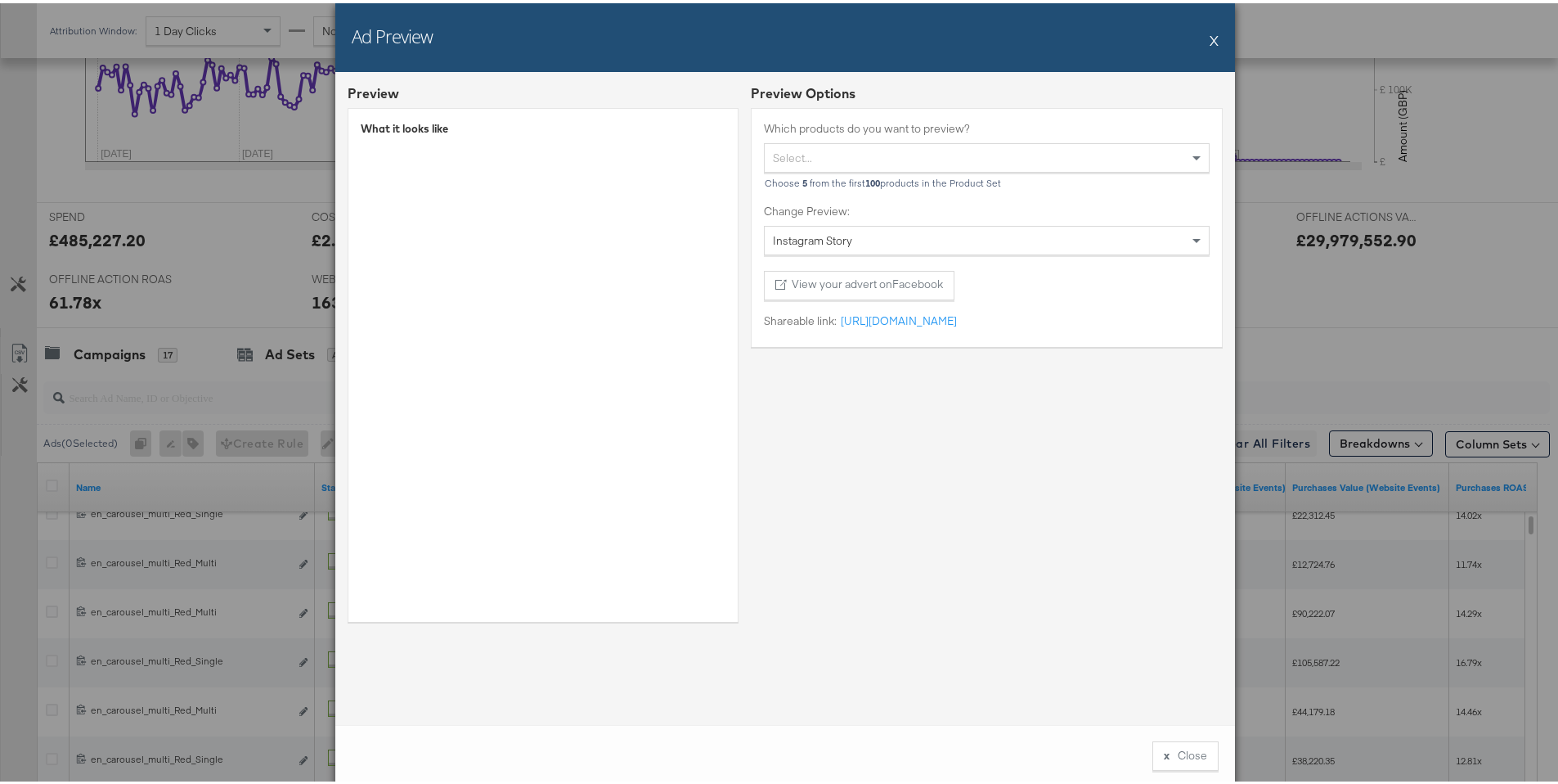
click at [1210, 45] on button "X" at bounding box center [1214, 36] width 9 height 33
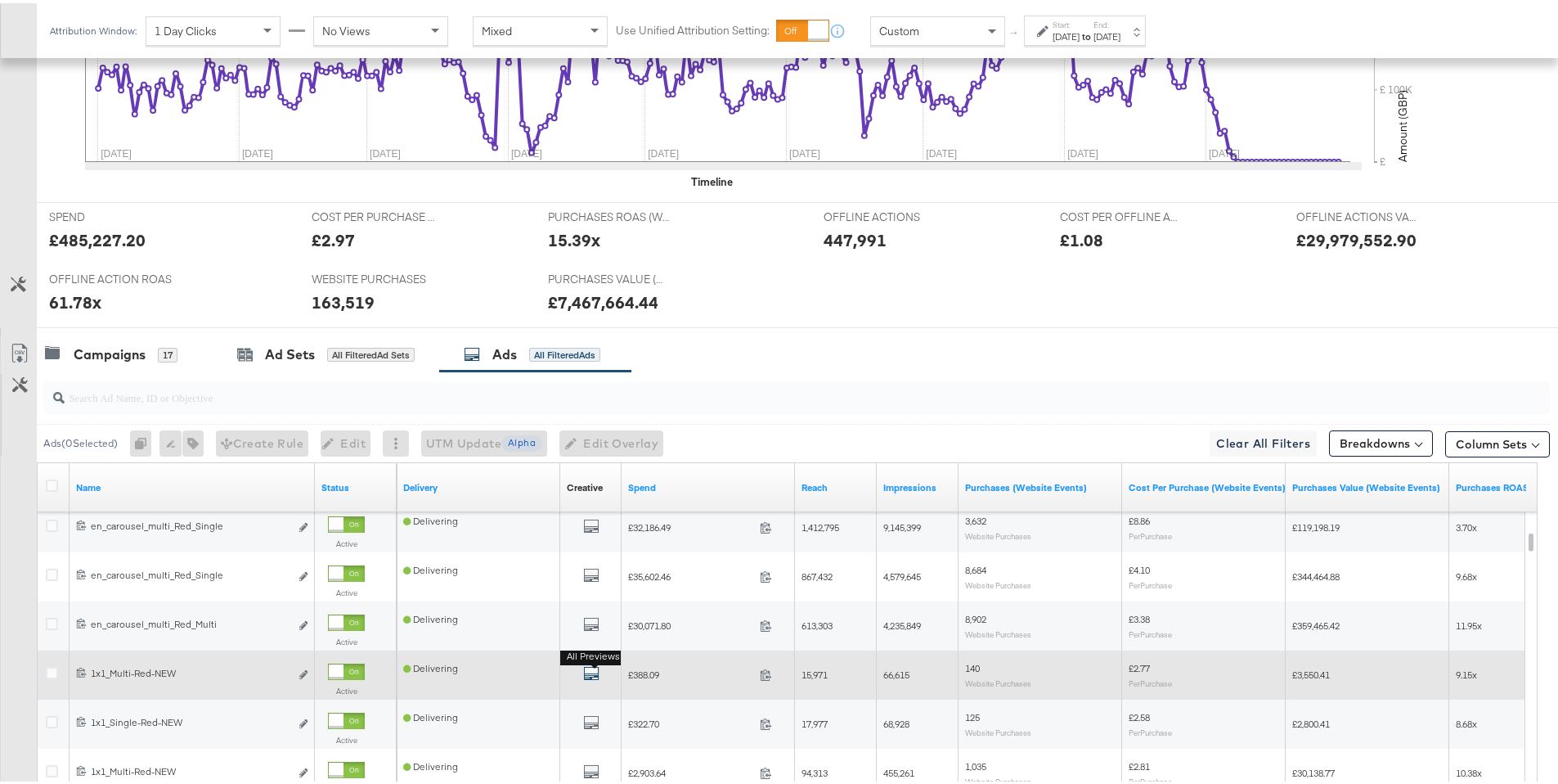
click at [591, 676] on icon "default" at bounding box center [591, 670] width 16 height 16
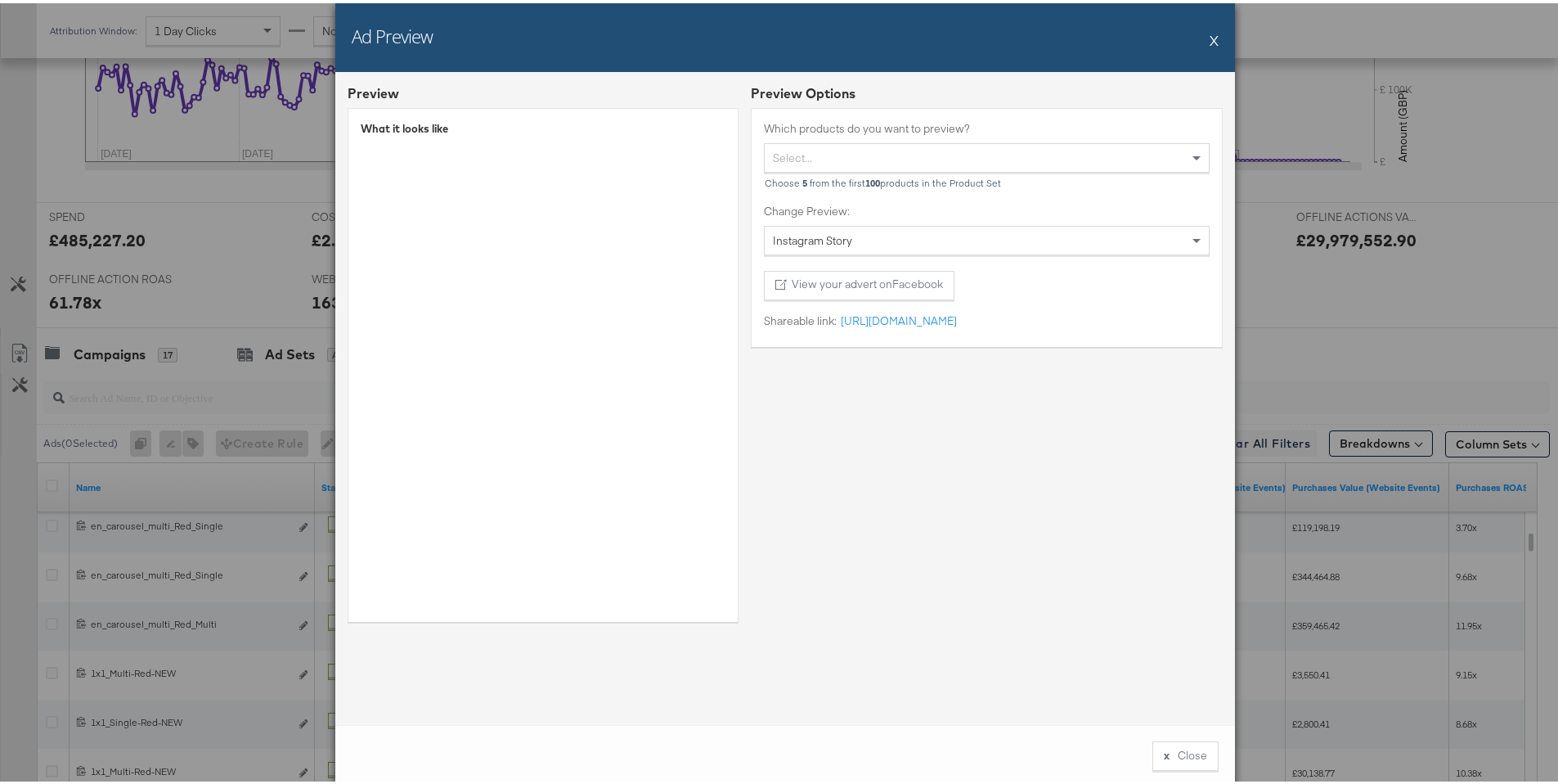
click at [833, 240] on span "Instagram Story" at bounding box center [812, 237] width 79 height 15
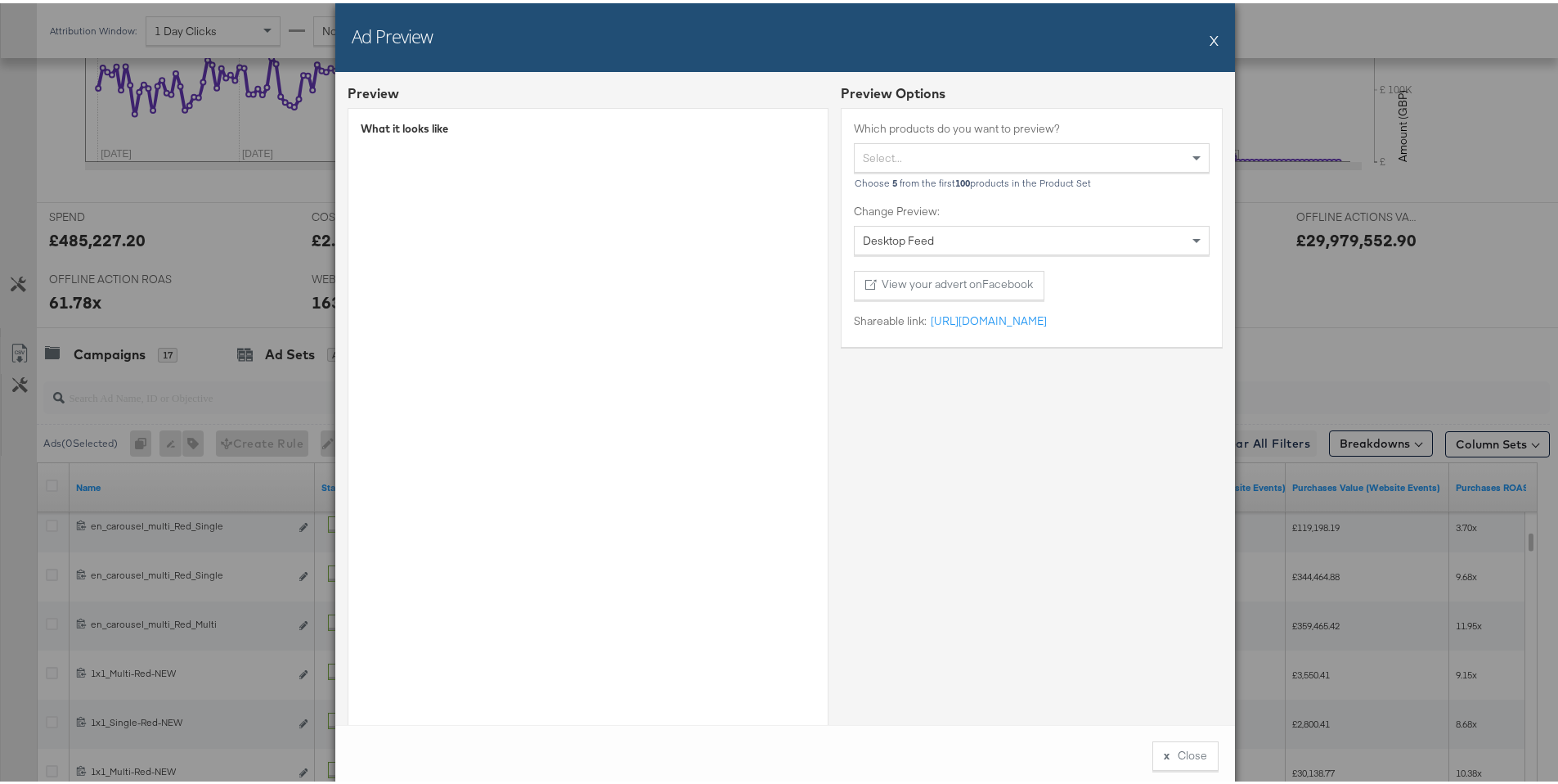
click at [1210, 36] on button "X" at bounding box center [1214, 36] width 9 height 33
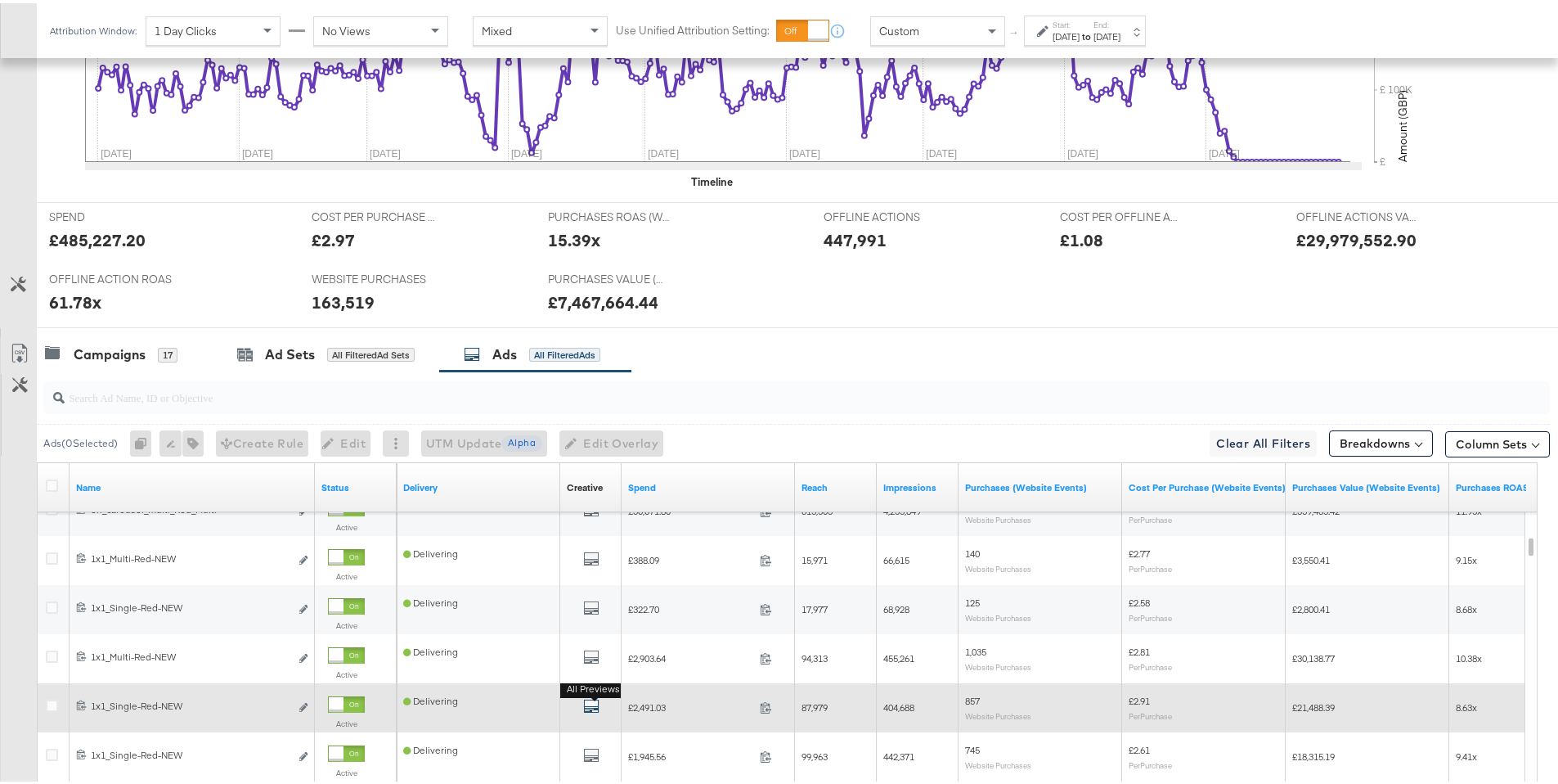
click at [589, 705] on icon "default" at bounding box center [591, 703] width 16 height 16
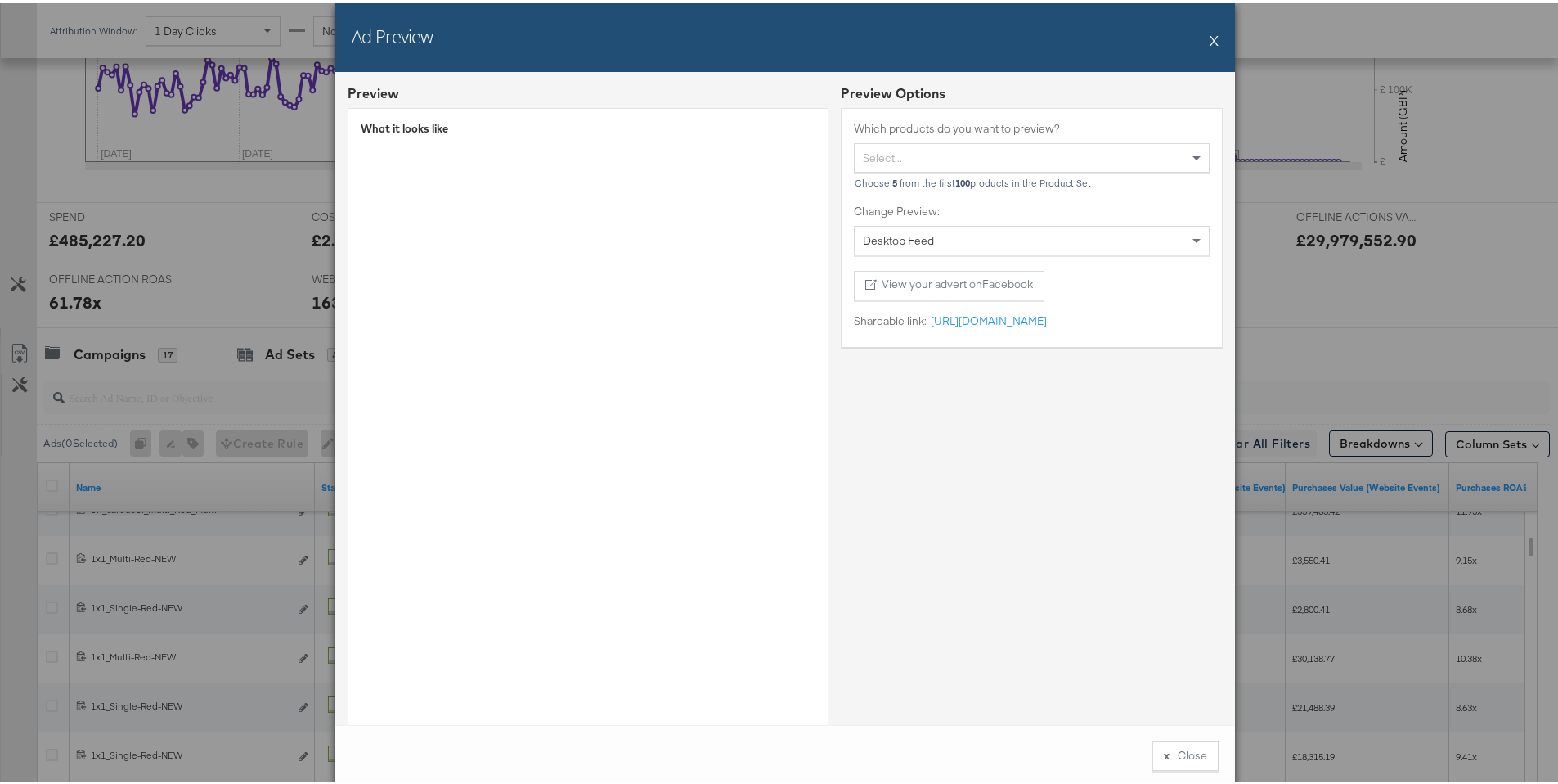
click at [1211, 40] on button "X" at bounding box center [1214, 36] width 9 height 33
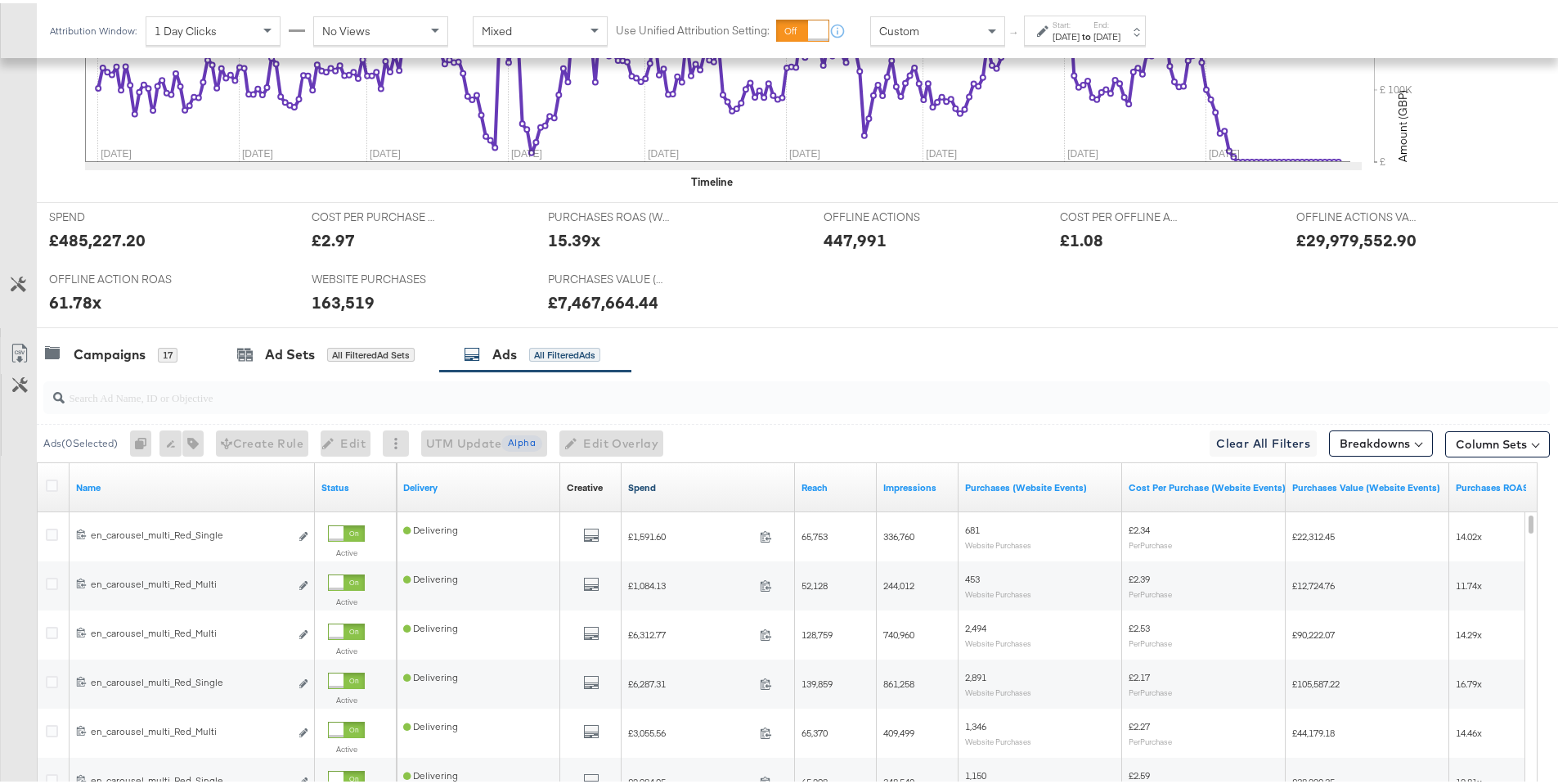
click at [648, 480] on link "Spend" at bounding box center [709, 484] width 160 height 13
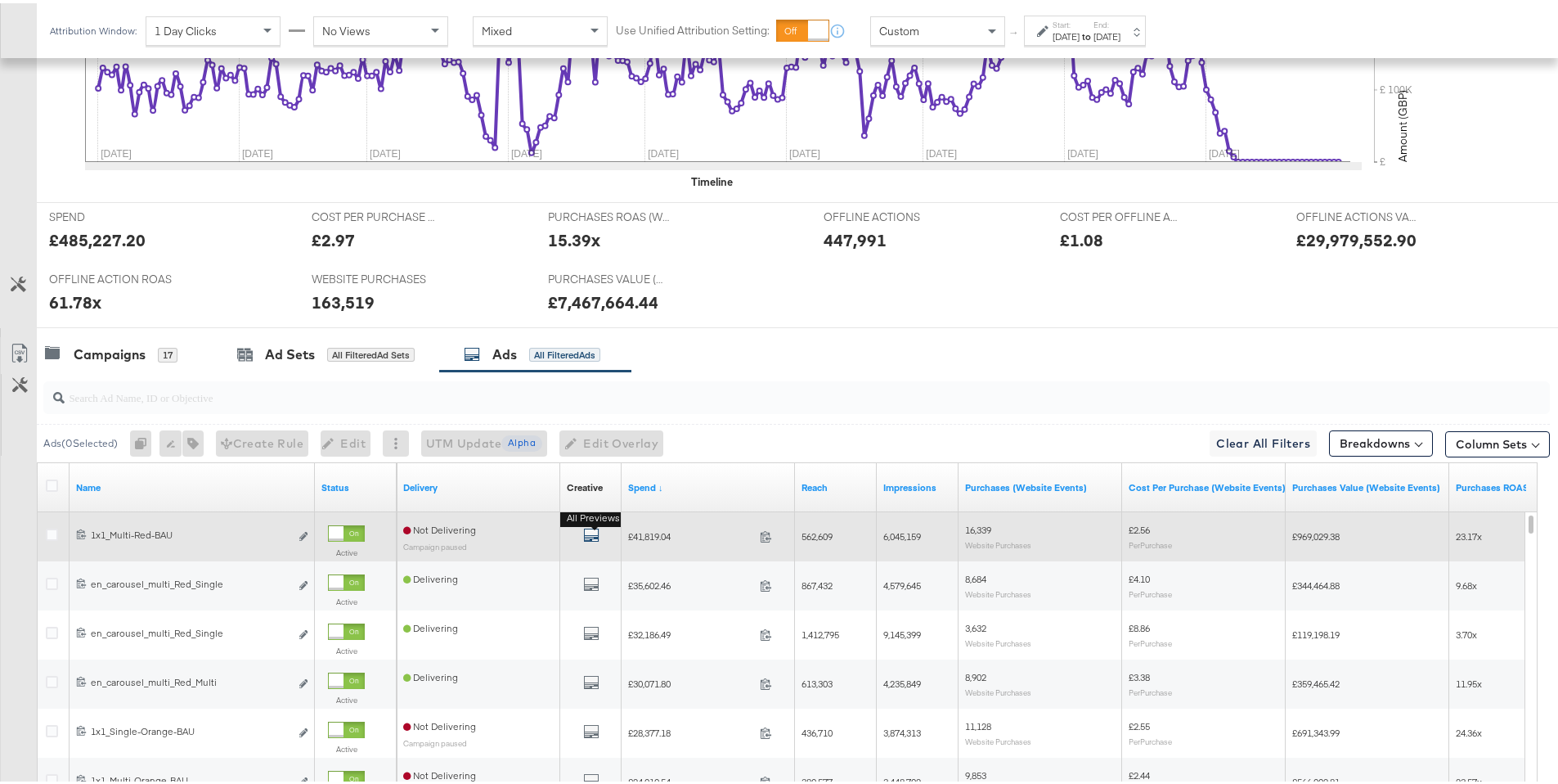
click at [594, 538] on icon "default" at bounding box center [591, 532] width 16 height 16
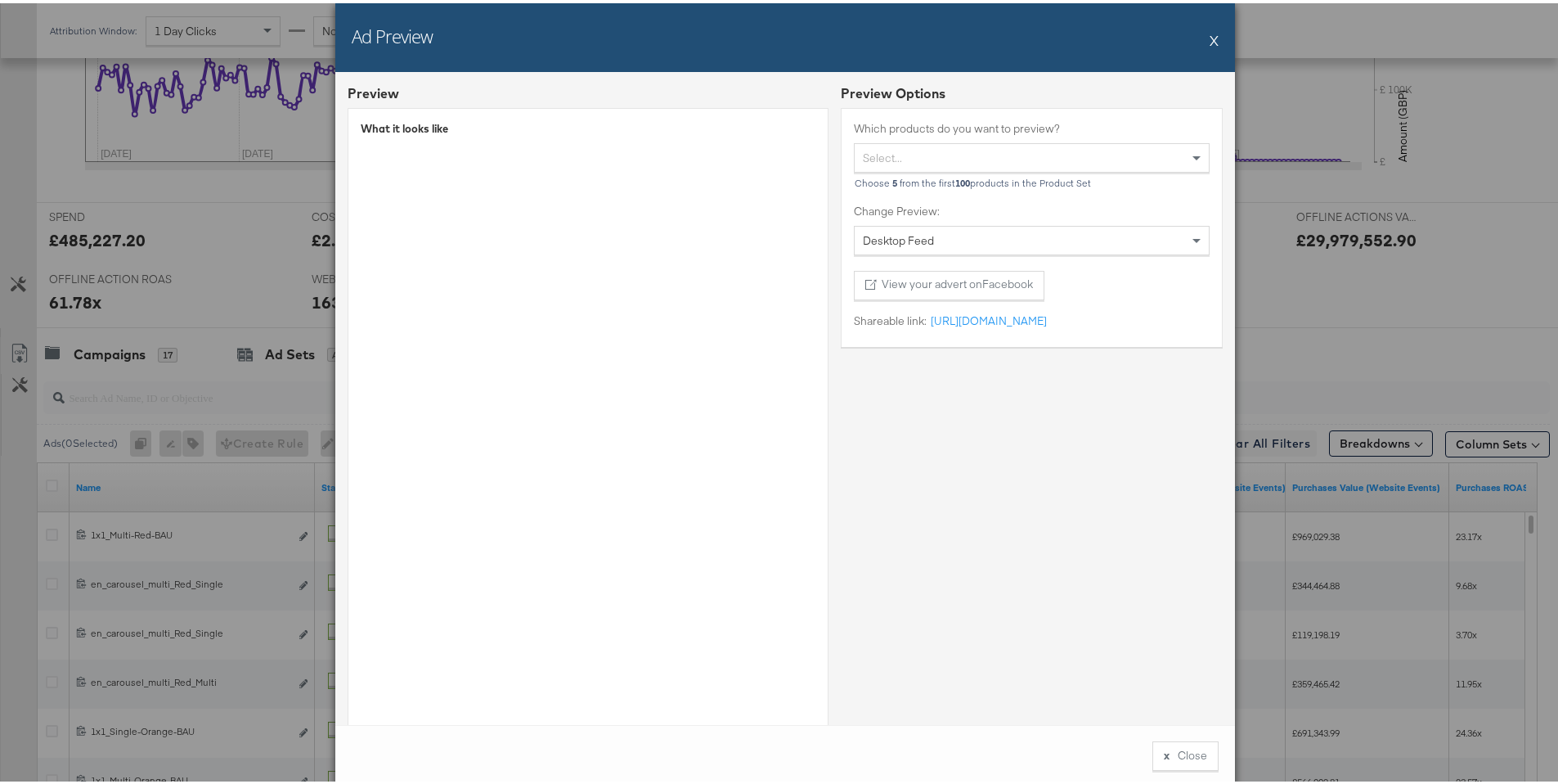
click at [924, 233] on div "Desktop Feed" at bounding box center [1031, 237] width 354 height 28
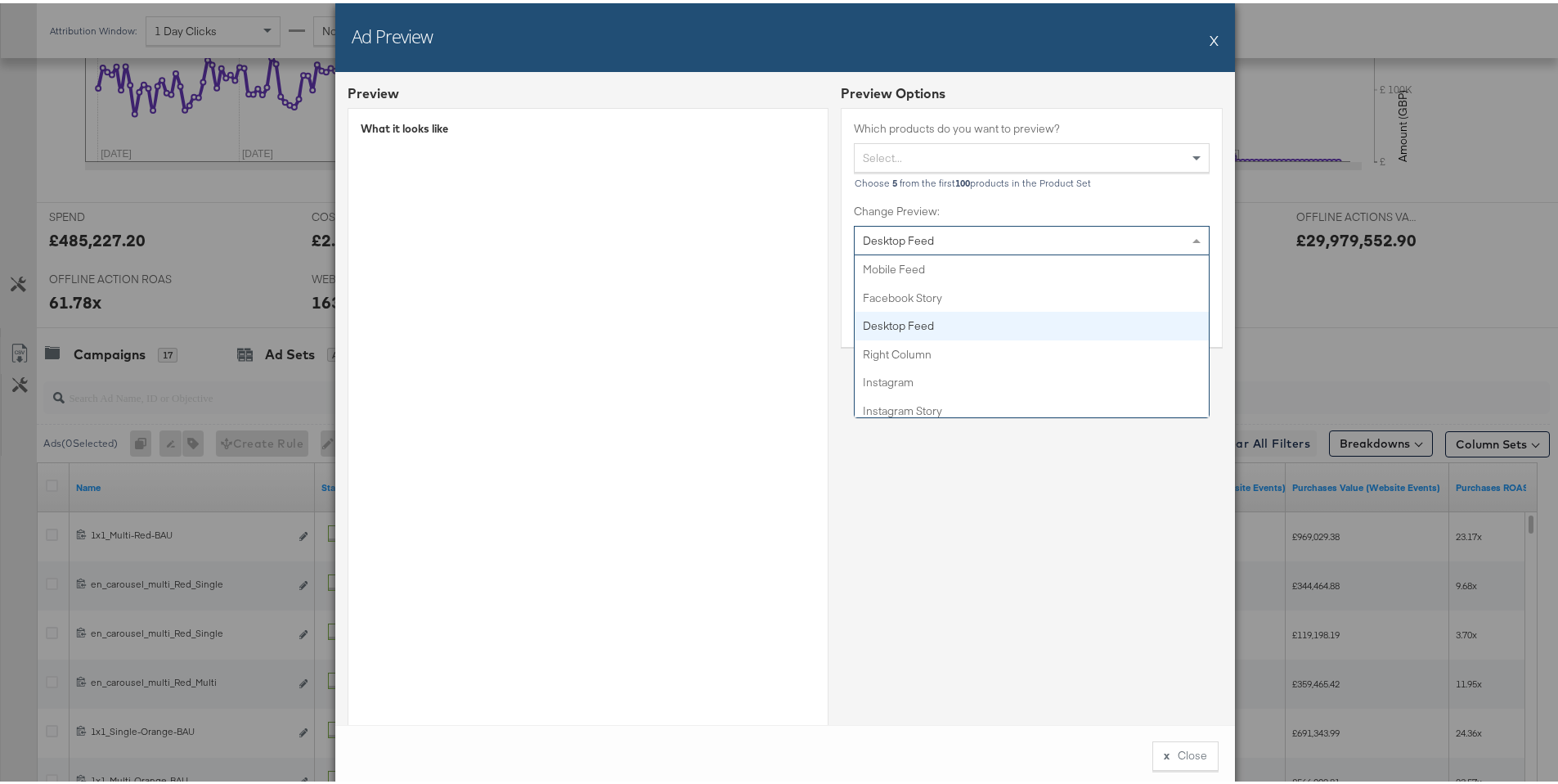
scroll to position [56, 0]
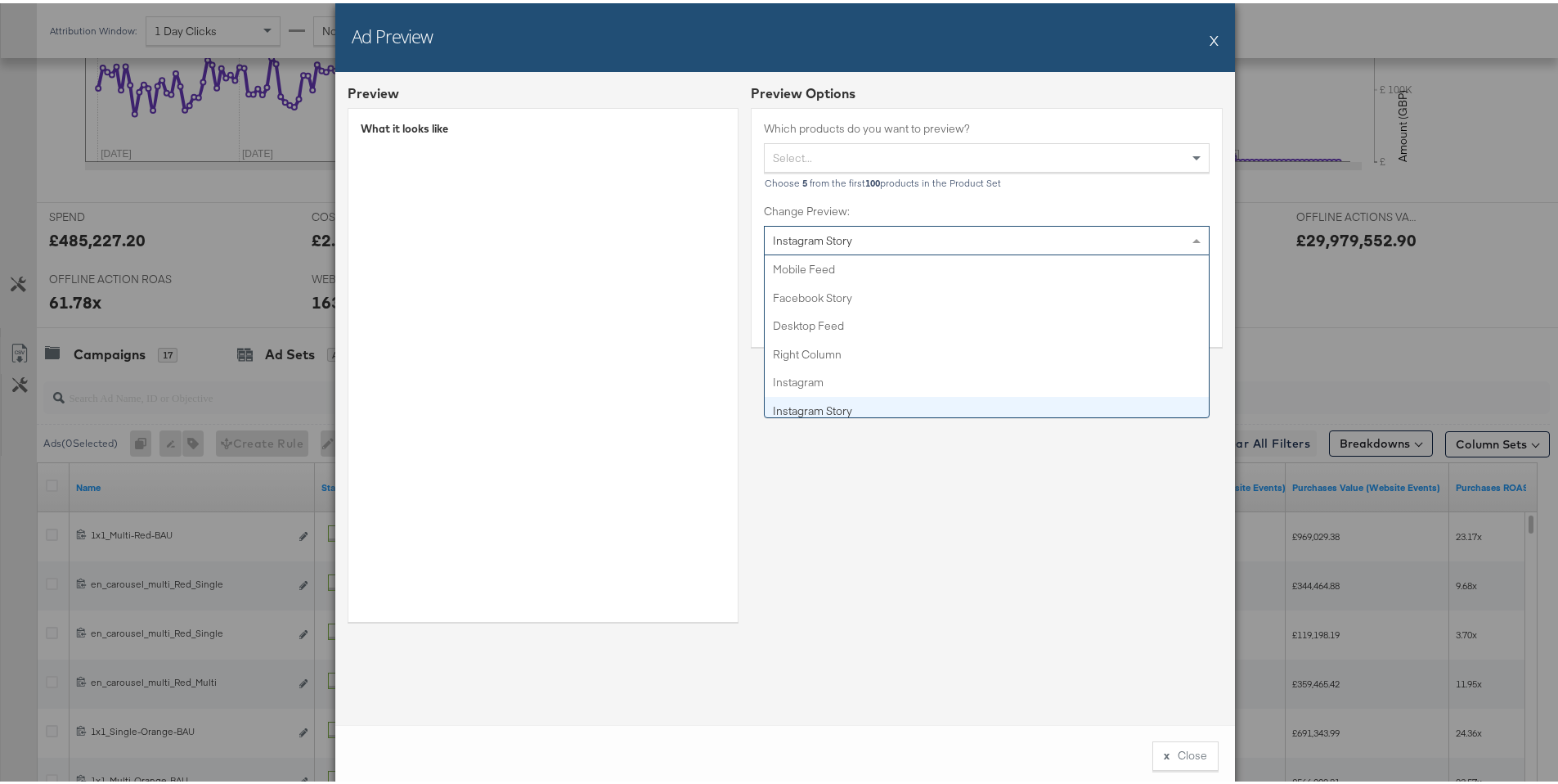
click at [933, 246] on div "Instagram Story" at bounding box center [987, 237] width 444 height 28
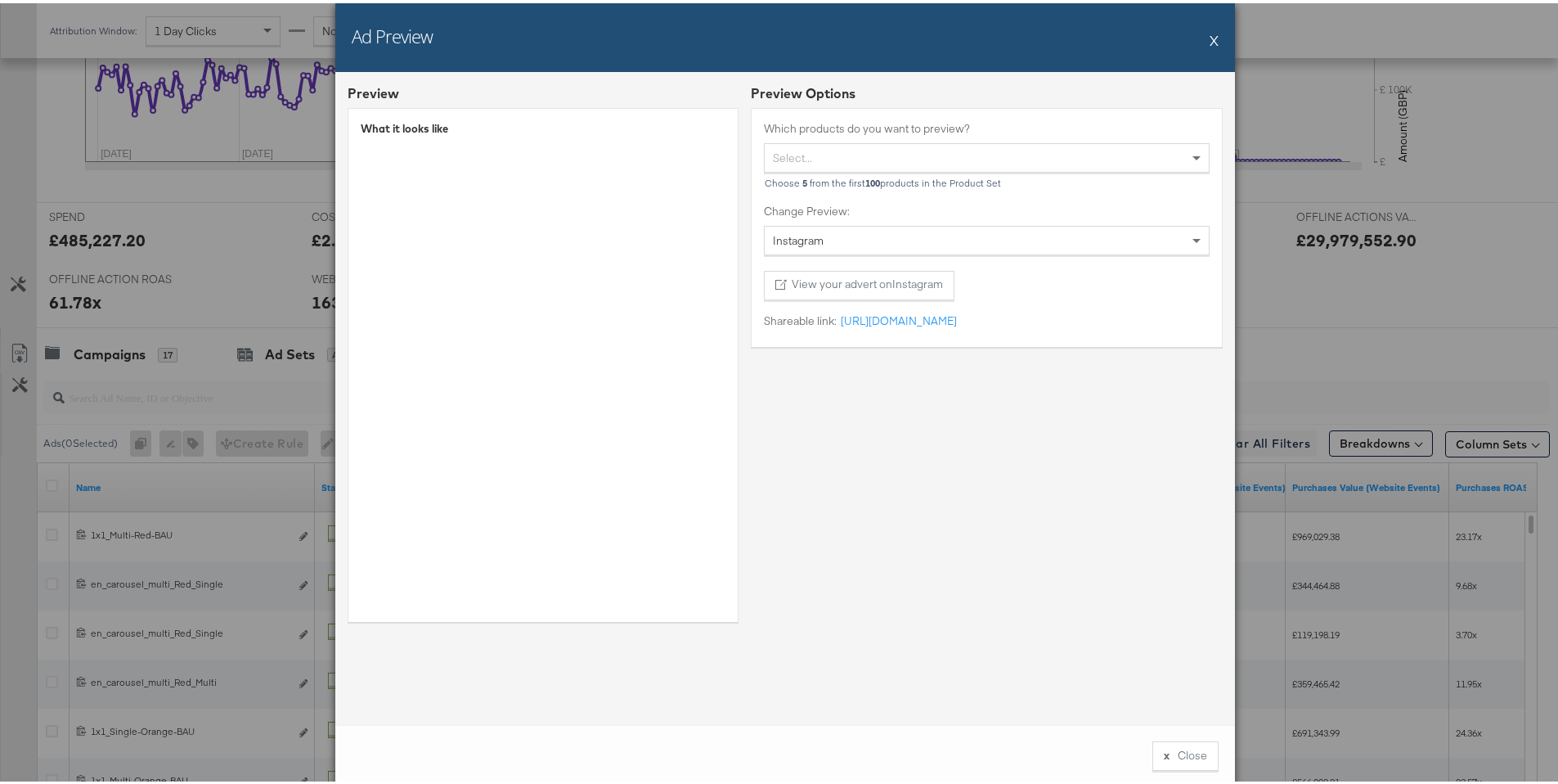
click at [1210, 36] on button "X" at bounding box center [1214, 36] width 9 height 33
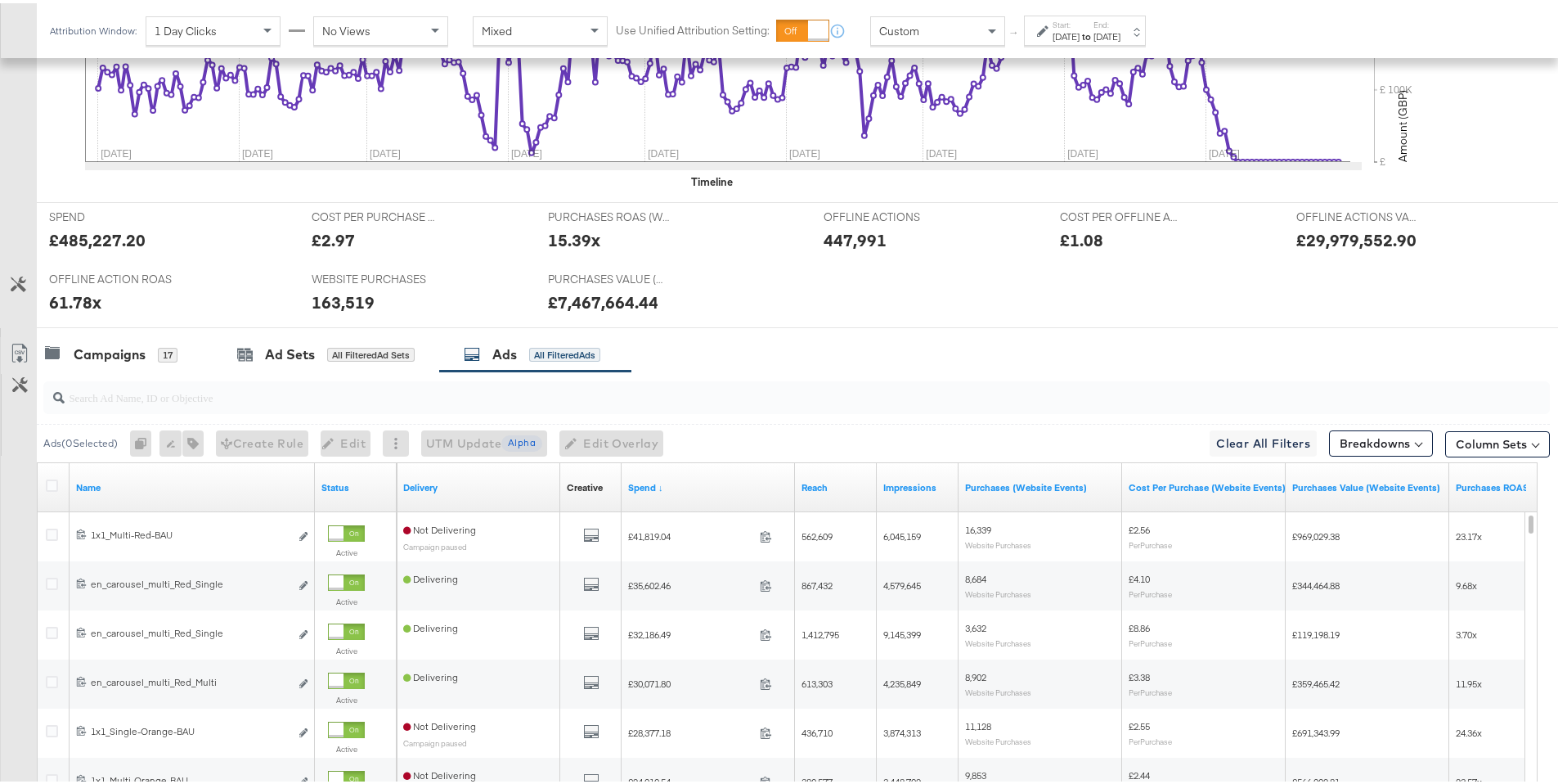
scroll to position [0, 0]
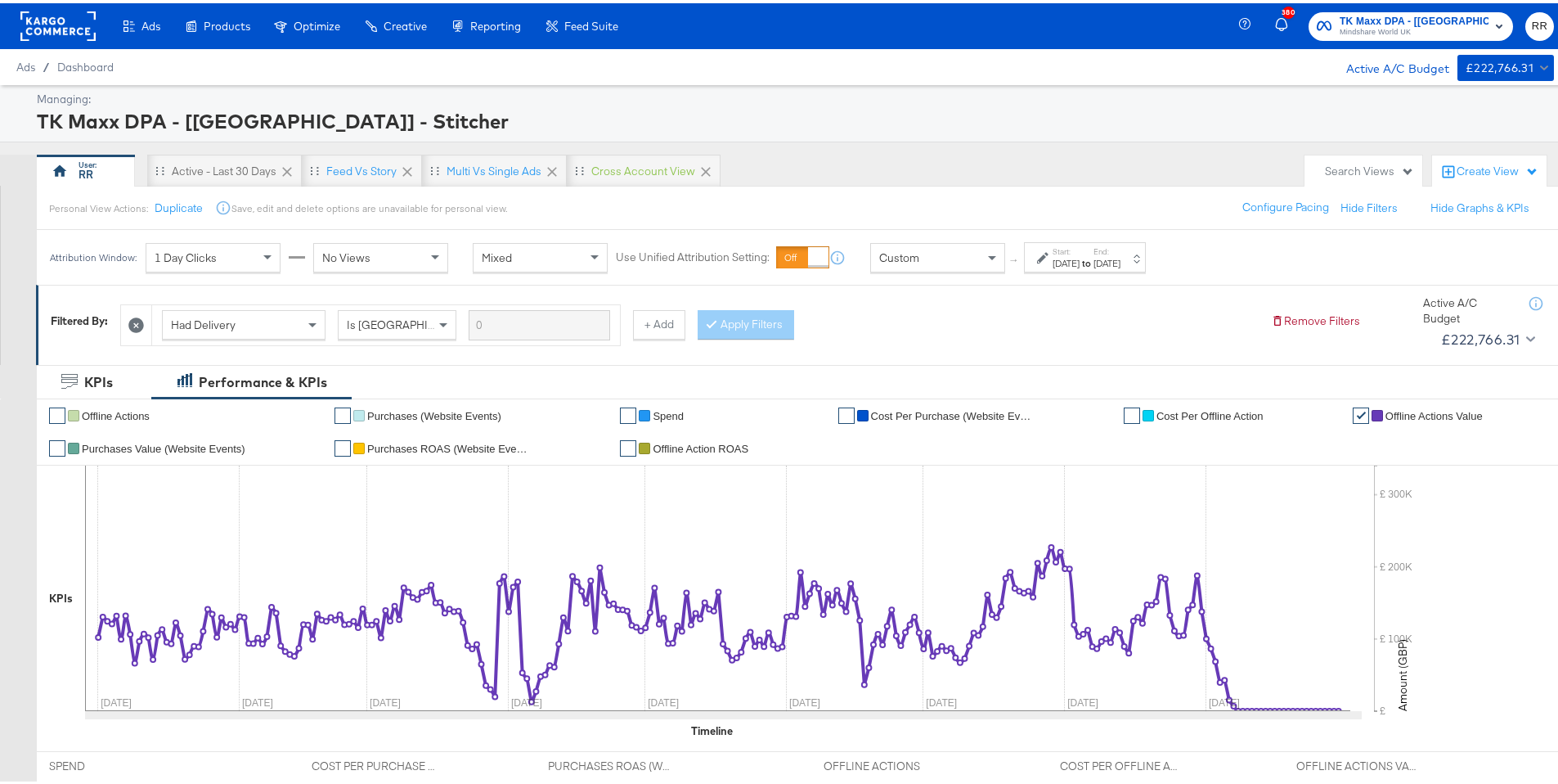
click at [34, 28] on rect at bounding box center [57, 23] width 75 height 29
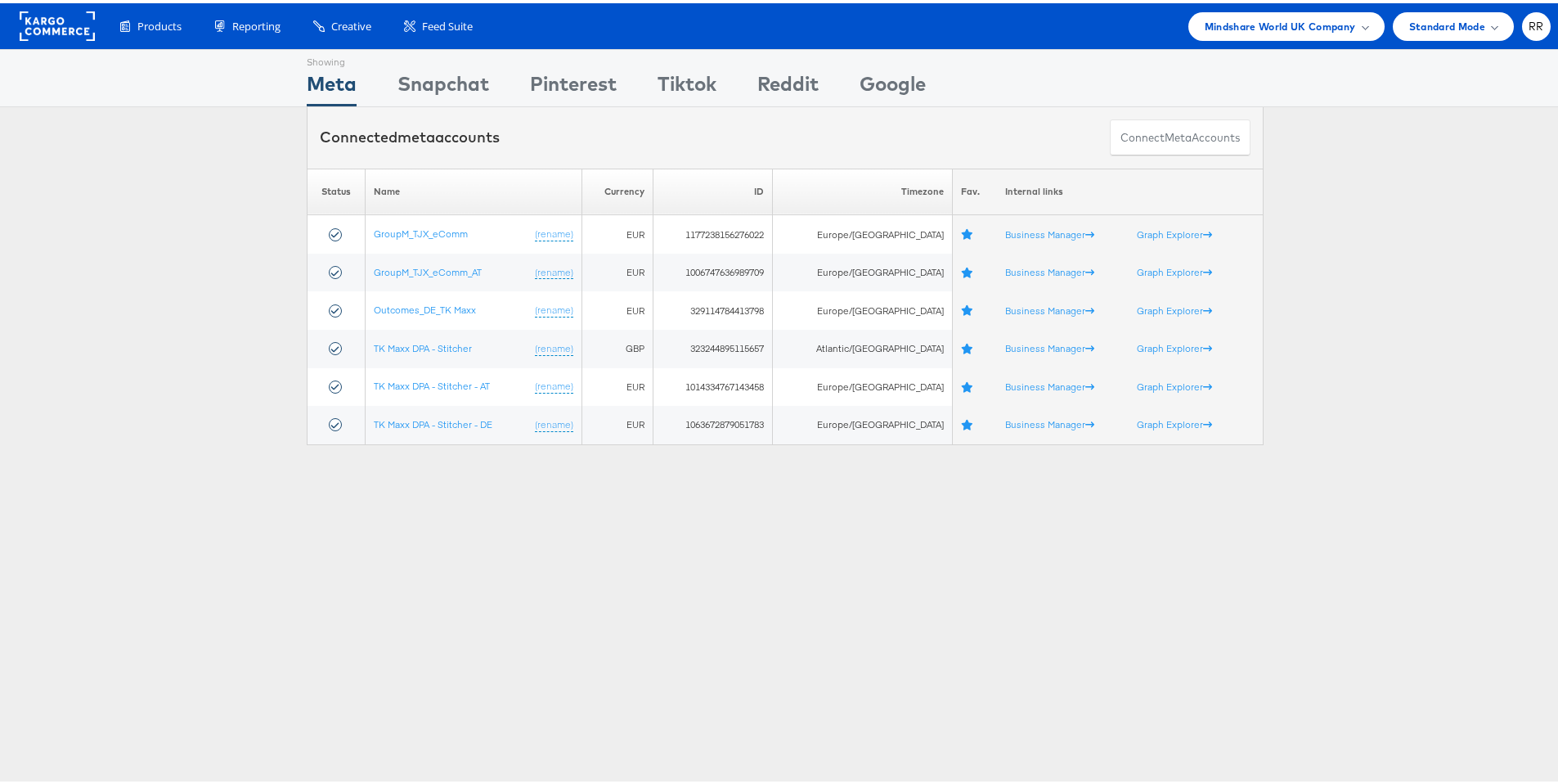
click at [57, 30] on rect at bounding box center [57, 23] width 75 height 29
